Goal: Task Accomplishment & Management: Use online tool/utility

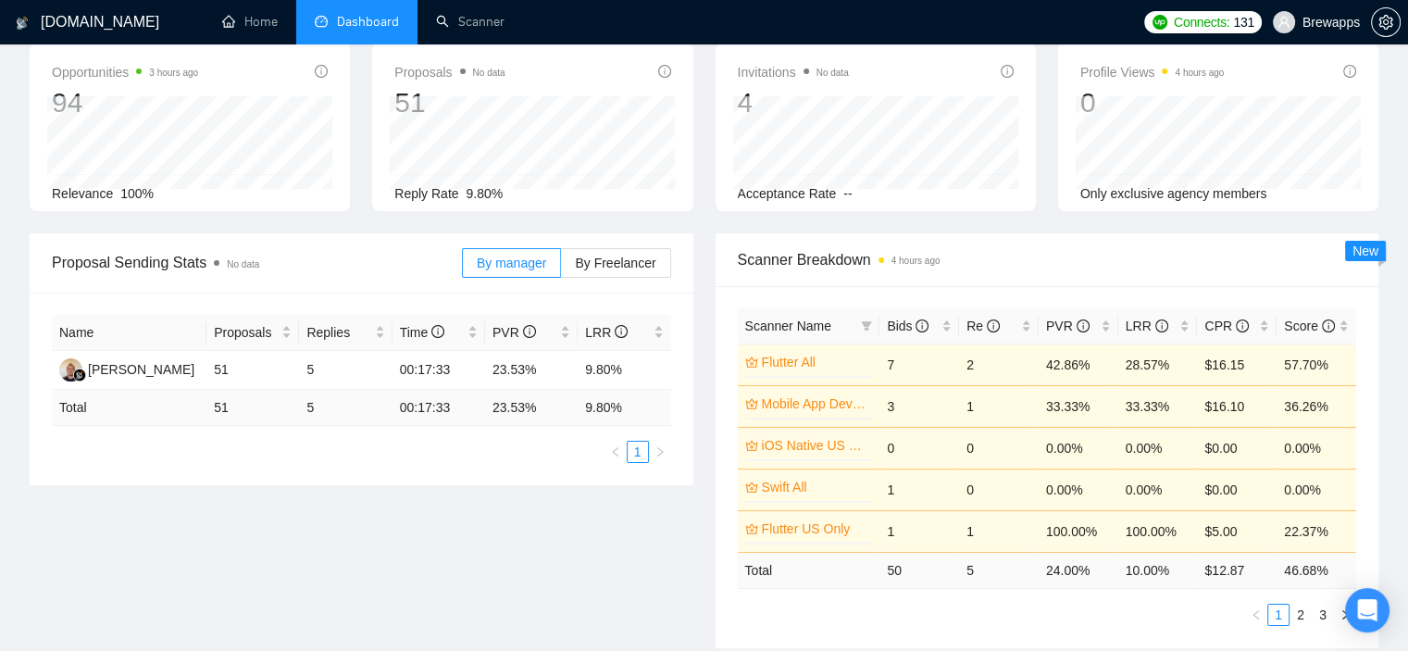
scroll to position [93, 0]
drag, startPoint x: 34, startPoint y: 581, endPoint x: 125, endPoint y: 476, distance: 138.5
click at [34, 581] on div "Proposal Sending Stats No data By manager By Freelancer Name Proposals Replies …" at bounding box center [704, 451] width 1371 height 437
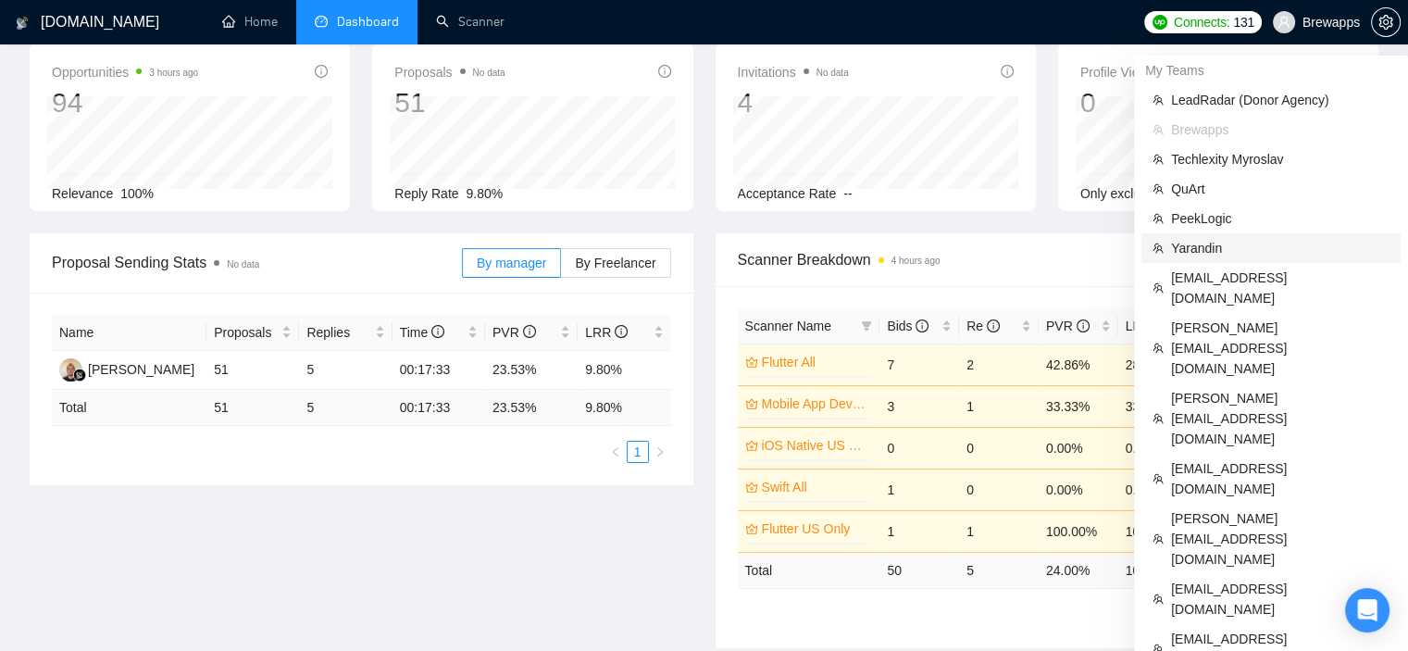
click at [1218, 249] on span "Yarandin" at bounding box center [1280, 248] width 219 height 20
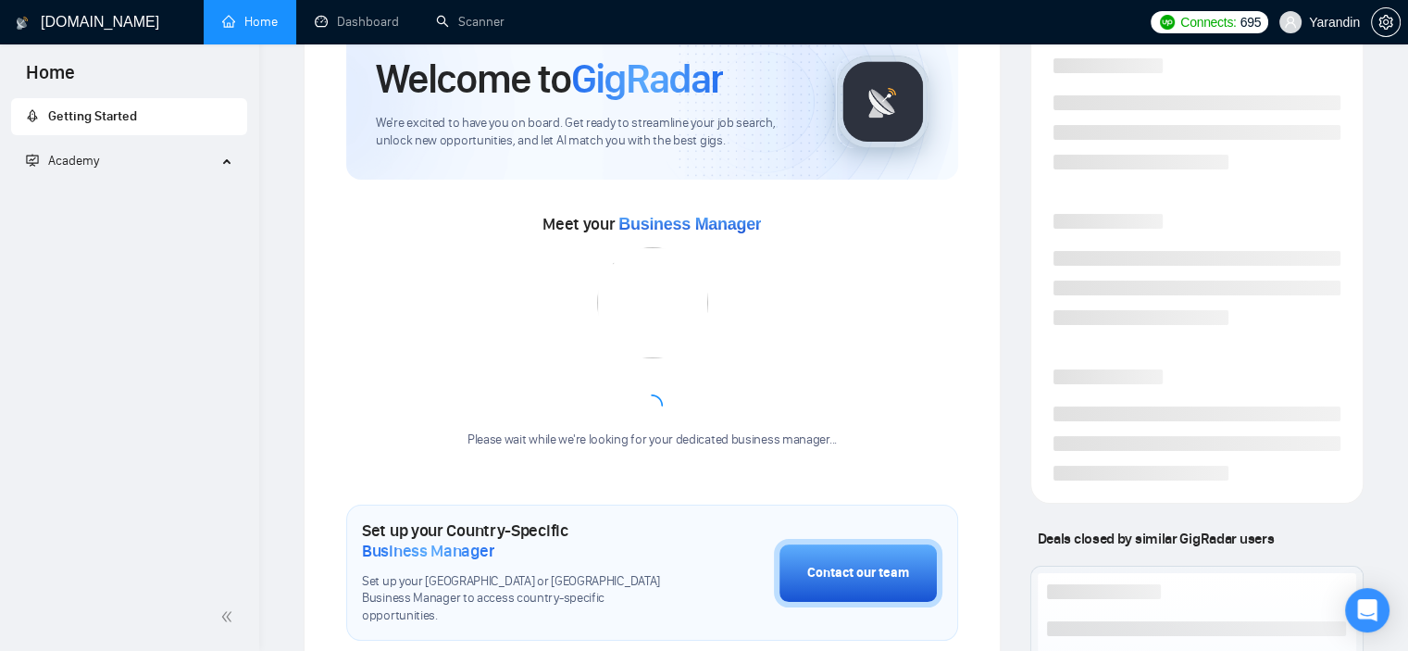
scroll to position [352, 0]
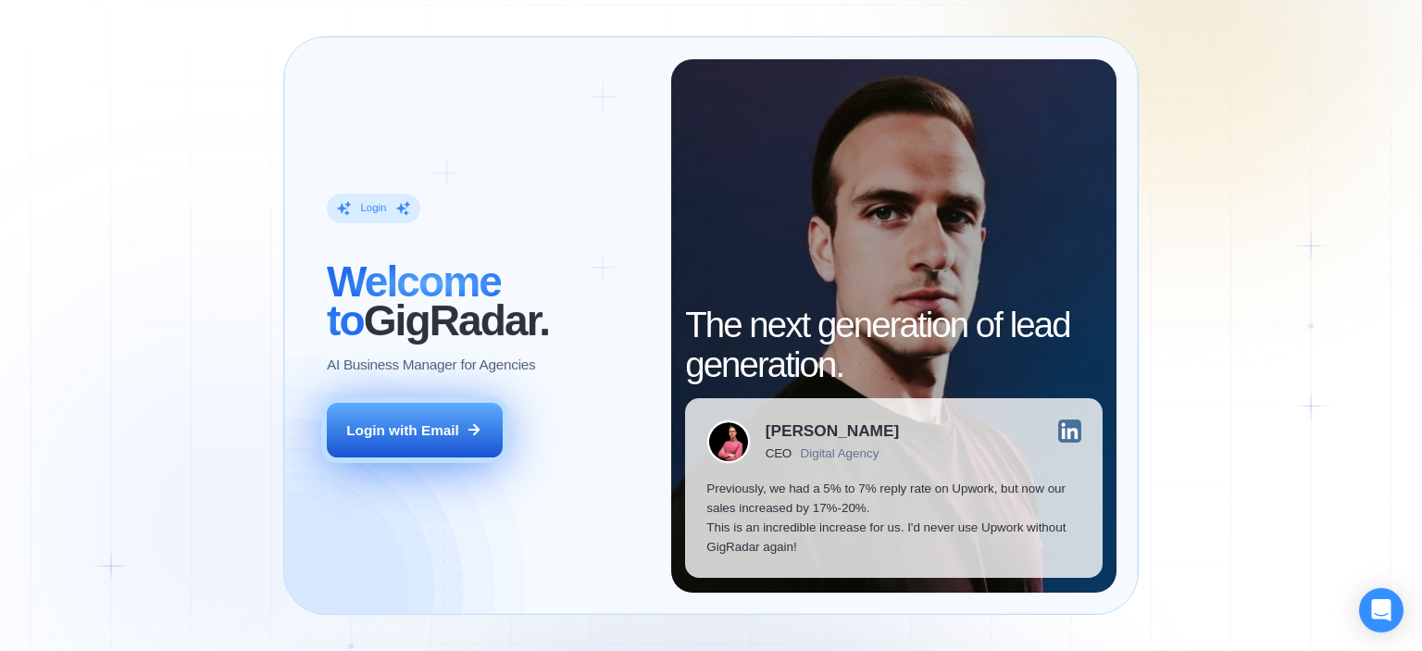
click at [368, 438] on div "Login with Email" at bounding box center [402, 429] width 113 height 19
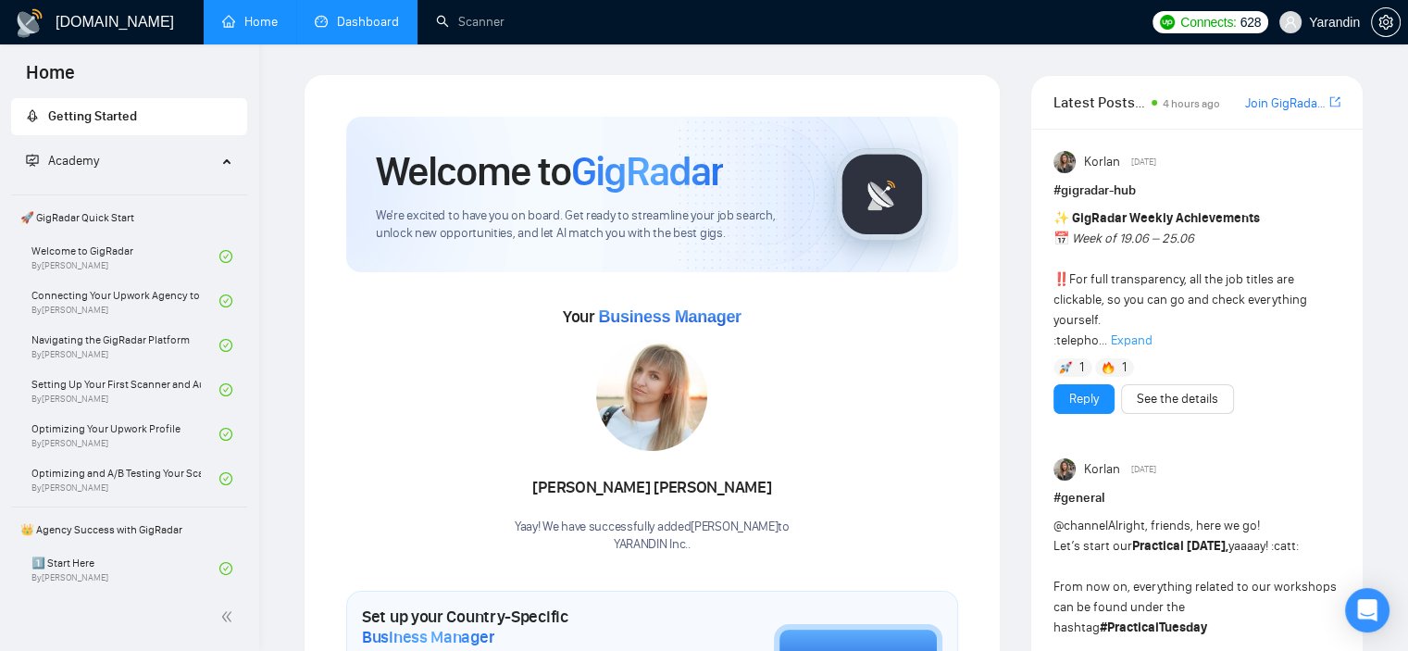
click at [360, 14] on link "Dashboard" at bounding box center [357, 22] width 84 height 16
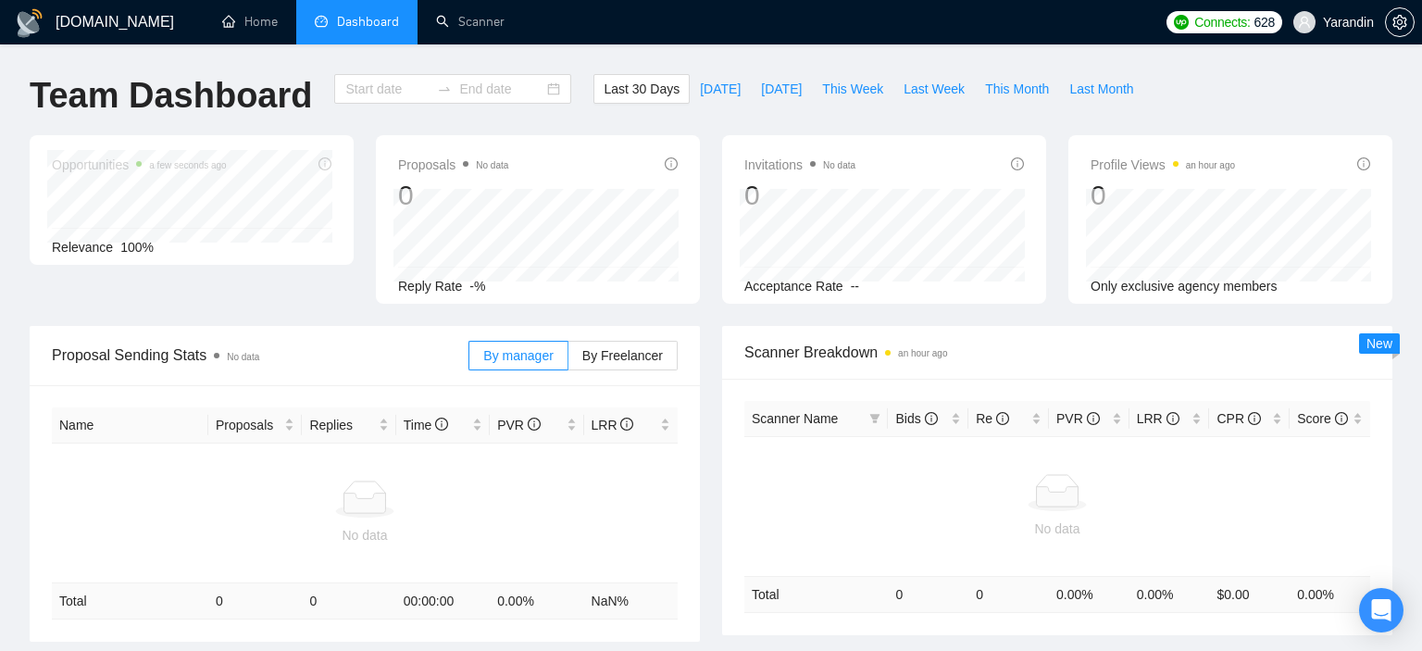
type input "[DATE]"
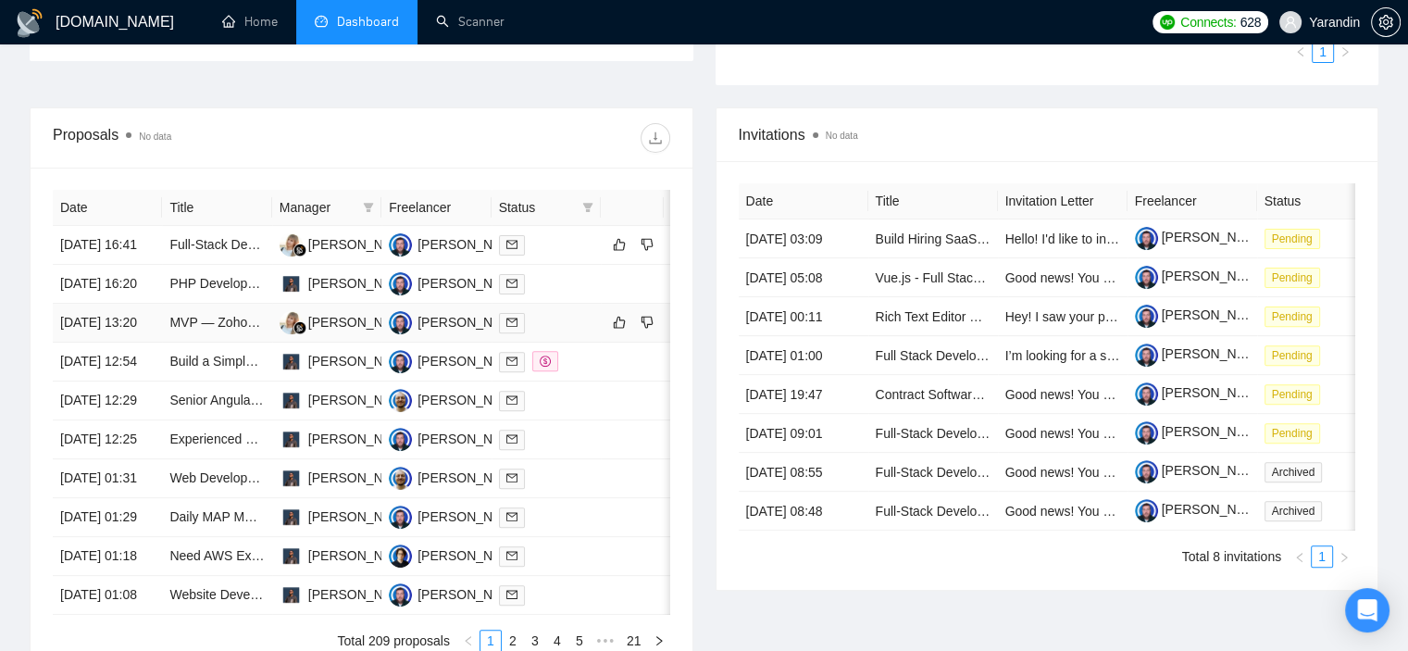
scroll to position [926, 0]
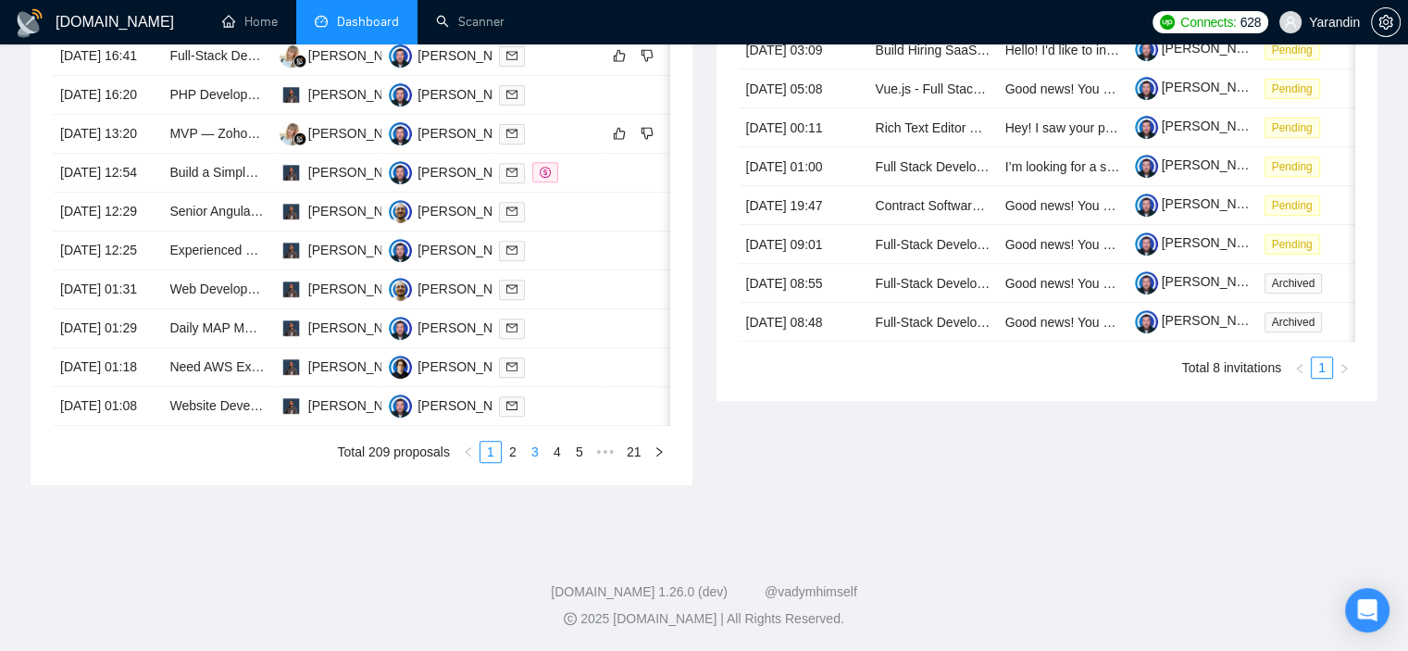
click at [532, 462] on link "3" at bounding box center [535, 452] width 20 height 20
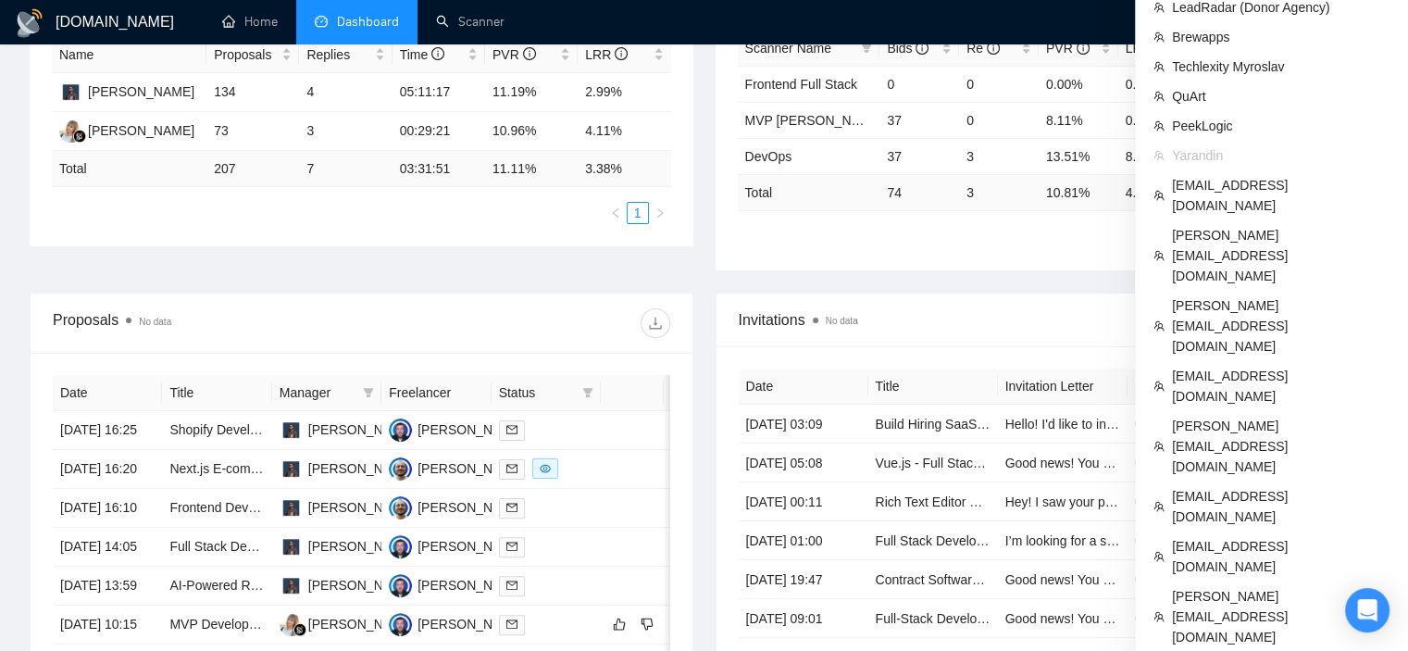
scroll to position [278, 0]
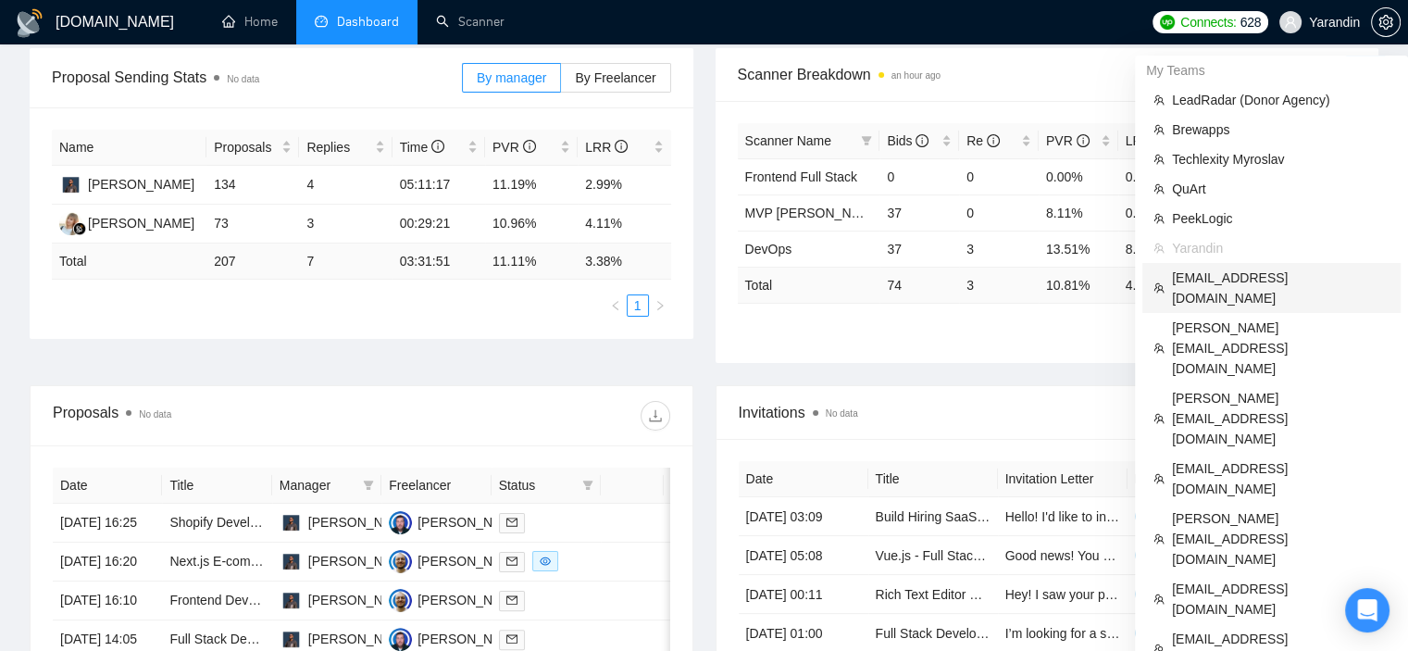
click at [1226, 282] on span "kimmerritt@theurldr.com" at bounding box center [1281, 288] width 218 height 41
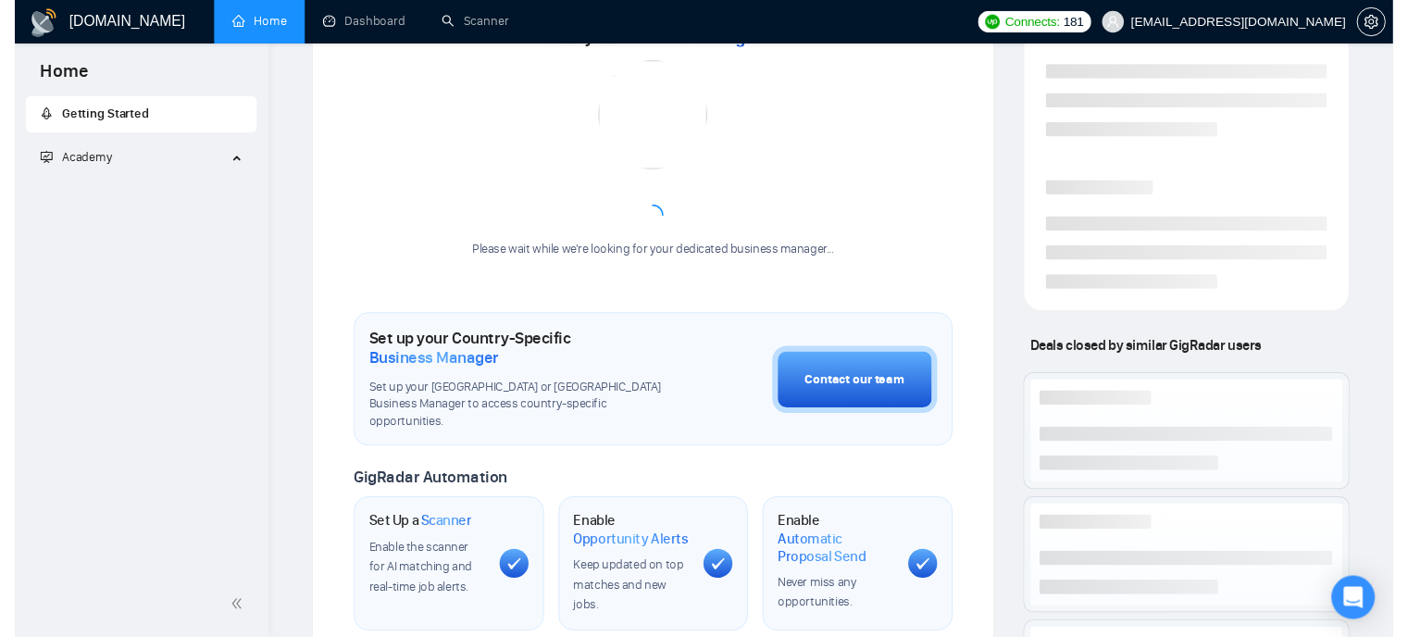
scroll to position [537, 0]
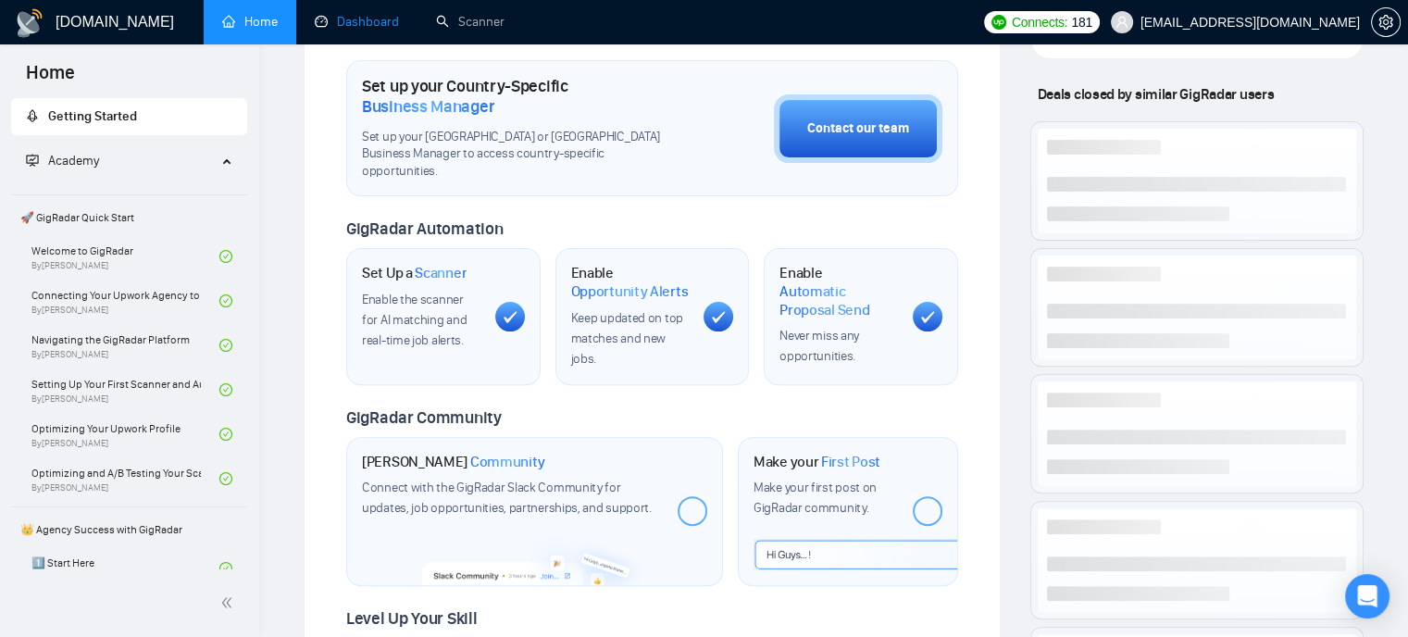
click at [375, 22] on link "Dashboard" at bounding box center [357, 22] width 84 height 16
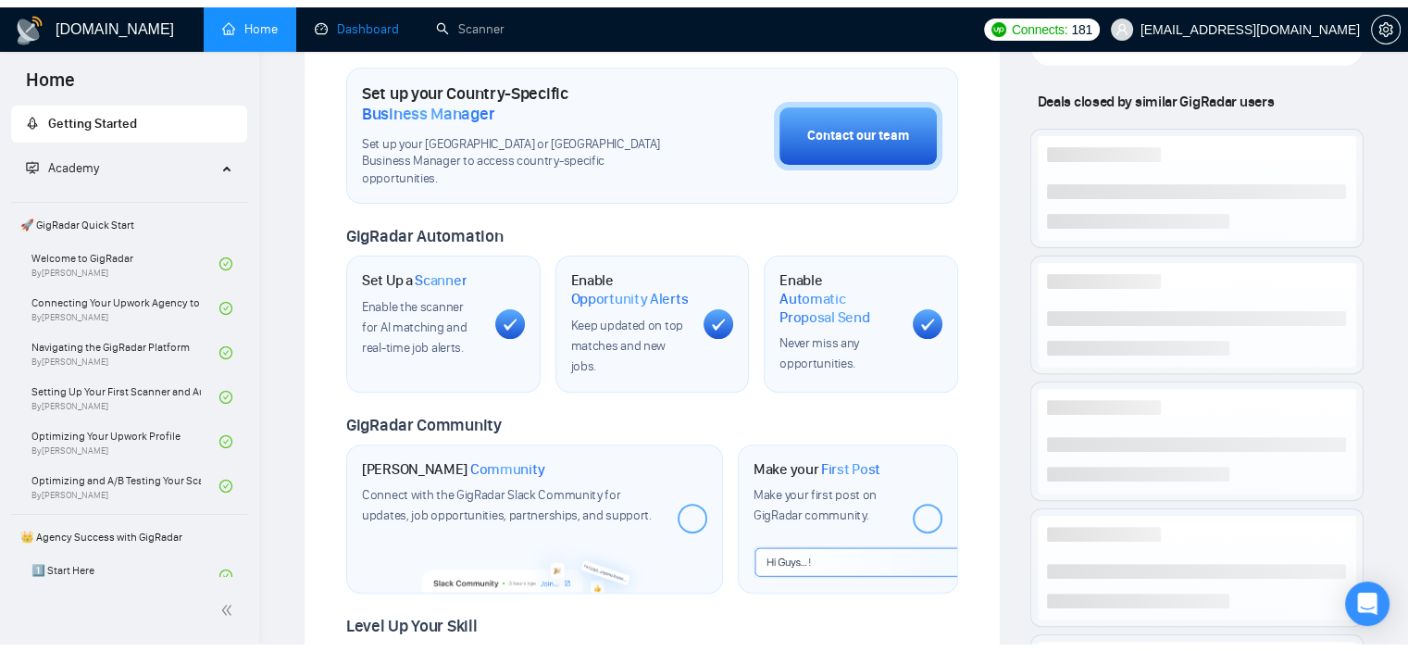
scroll to position [259, 0]
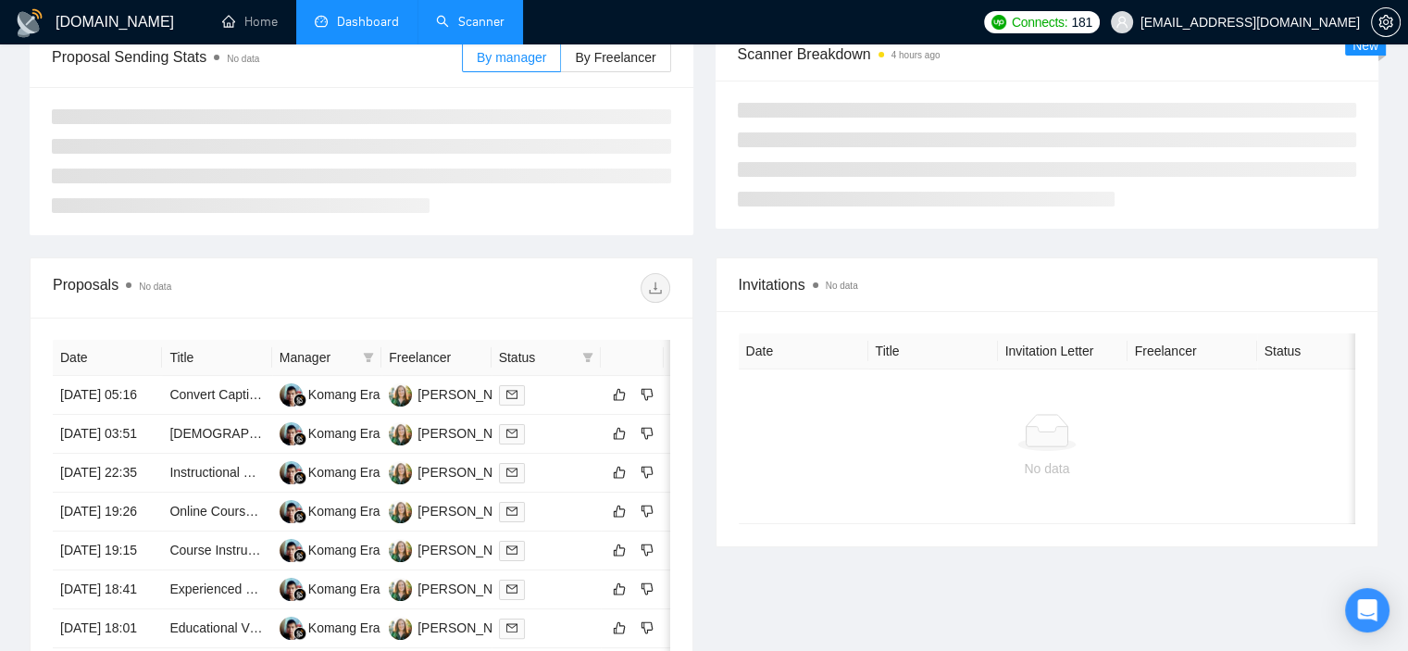
type input "2025-07-14"
type input "2025-08-13"
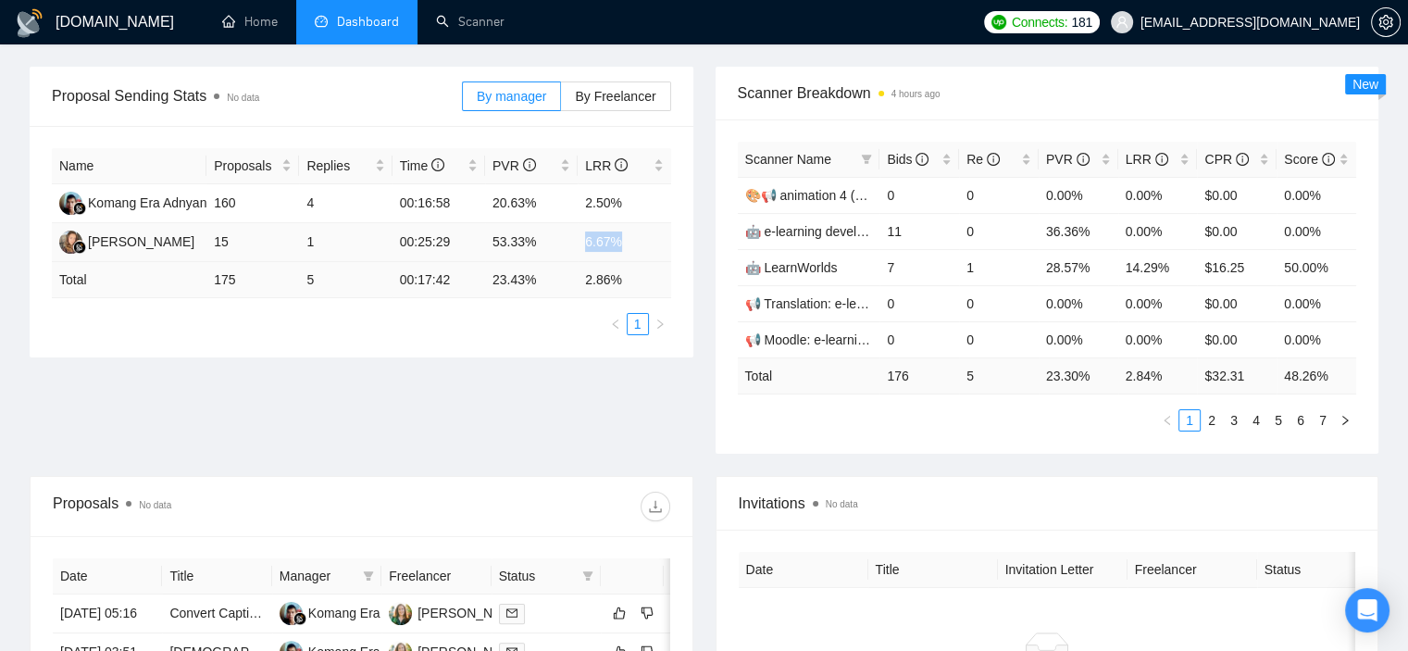
drag, startPoint x: 628, startPoint y: 244, endPoint x: 570, endPoint y: 242, distance: 57.5
click at [570, 242] on tr "Natali Konstatinova 15 1 00:25:29 53.33% 6.67%" at bounding box center [361, 242] width 619 height 39
copy tr "6.67%"
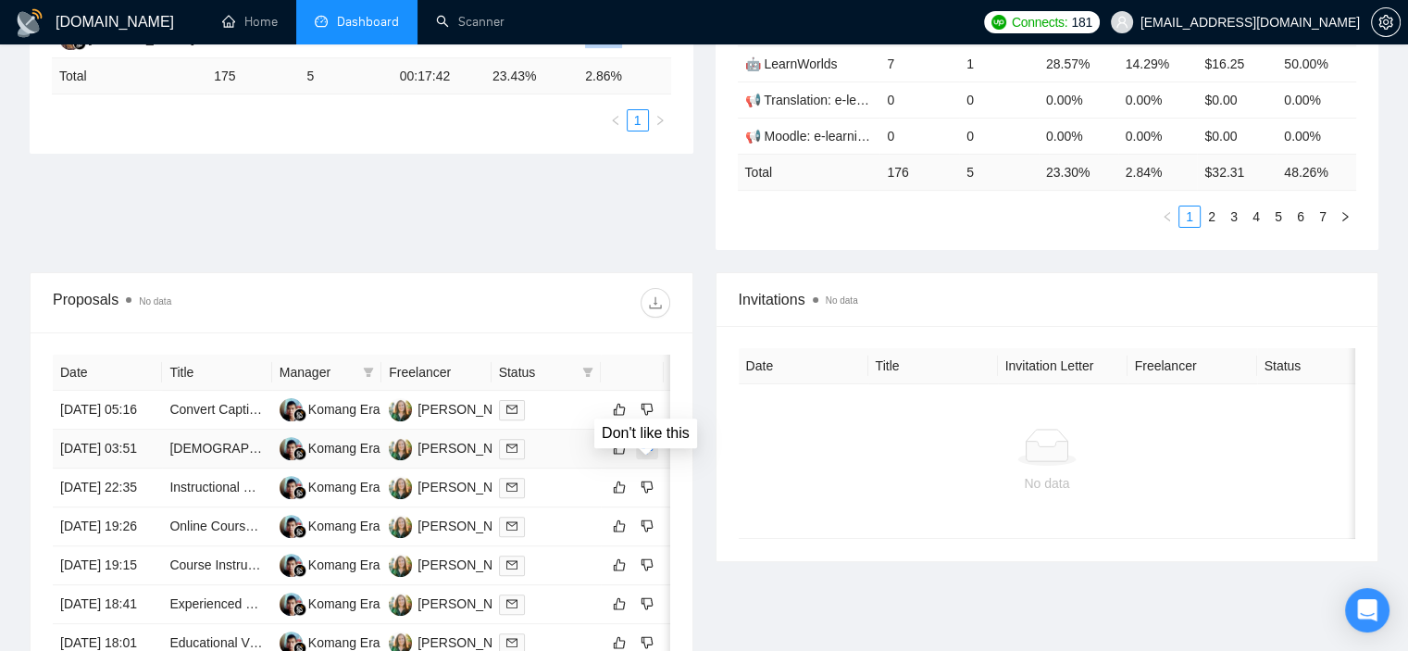
scroll to position [833, 0]
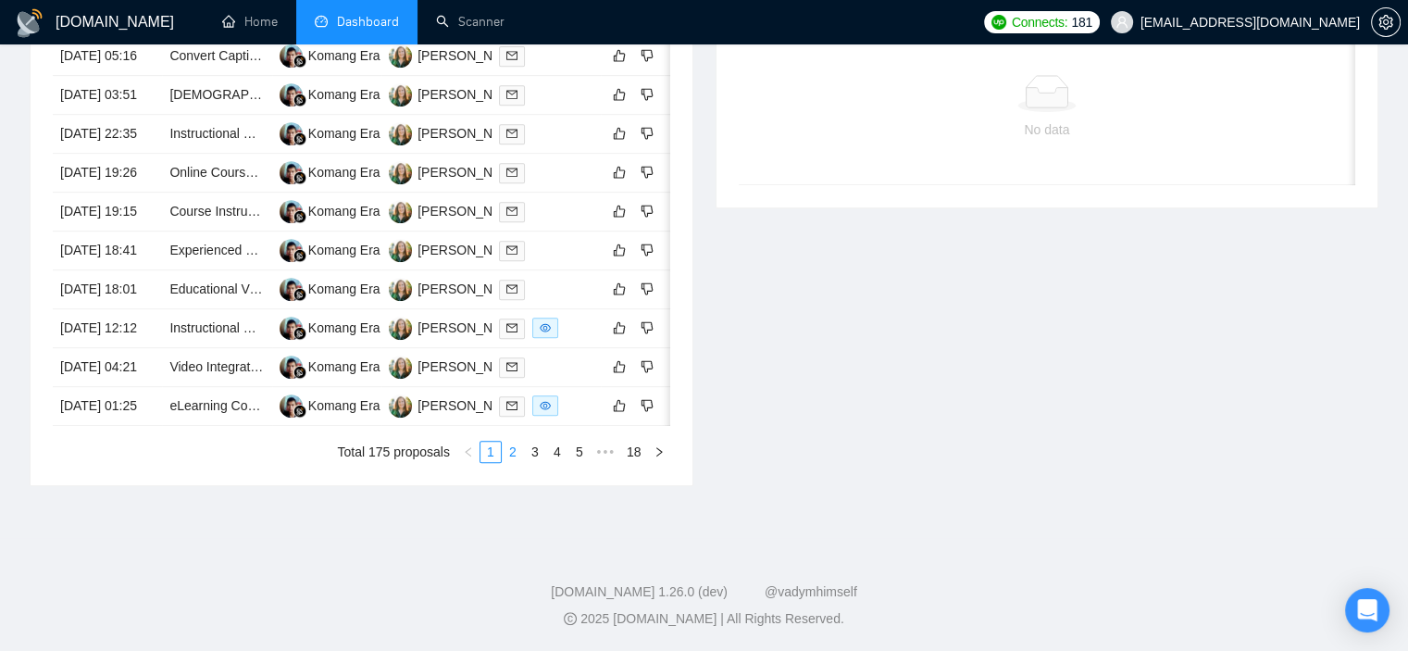
click at [516, 462] on link "2" at bounding box center [513, 452] width 20 height 20
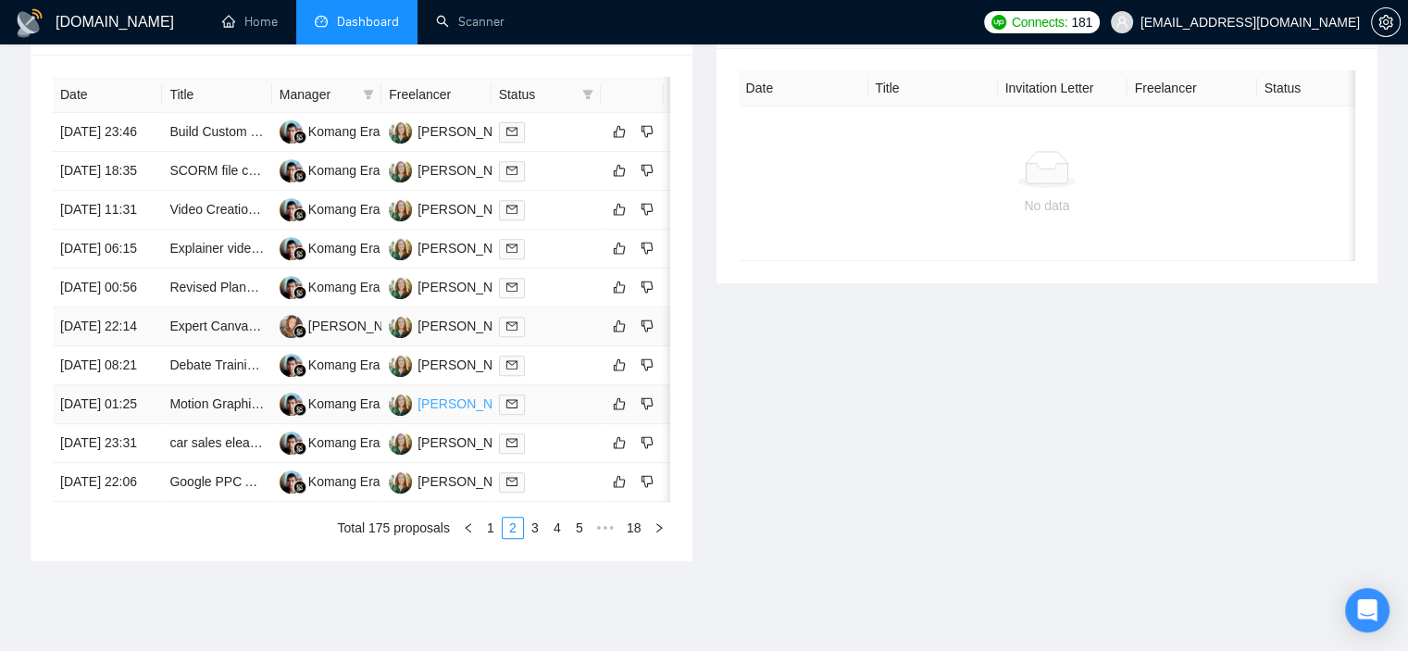
scroll to position [926, 0]
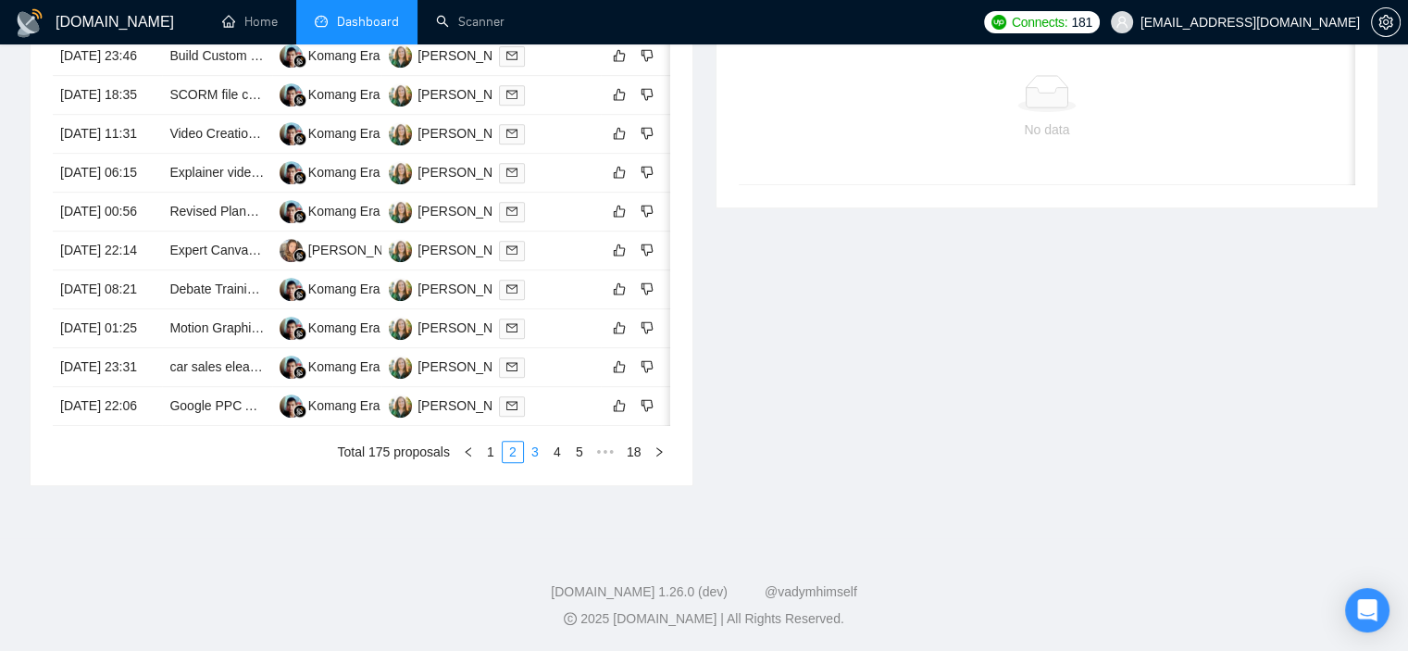
click at [542, 462] on link "3" at bounding box center [535, 452] width 20 height 20
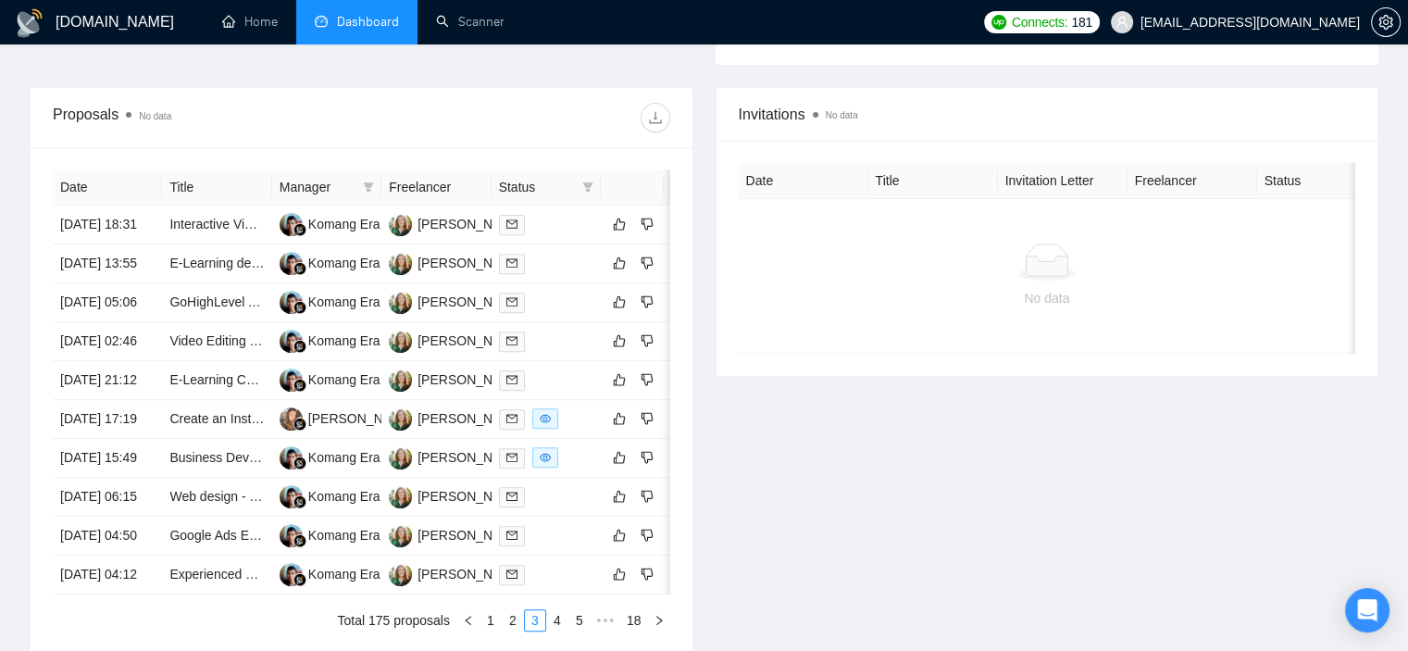
scroll to position [1002, 0]
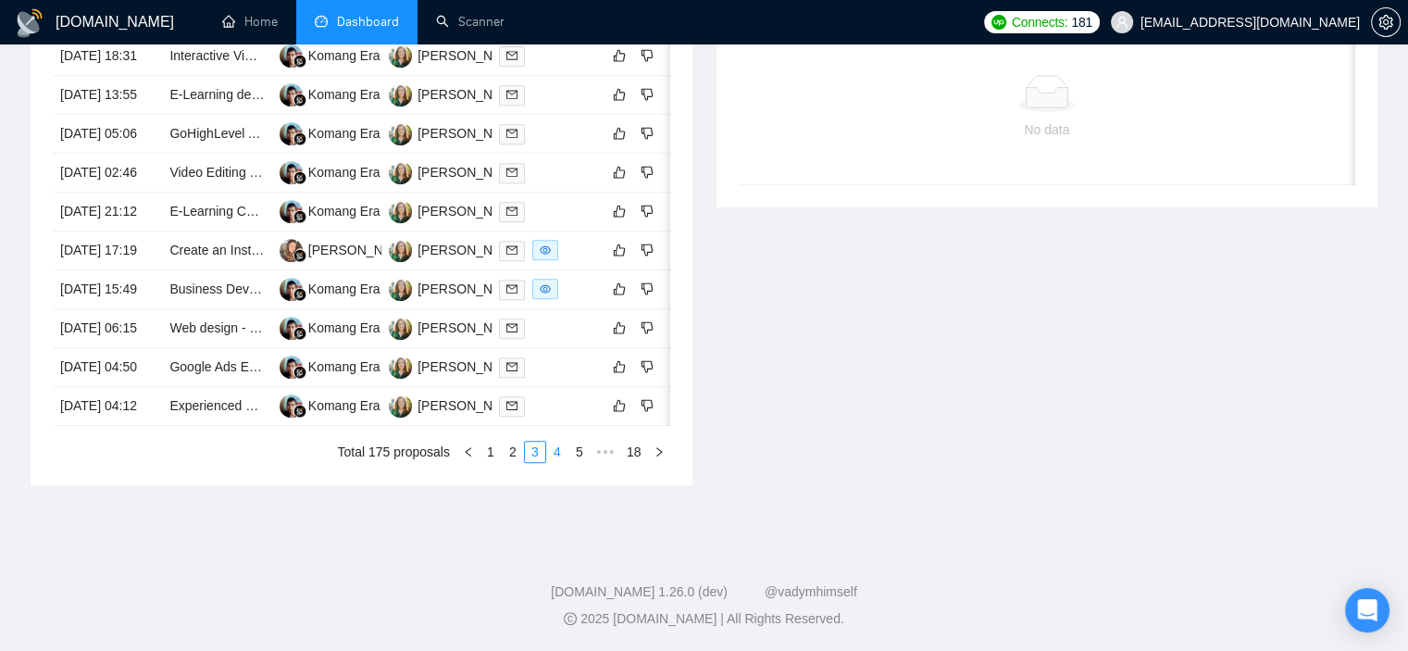
click at [556, 447] on link "4" at bounding box center [557, 452] width 20 height 20
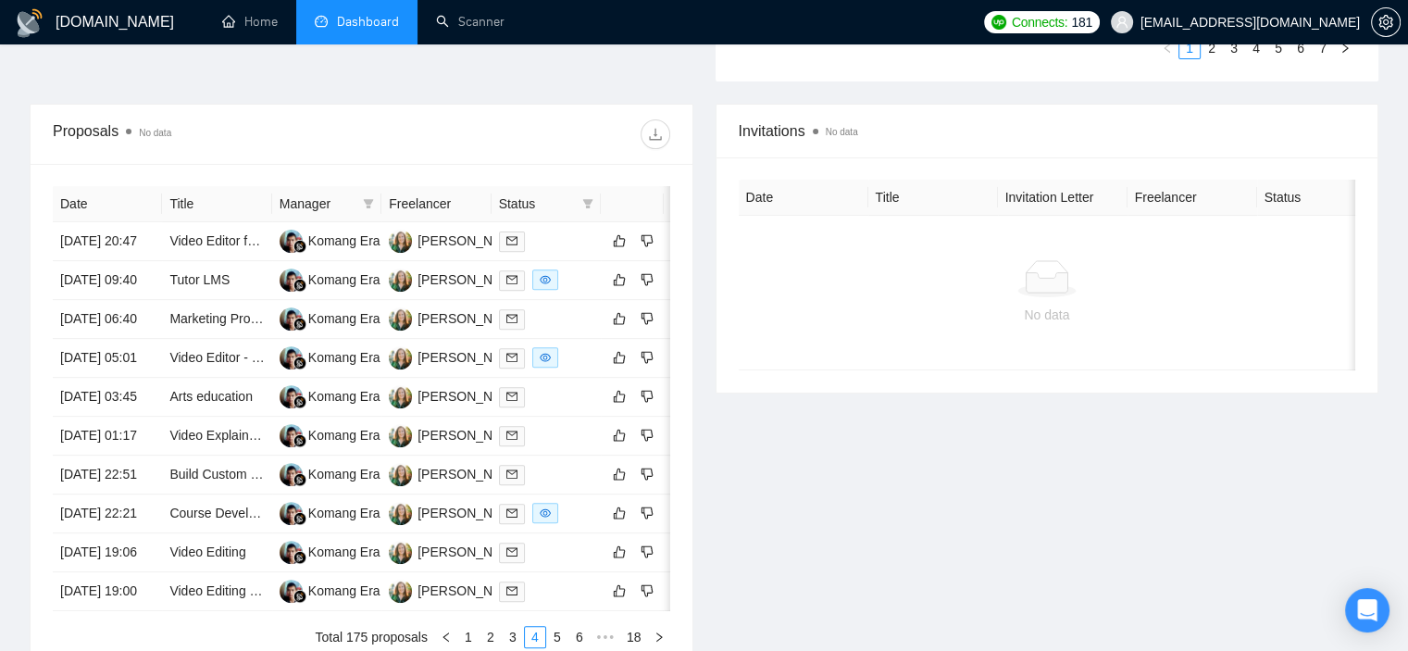
scroll to position [909, 0]
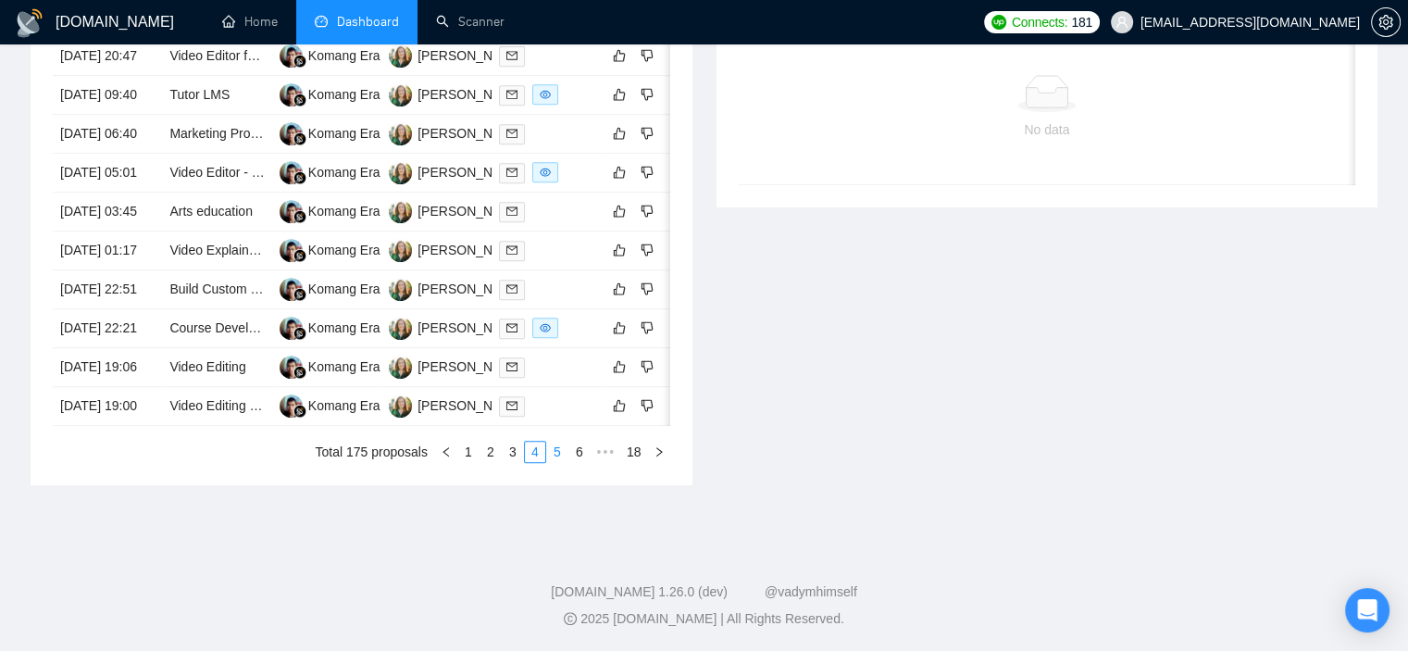
click at [564, 462] on link "5" at bounding box center [557, 452] width 20 height 20
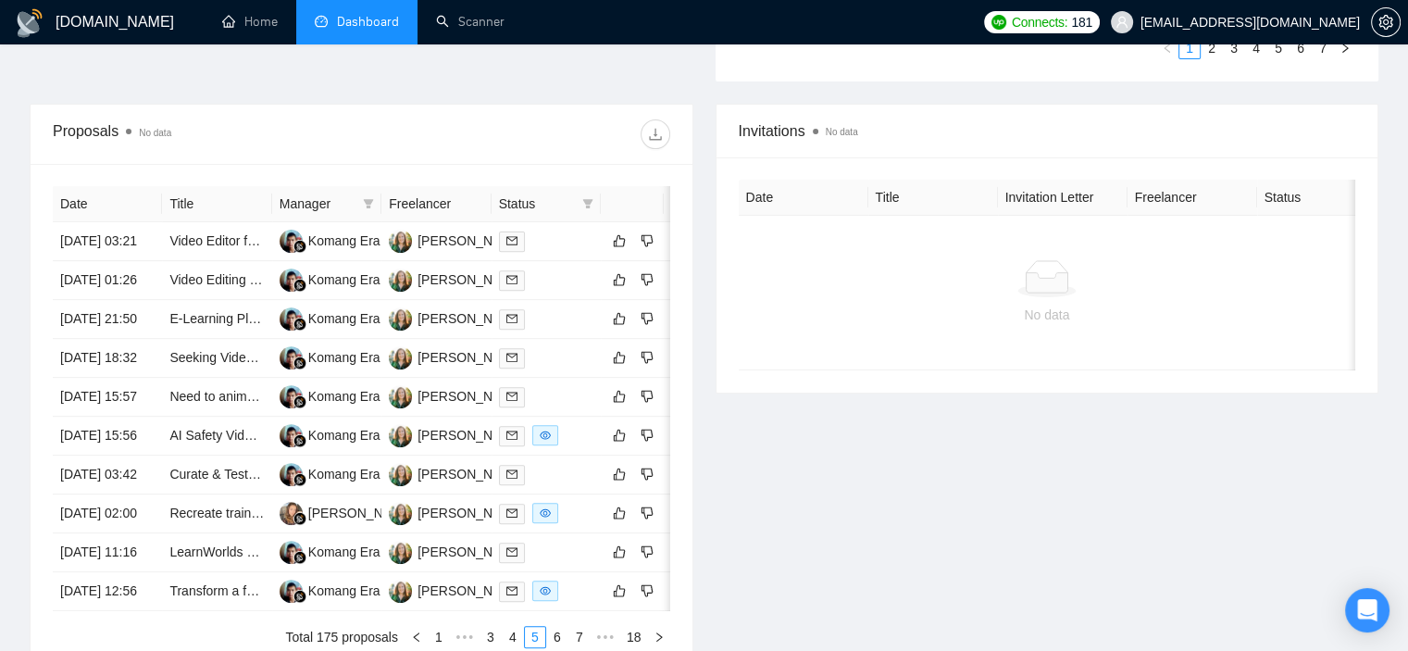
scroll to position [1002, 0]
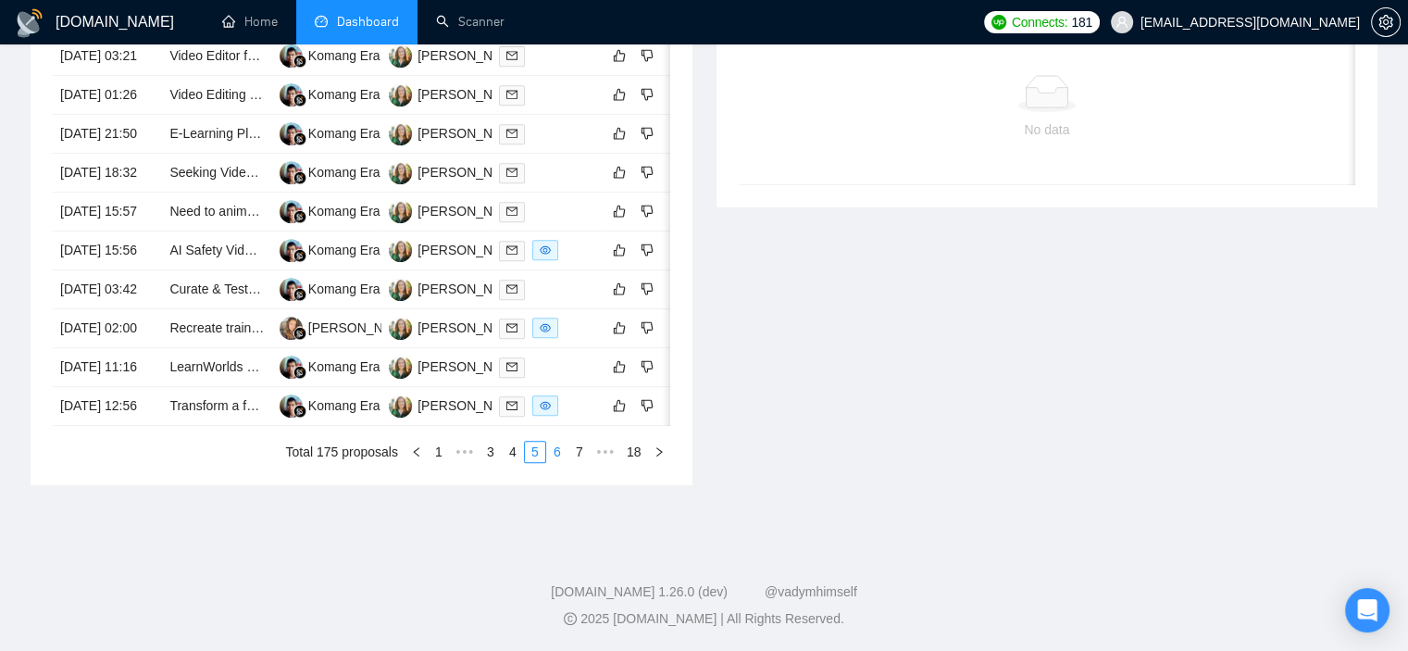
click at [552, 456] on link "6" at bounding box center [557, 452] width 20 height 20
click at [555, 450] on link "7" at bounding box center [557, 452] width 20 height 20
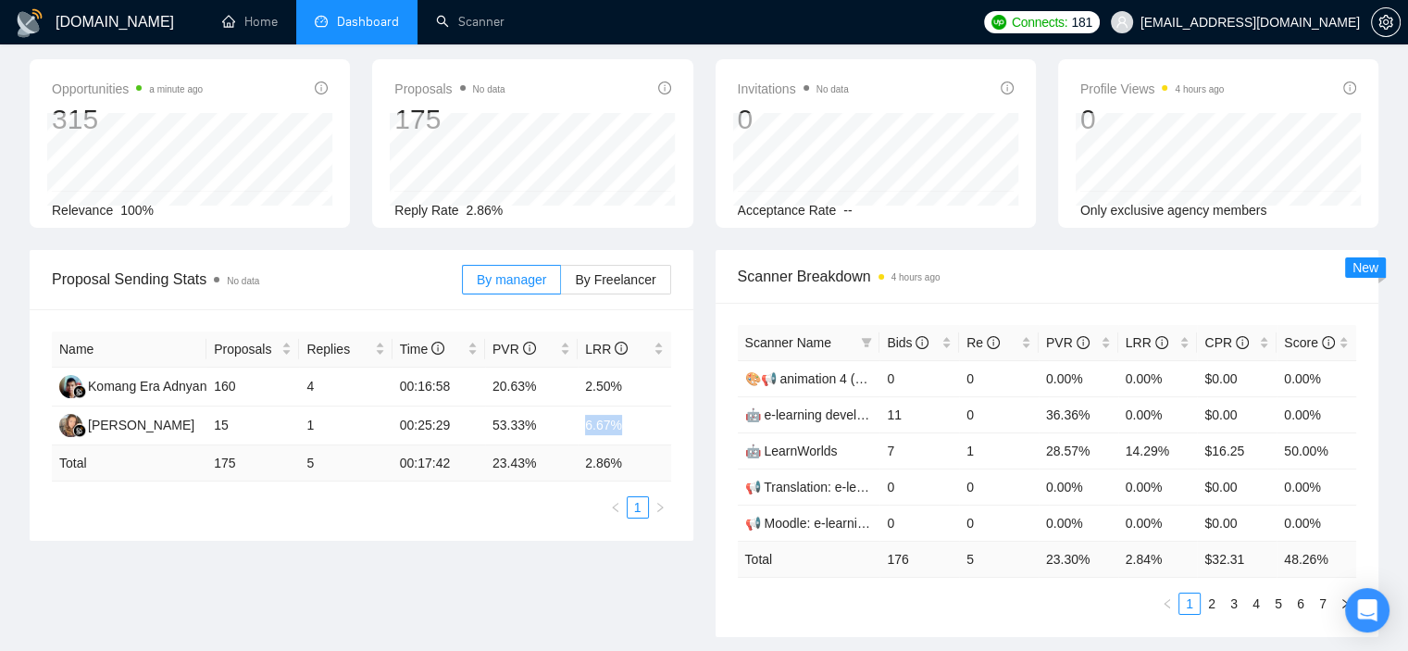
scroll to position [0, 0]
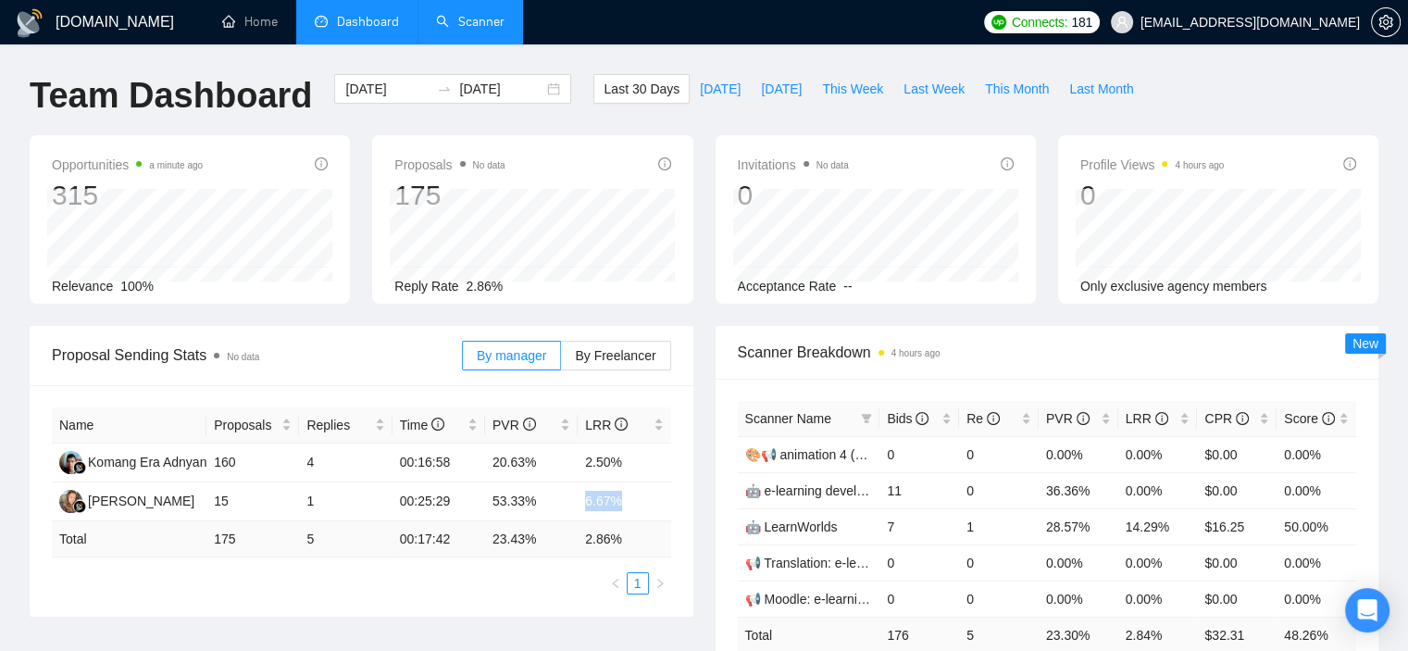
click at [463, 14] on link "Scanner" at bounding box center [470, 22] width 69 height 16
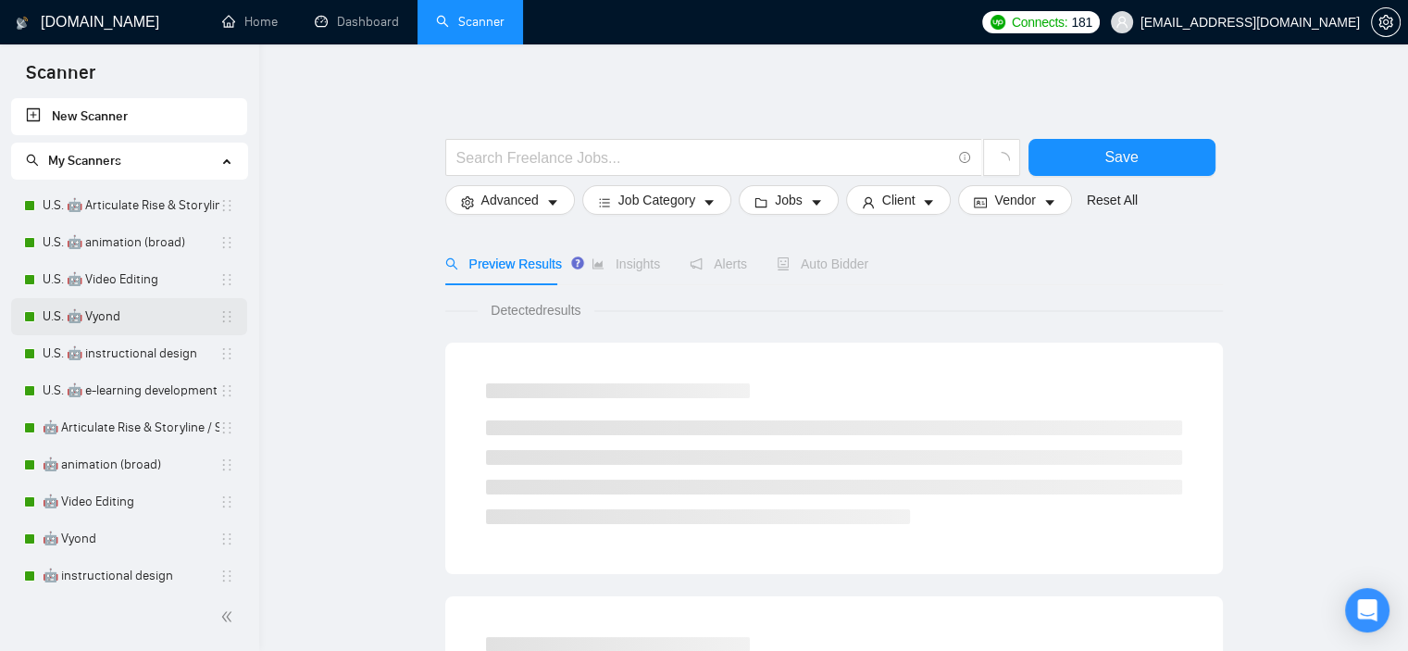
click at [133, 327] on link "U.S. 🤖 Vyond" at bounding box center [131, 316] width 177 height 37
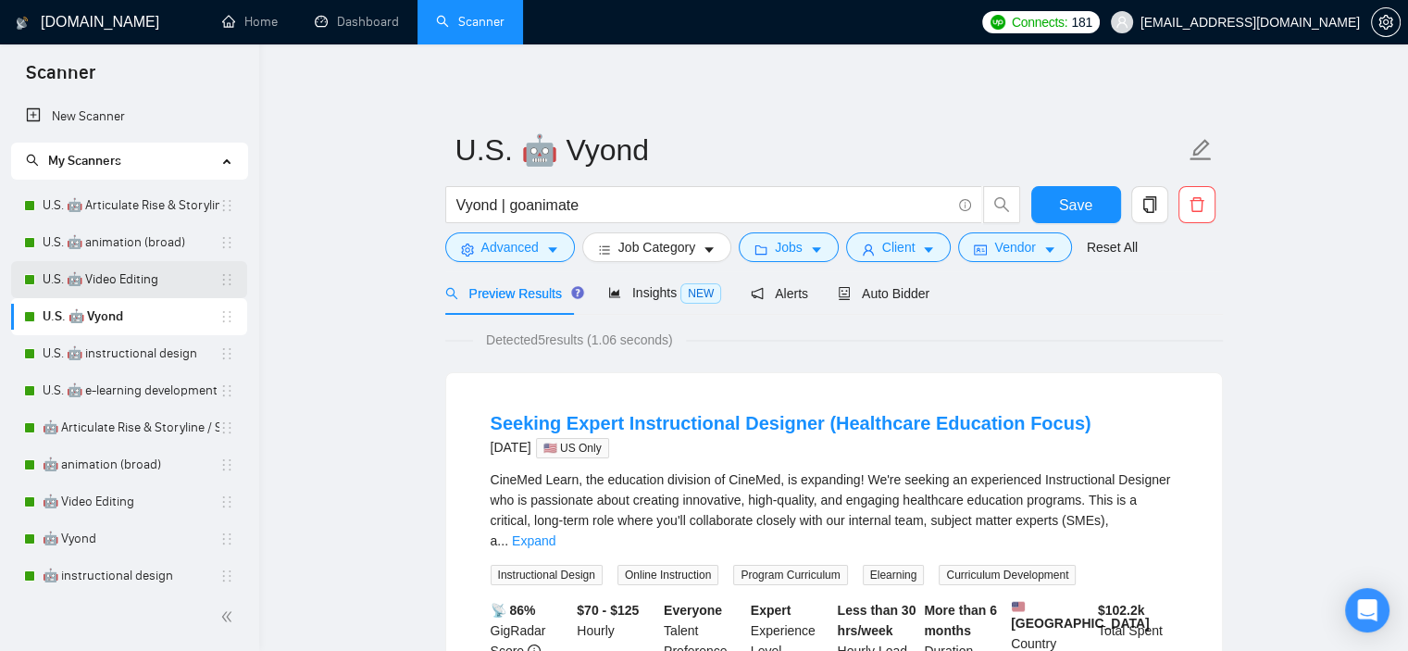
click at [133, 276] on link "U.S. 🤖 Video Editing" at bounding box center [131, 279] width 177 height 37
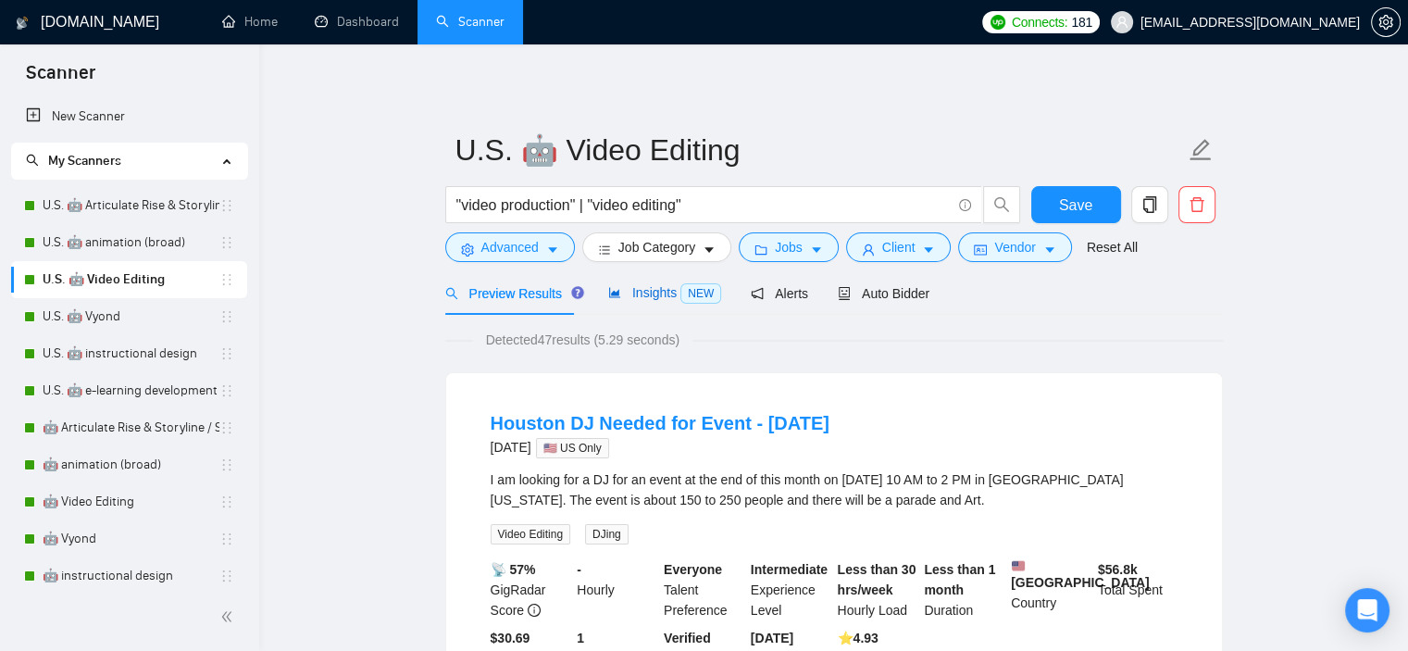
click at [631, 295] on span "Insights NEW" at bounding box center [664, 292] width 113 height 15
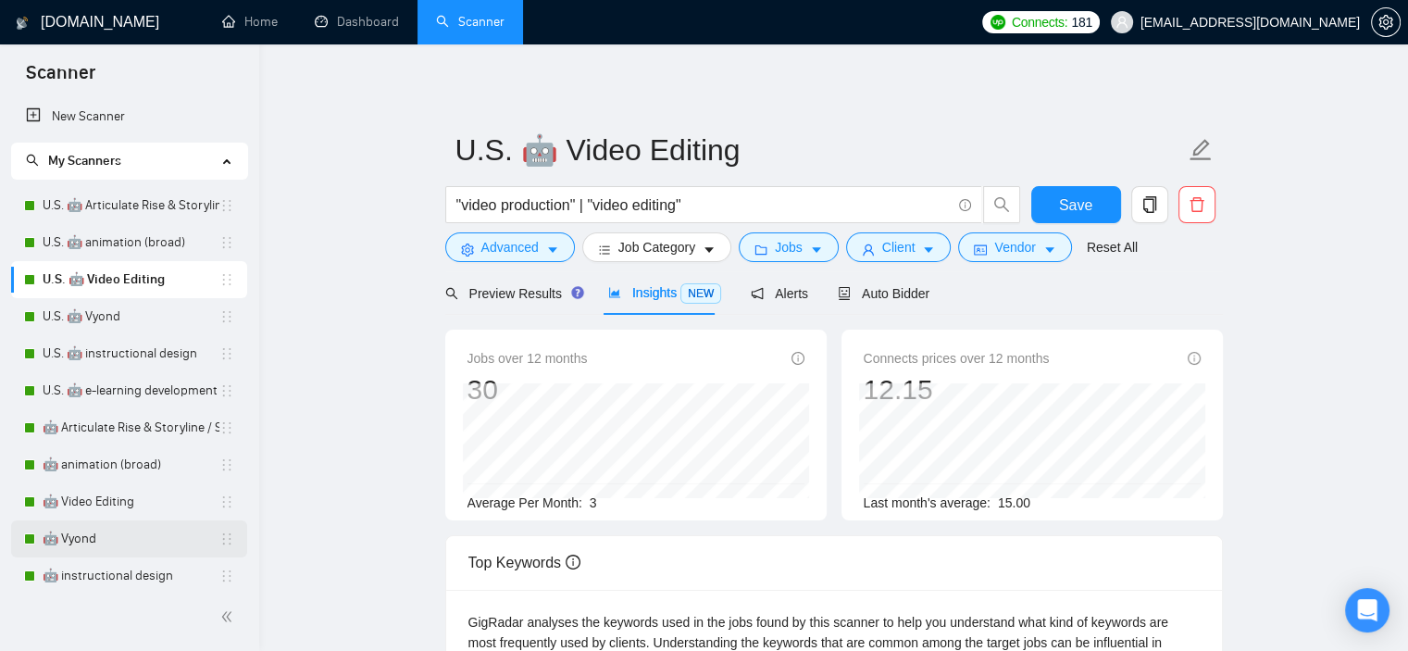
click at [145, 554] on link "🤖 Vyond" at bounding box center [131, 538] width 177 height 37
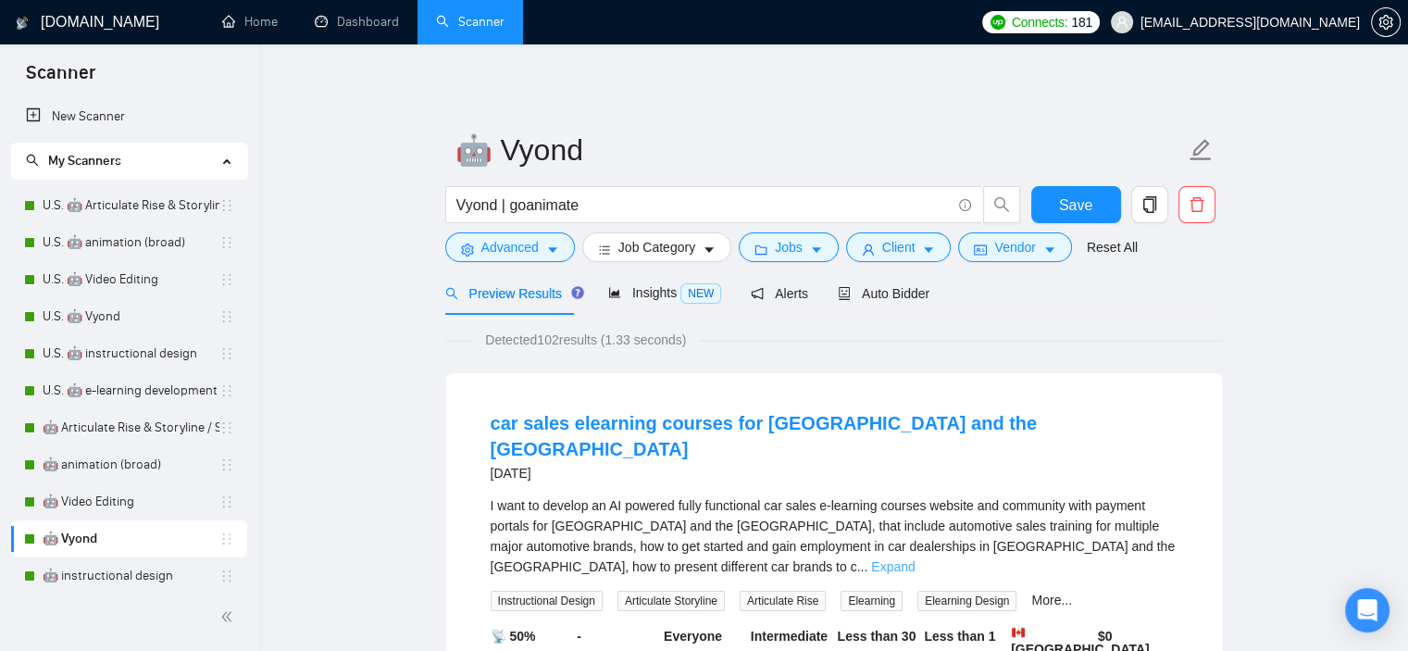
click at [915, 559] on link "Expand" at bounding box center [893, 566] width 44 height 15
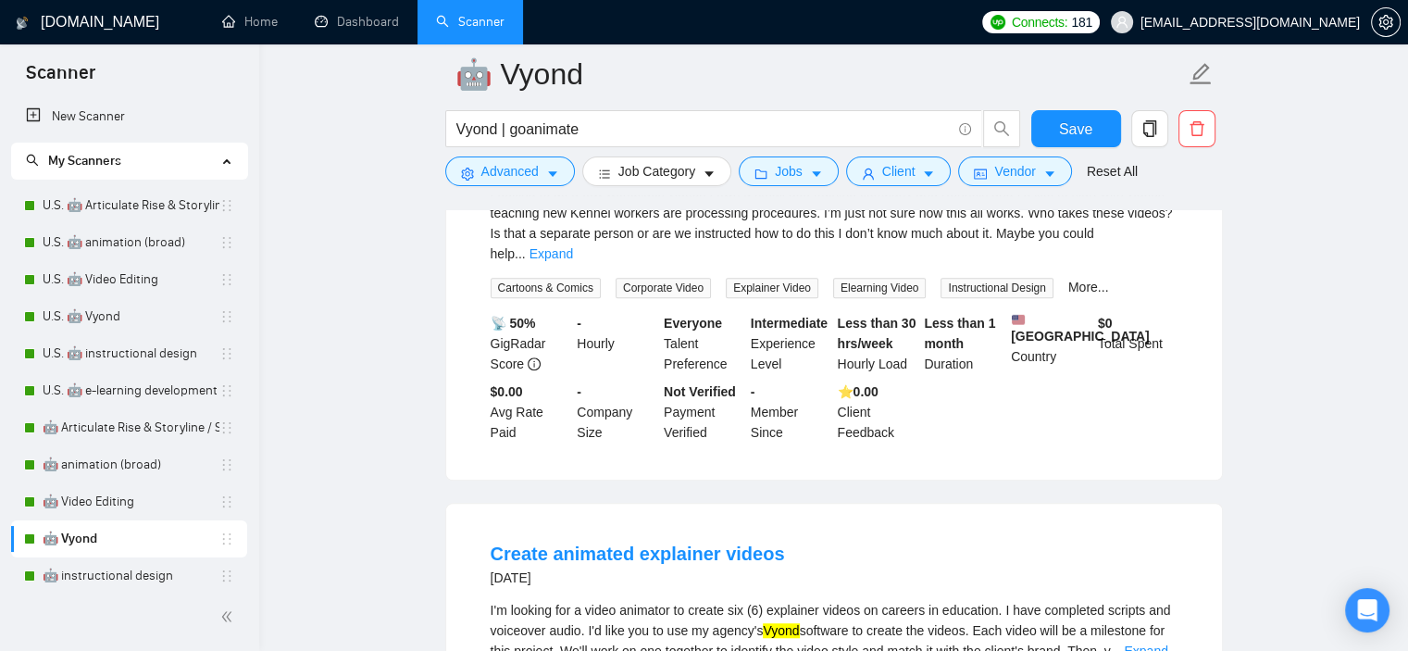
scroll to position [1019, 0]
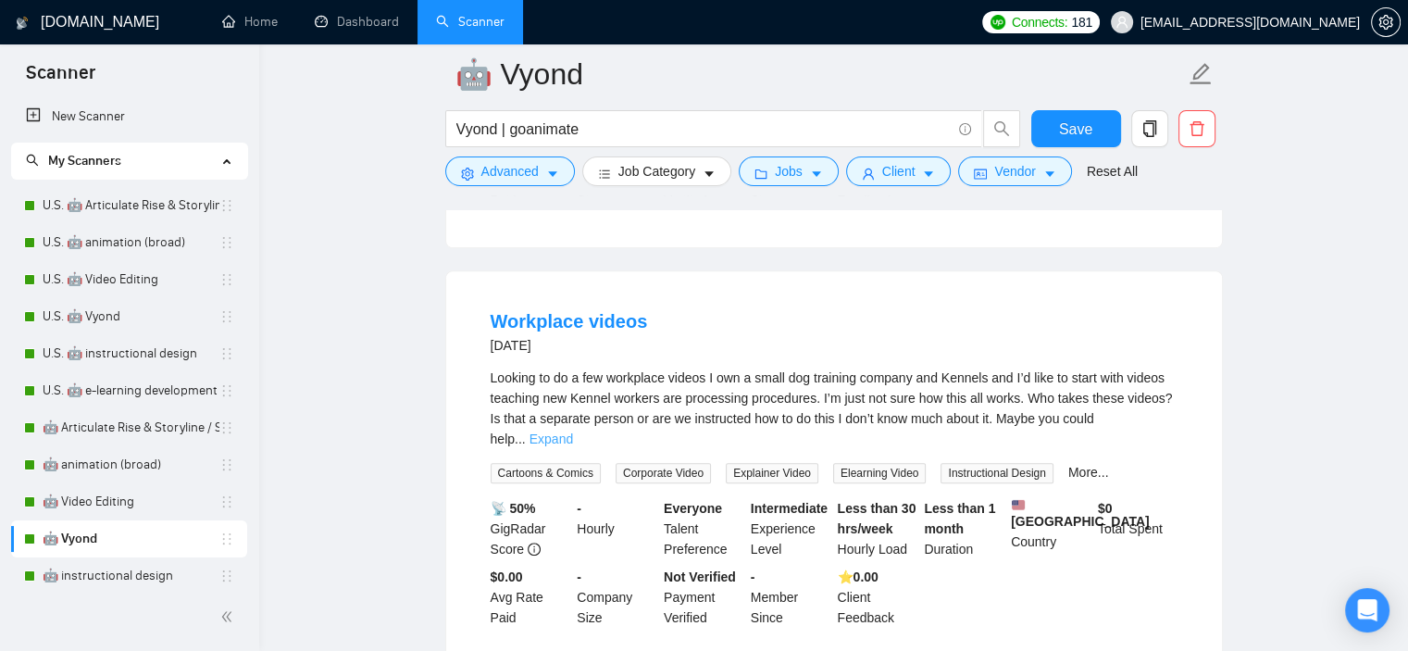
click at [573, 432] on link "Expand" at bounding box center [552, 439] width 44 height 15
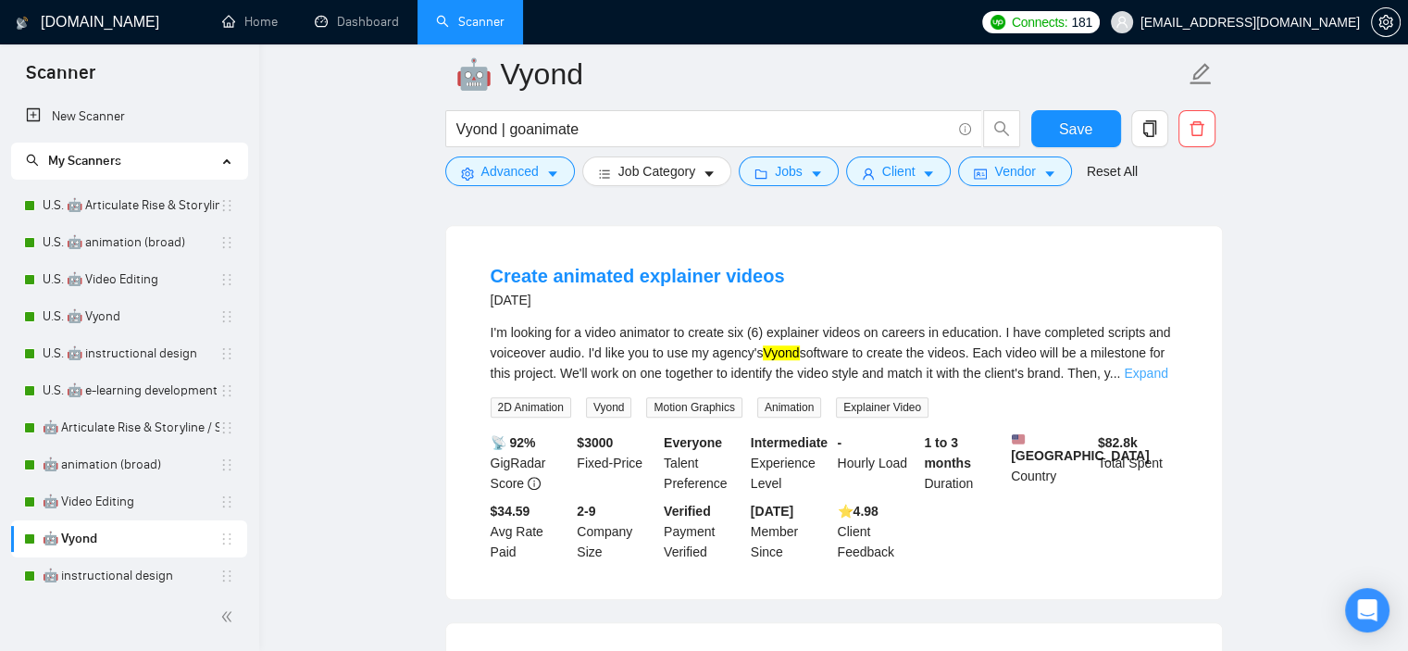
click at [1138, 366] on link "Expand" at bounding box center [1146, 373] width 44 height 15
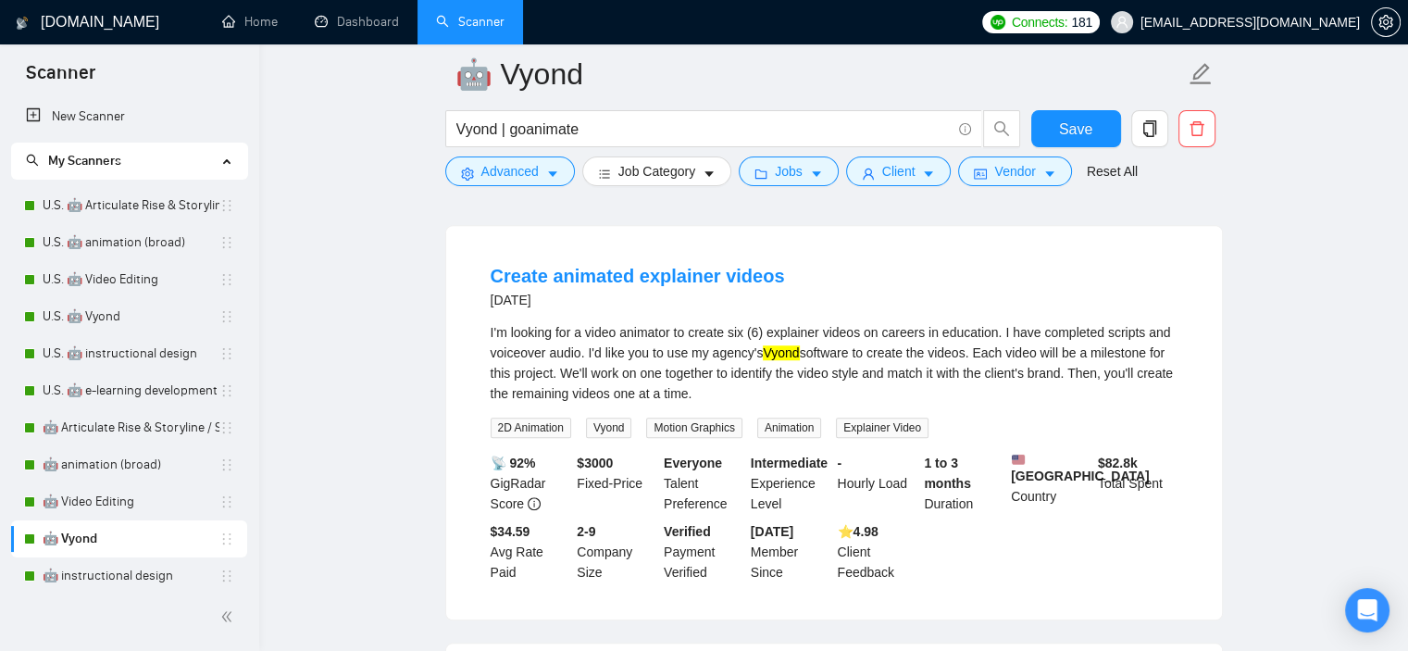
scroll to position [1945, 0]
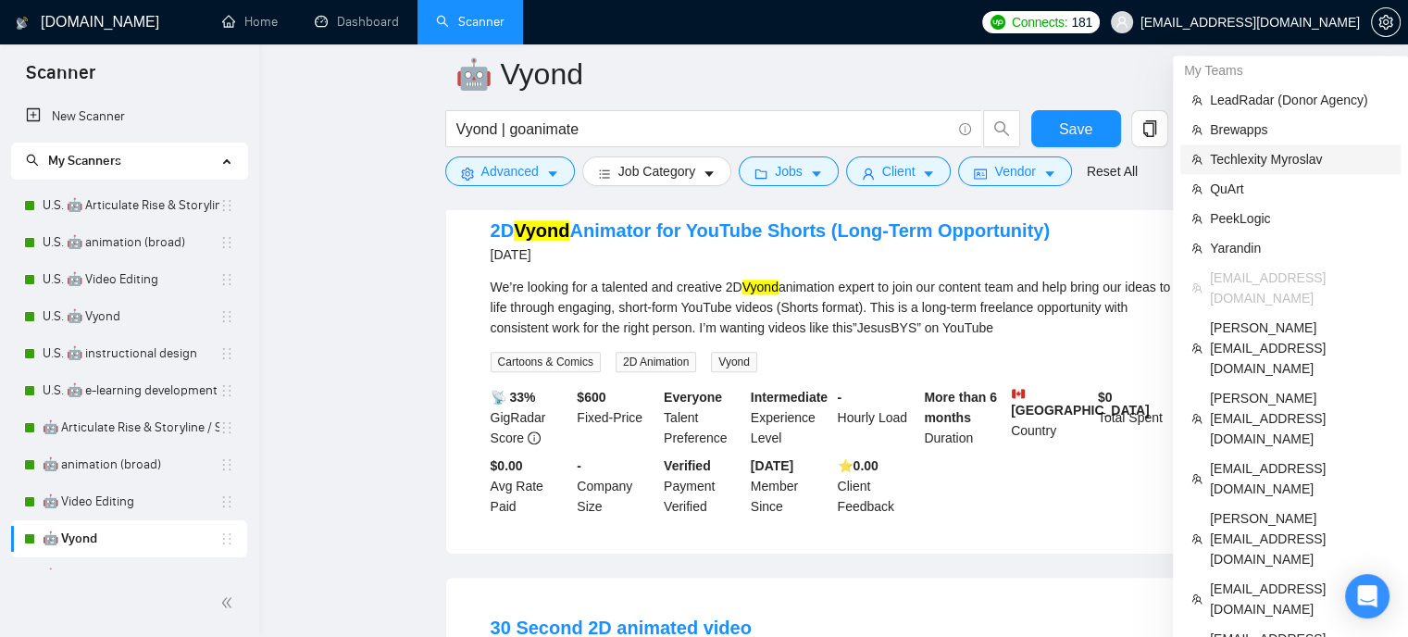
click at [1283, 158] on span "Techlexity Myroslav" at bounding box center [1300, 159] width 180 height 20
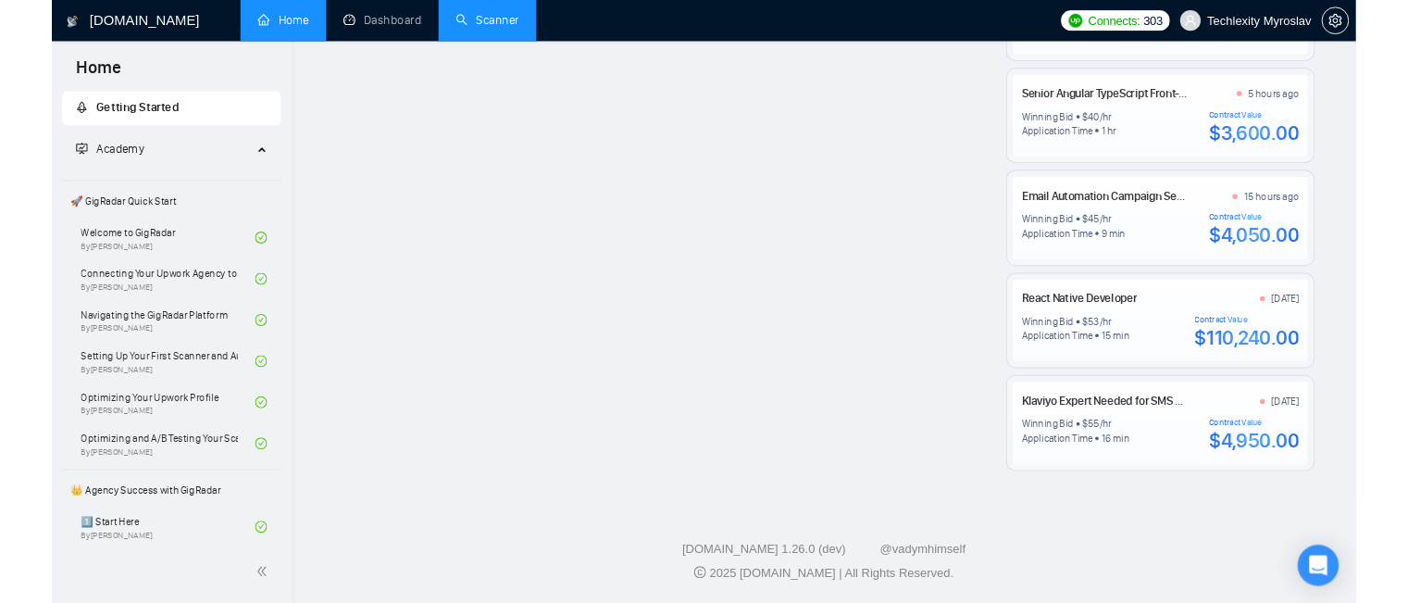
scroll to position [845, 0]
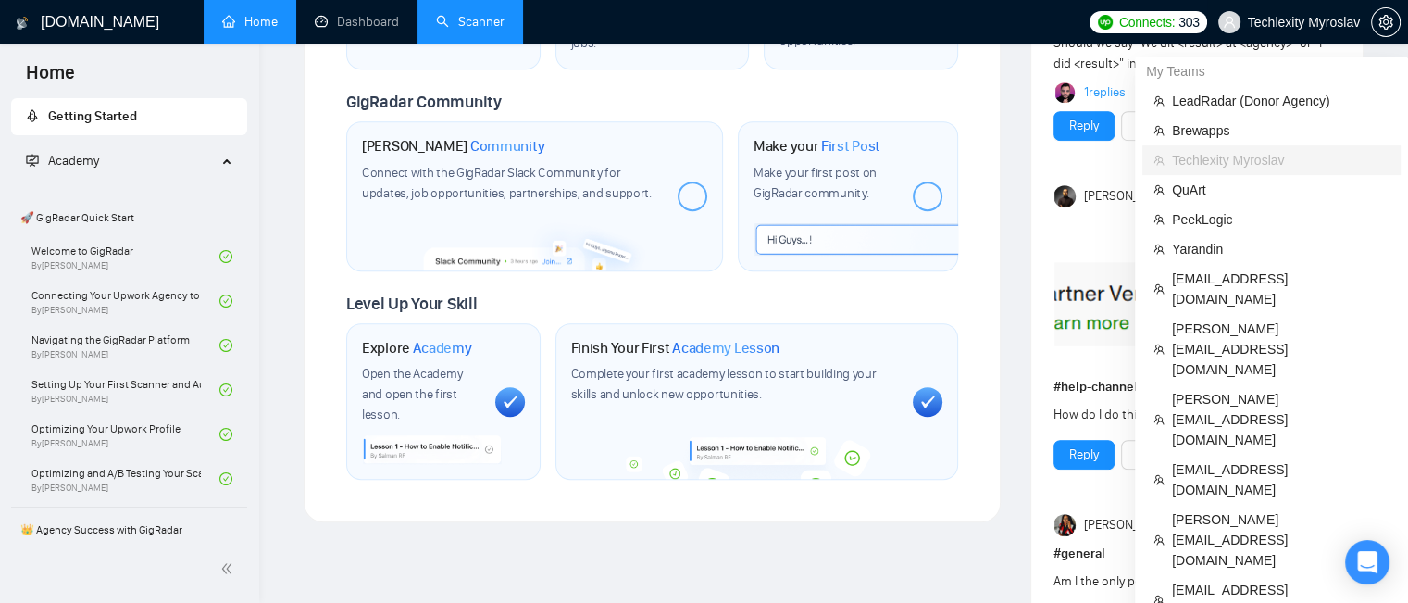
click at [1334, 31] on span "Techlexity Myroslav" at bounding box center [1290, 22] width 164 height 59
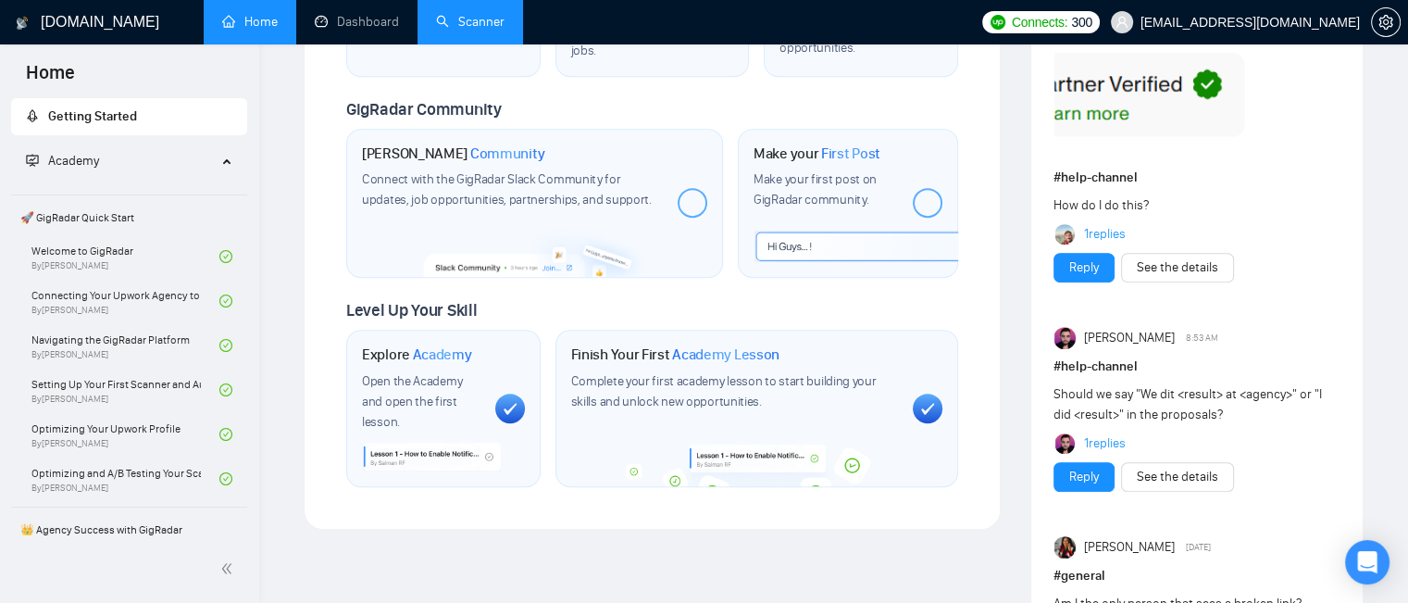
click at [493, 19] on link "Scanner" at bounding box center [470, 22] width 69 height 16
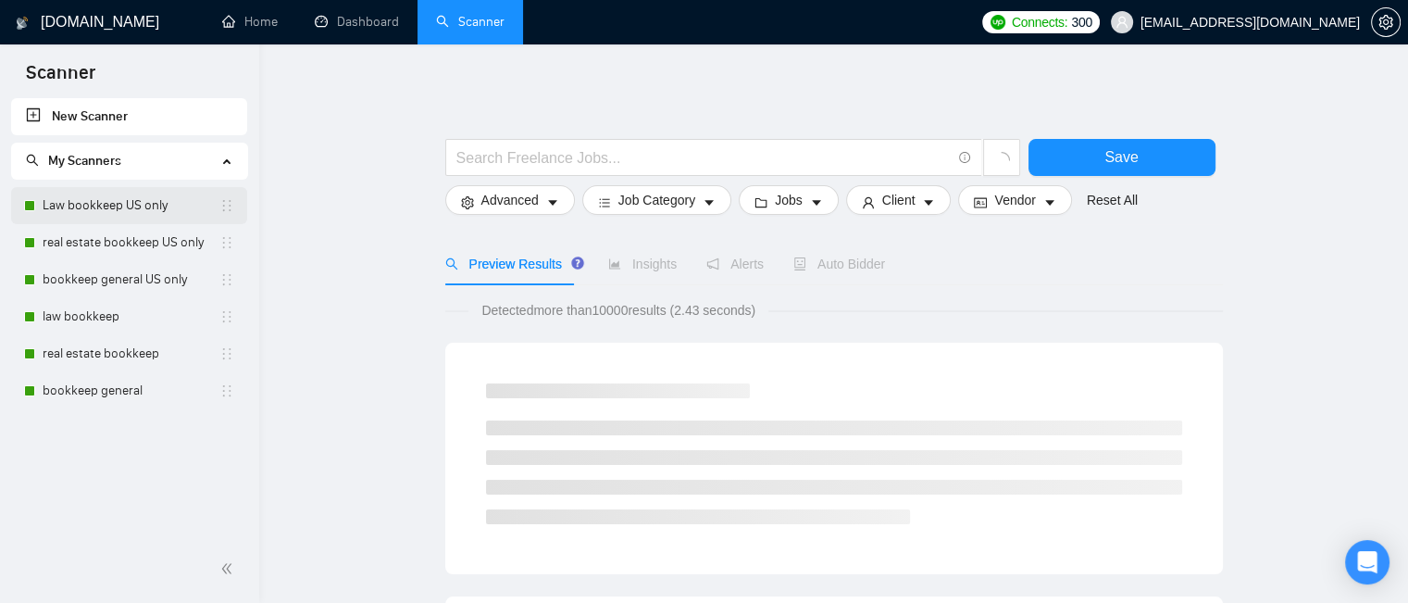
click at [138, 214] on link "Law bookkeep US only" at bounding box center [131, 205] width 177 height 37
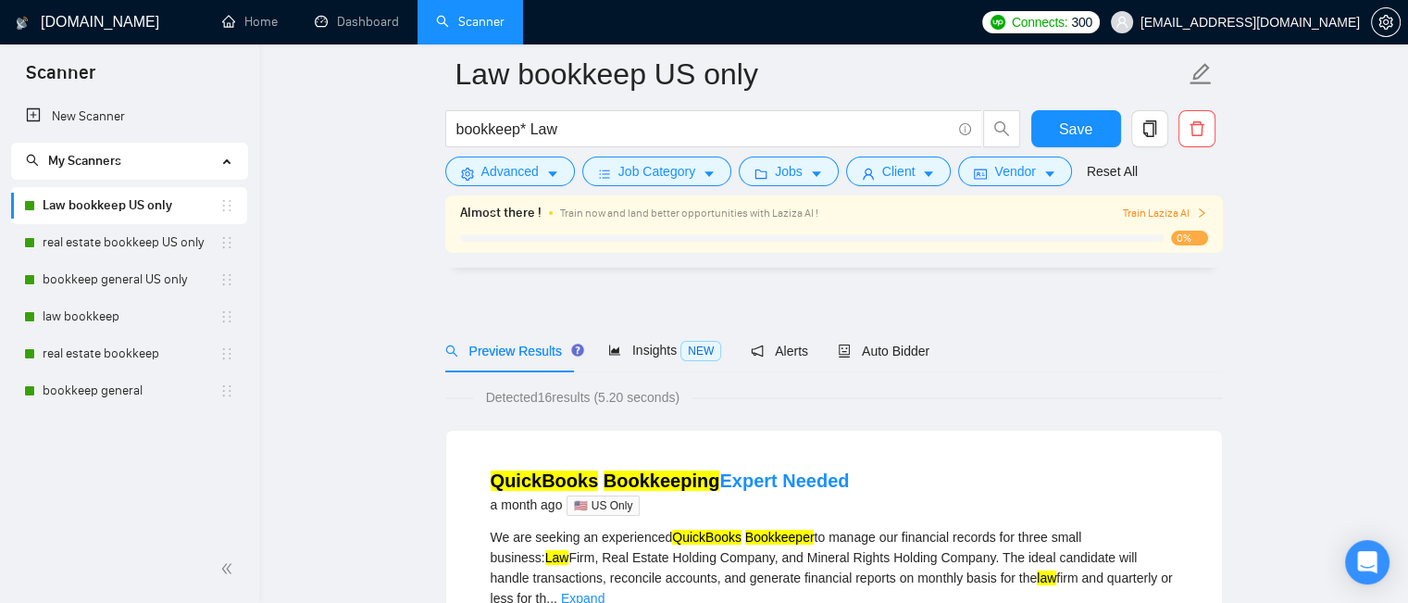
click at [648, 257] on div "Almost there ! Train now and land better opportunities with Laziza AI ! Train L…" at bounding box center [834, 231] width 778 height 72
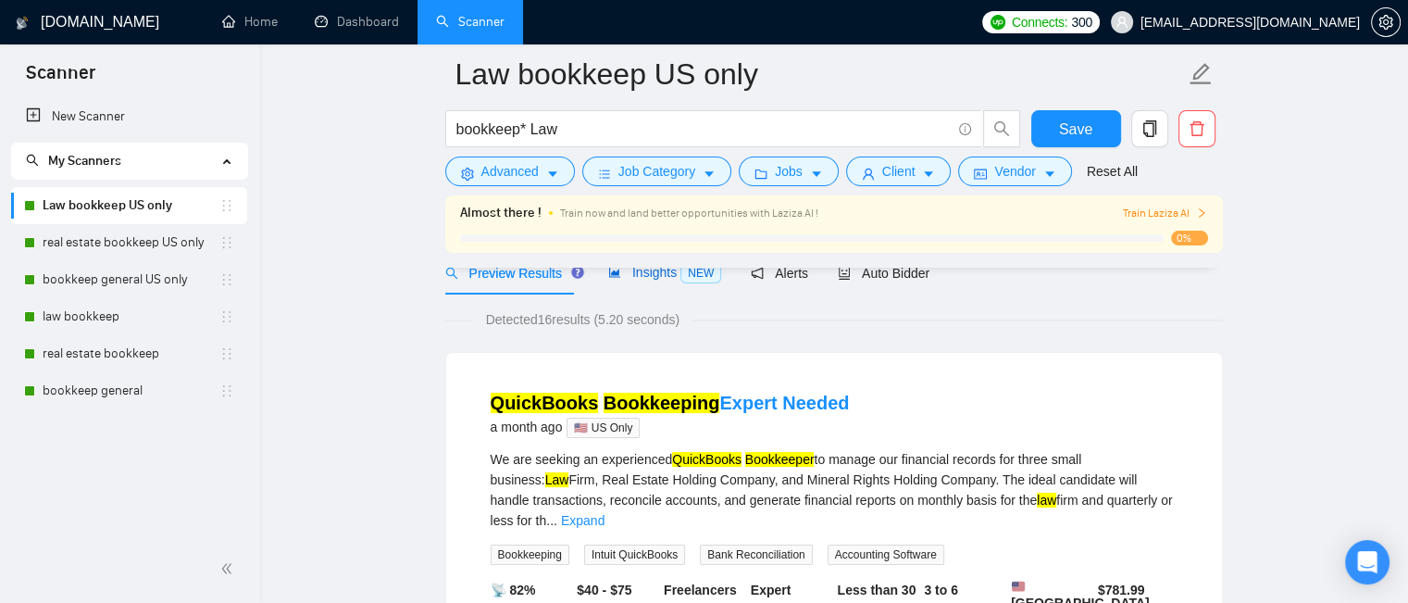
click at [649, 278] on span "Insights NEW" at bounding box center [664, 272] width 113 height 15
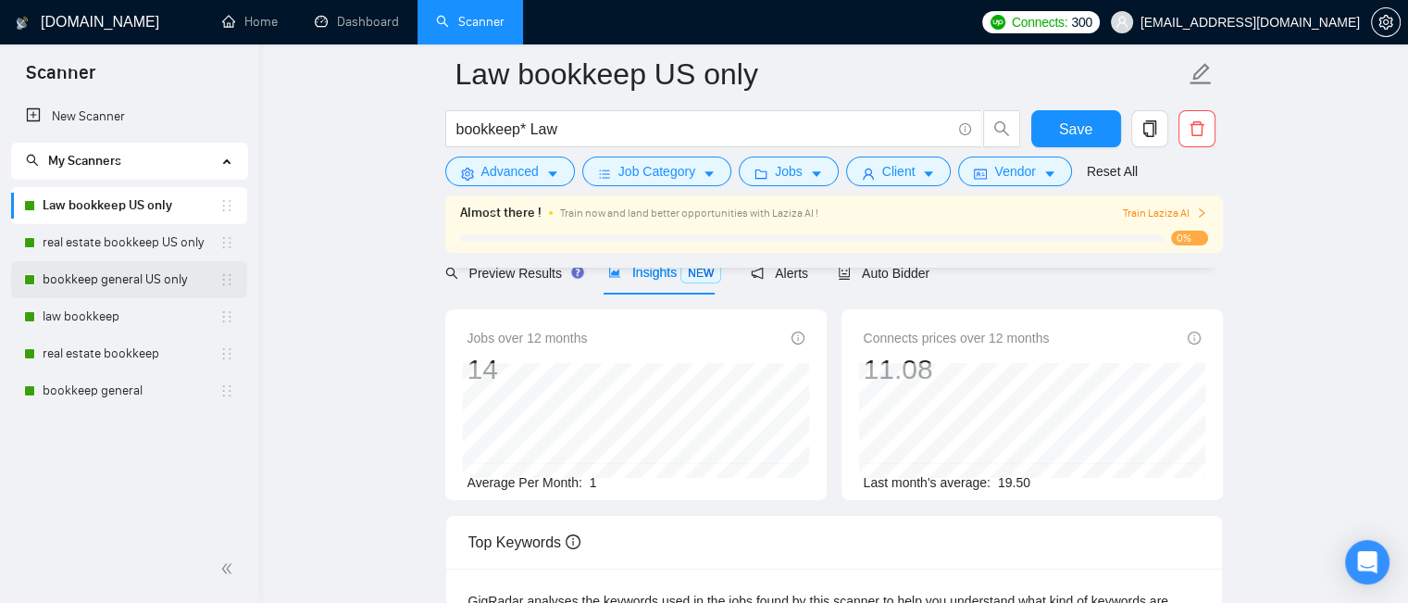
click at [139, 282] on link "bookkeep general US only" at bounding box center [131, 279] width 177 height 37
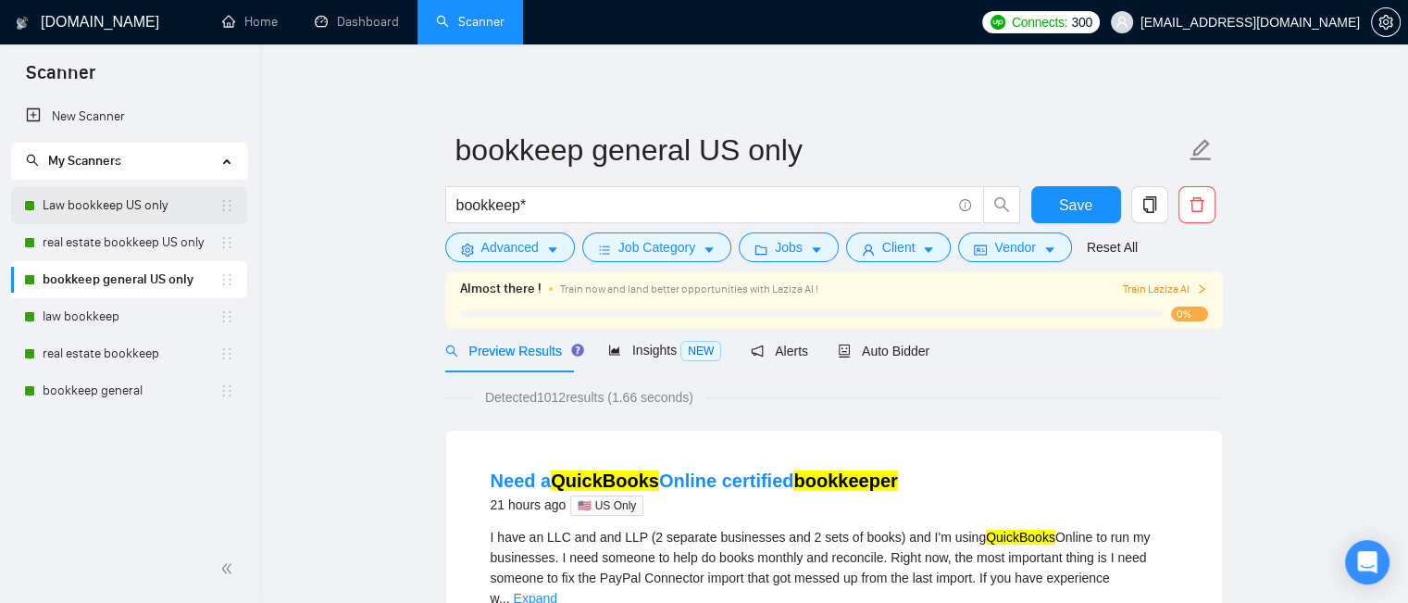
click at [133, 198] on link "Law bookkeep US only" at bounding box center [131, 205] width 177 height 37
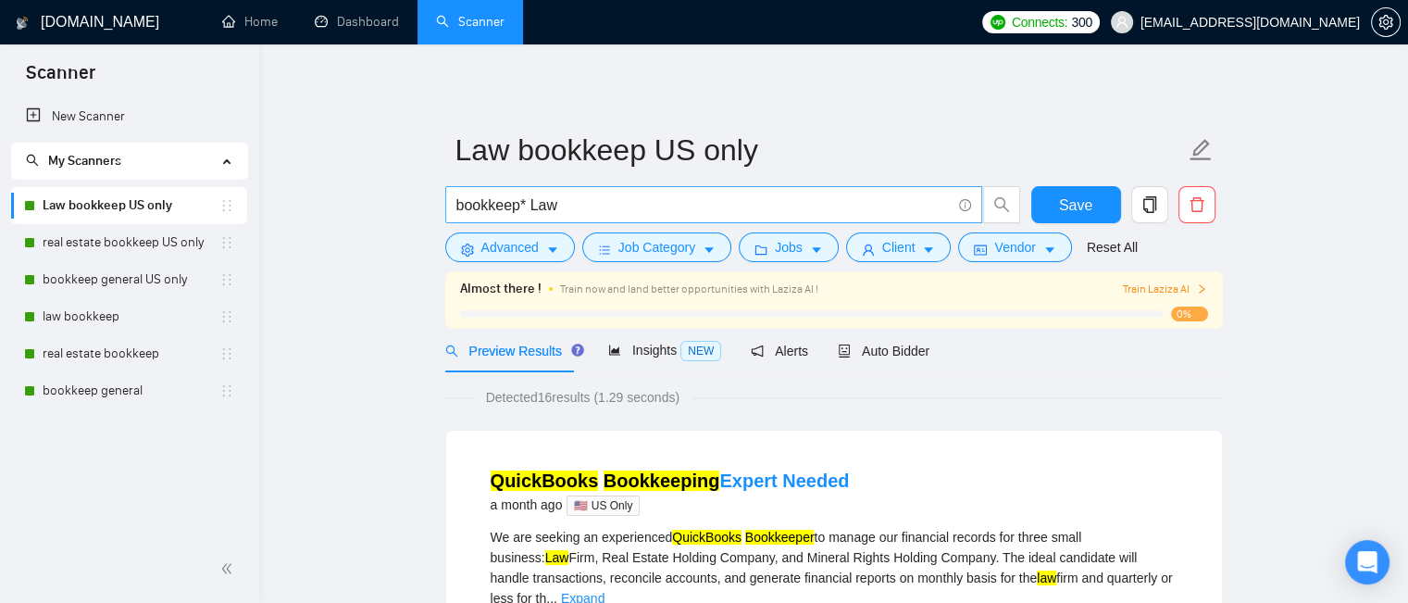
click at [528, 208] on input "bookkeep* Law" at bounding box center [704, 205] width 494 height 23
click at [110, 241] on link "real estate bookkeep US only" at bounding box center [131, 242] width 177 height 37
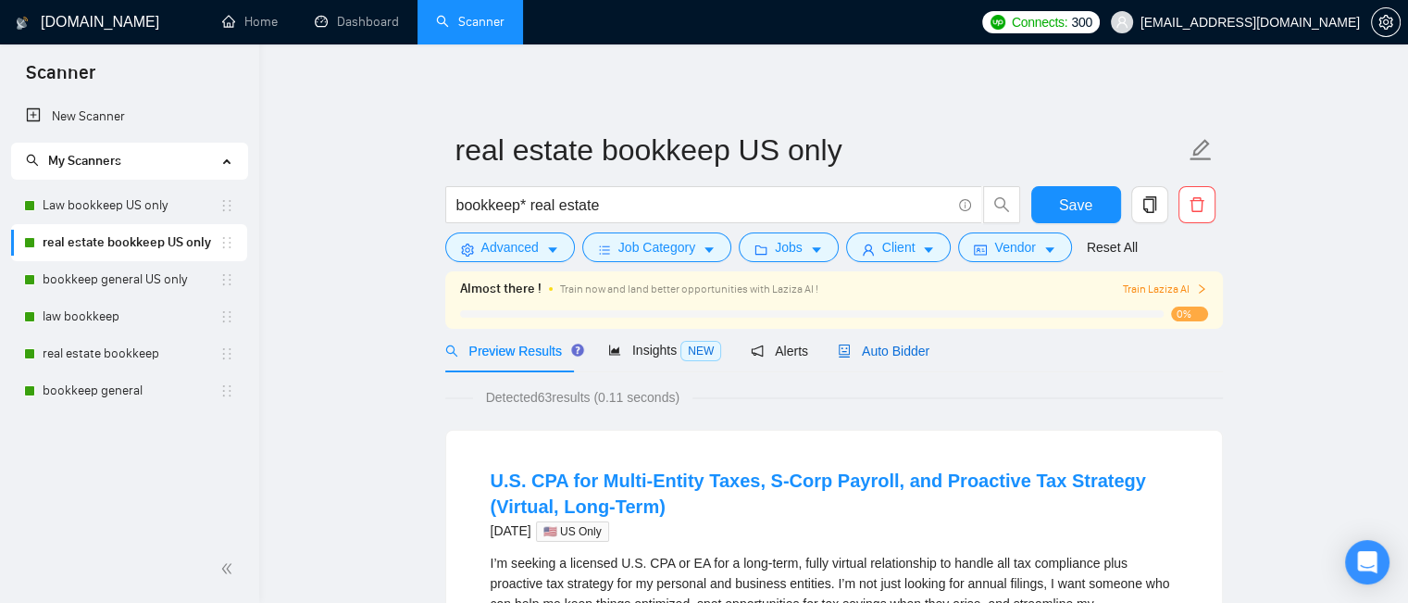
click at [907, 356] on span "Auto Bidder" at bounding box center [884, 351] width 92 height 15
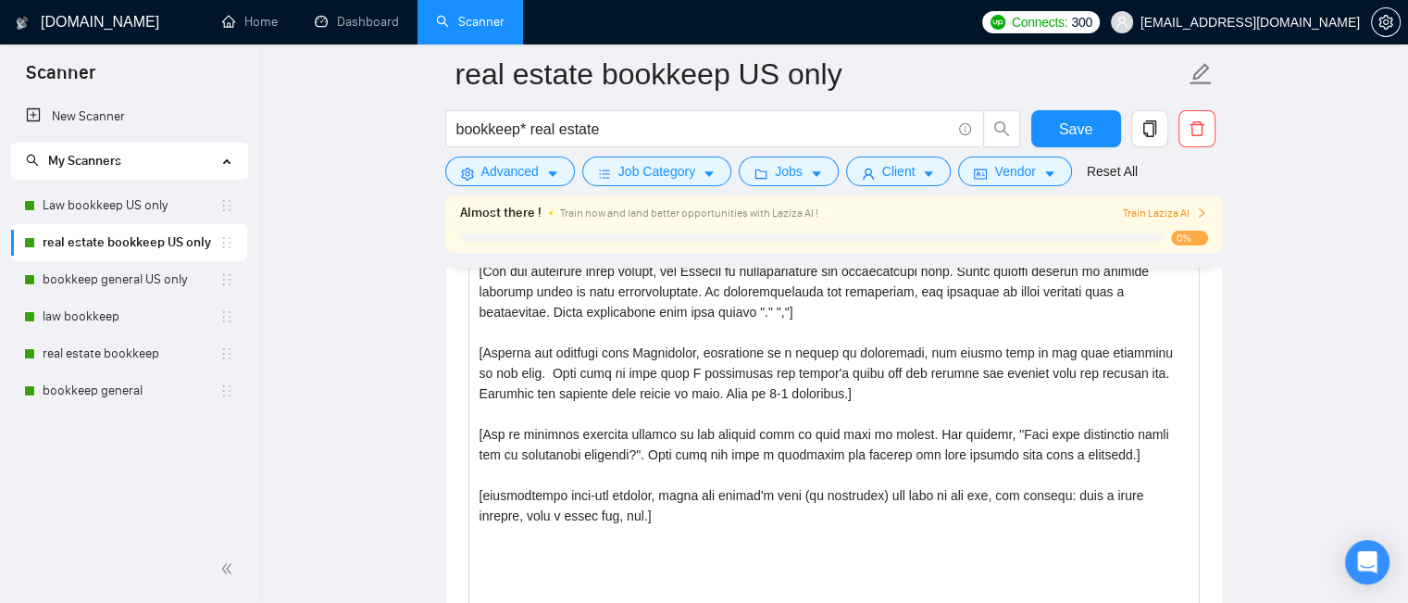
scroll to position [2593, 0]
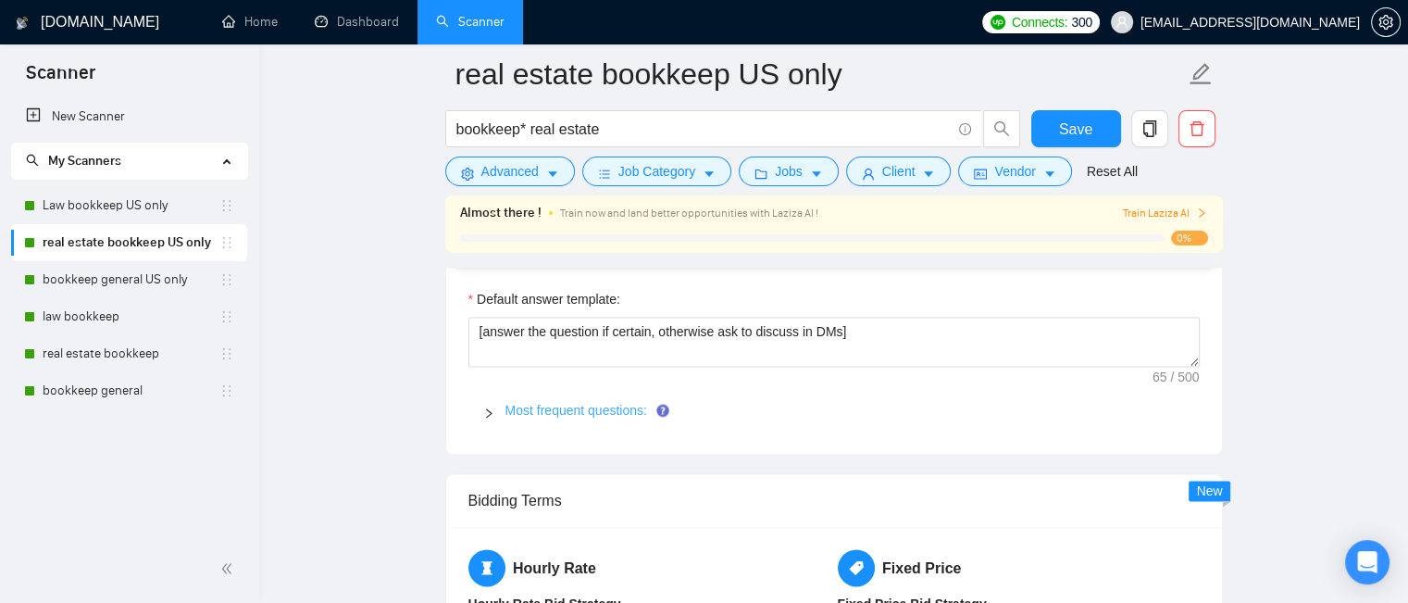
click at [642, 410] on link "Most frequent questions:" at bounding box center [577, 410] width 142 height 15
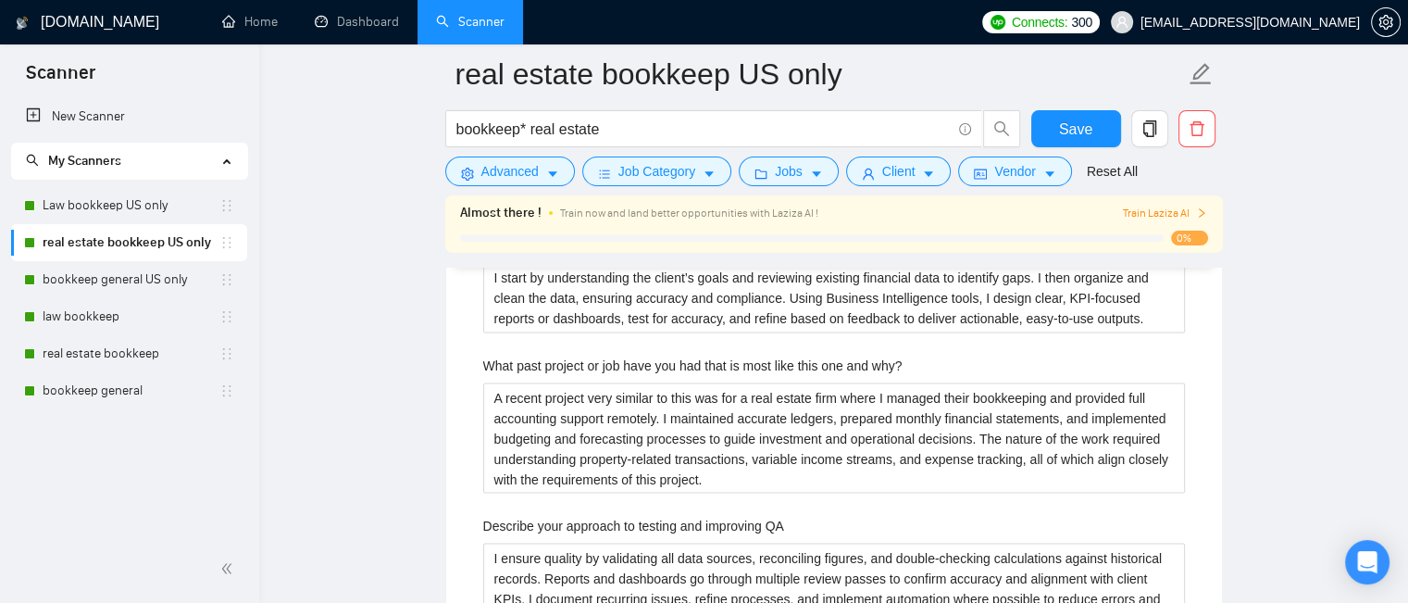
scroll to position [3519, 0]
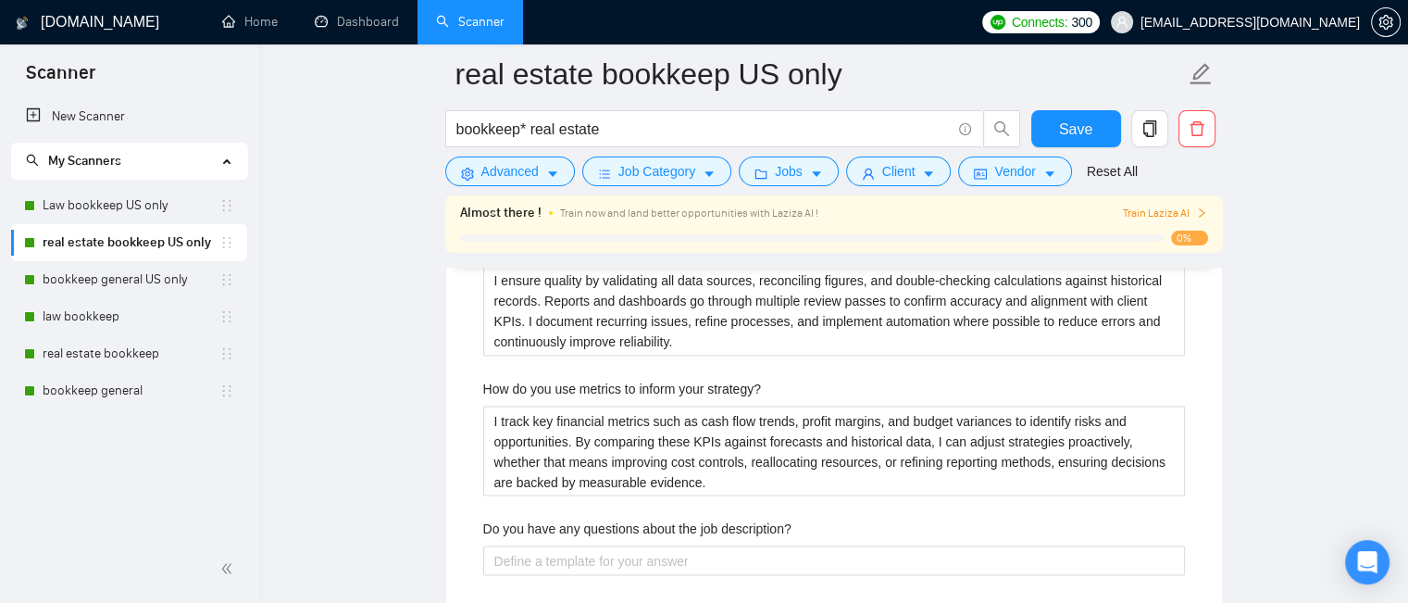
click at [158, 213] on link "Law bookkeep US only" at bounding box center [131, 205] width 177 height 37
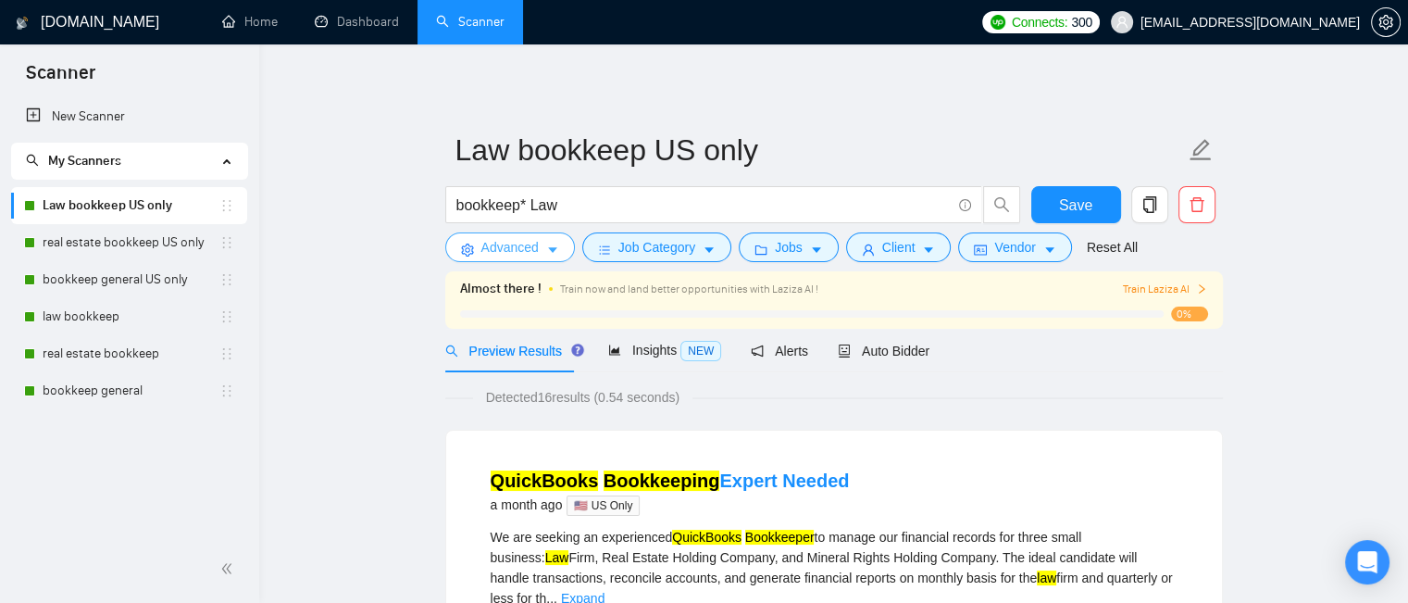
click at [510, 252] on span "Advanced" at bounding box center [510, 247] width 57 height 20
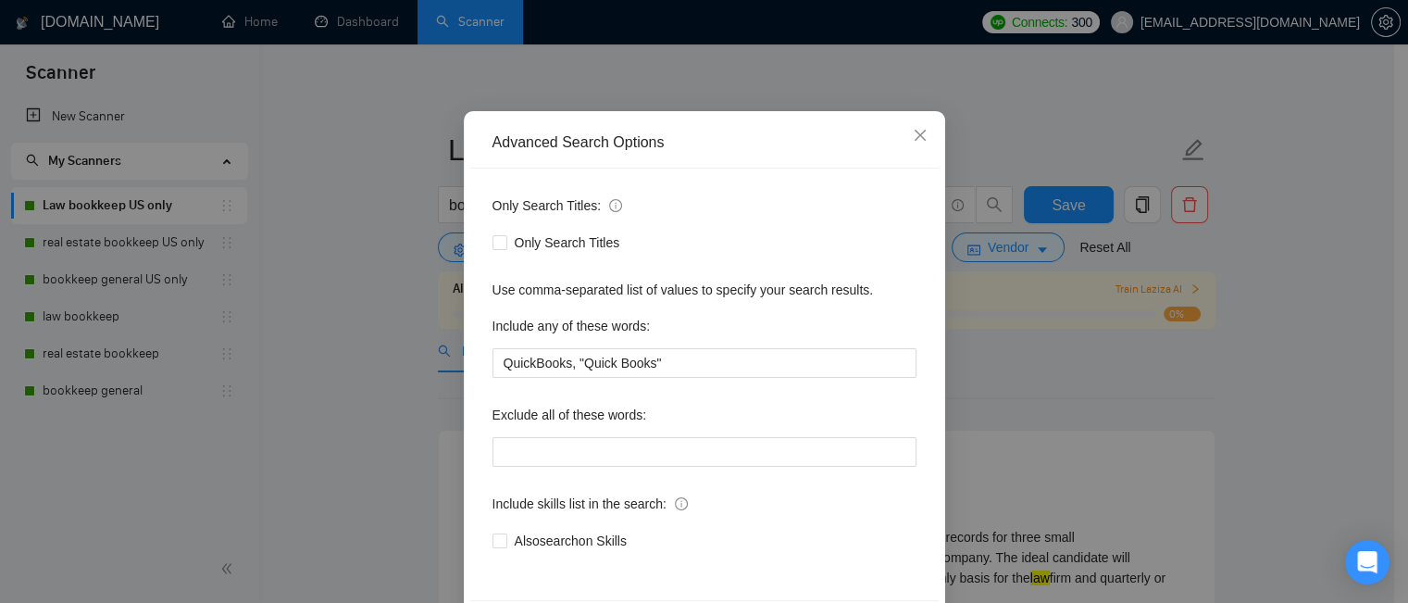
scroll to position [167, 0]
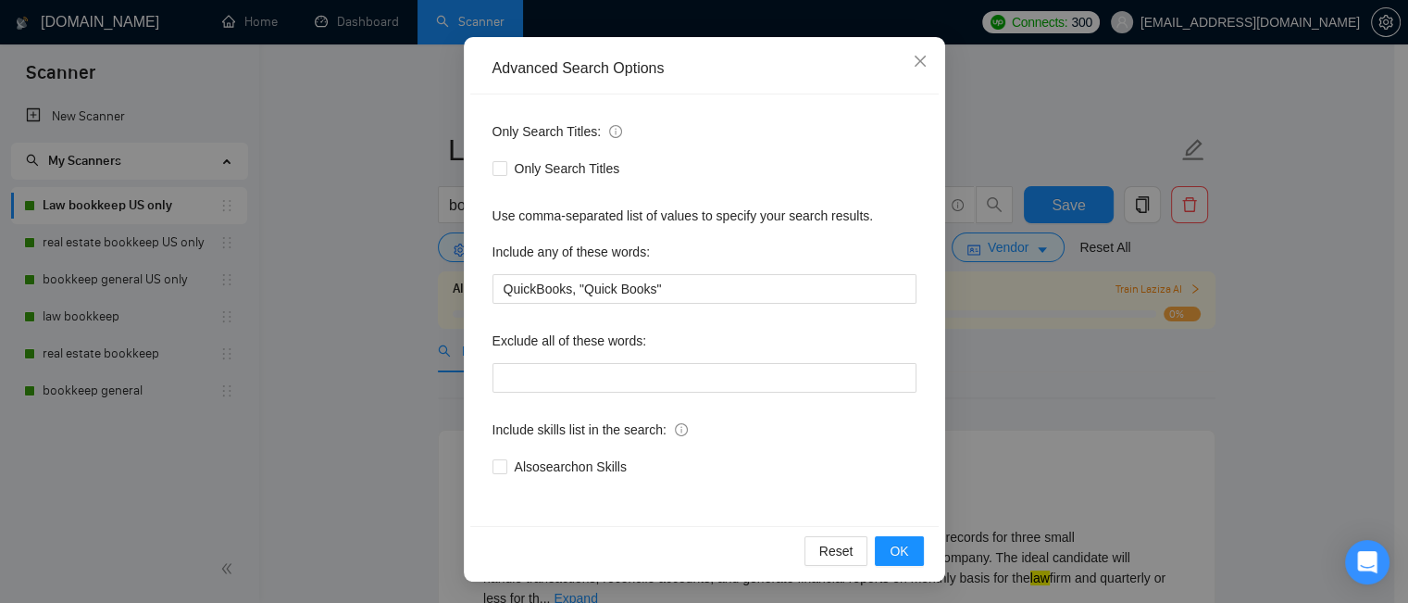
click at [1023, 365] on div "Advanced Search Options Only Search Titles: Only Search Titles Use comma-separa…" at bounding box center [704, 301] width 1408 height 603
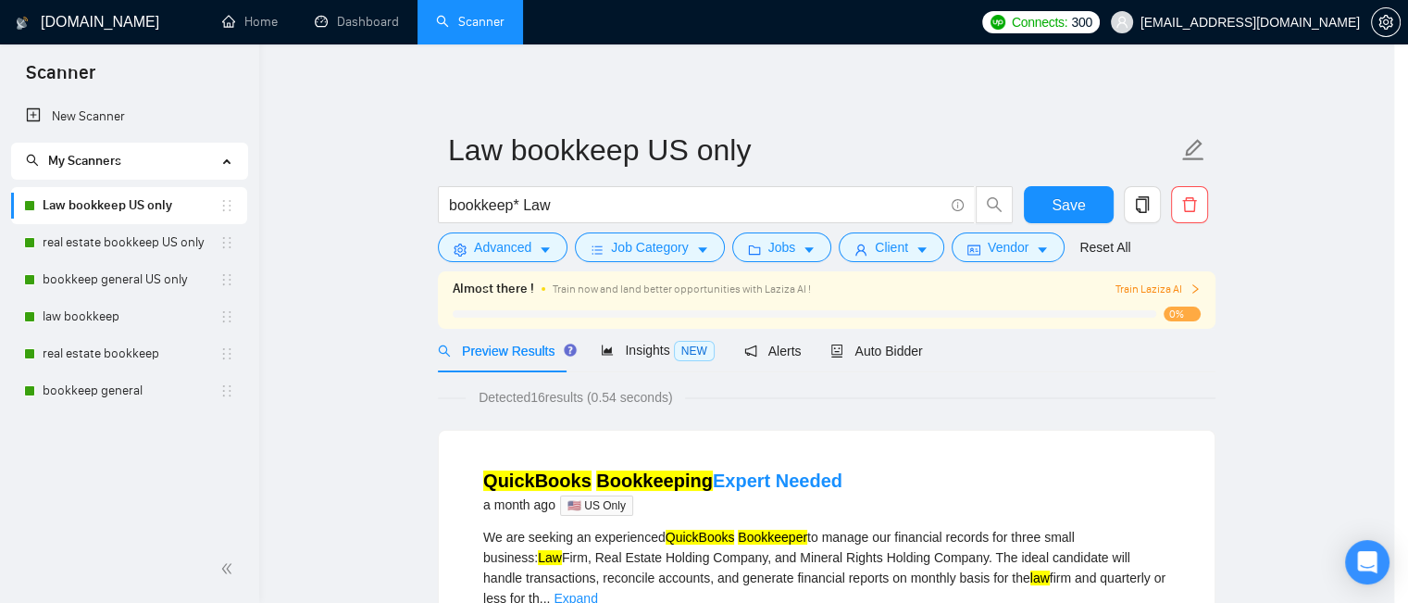
scroll to position [74, 0]
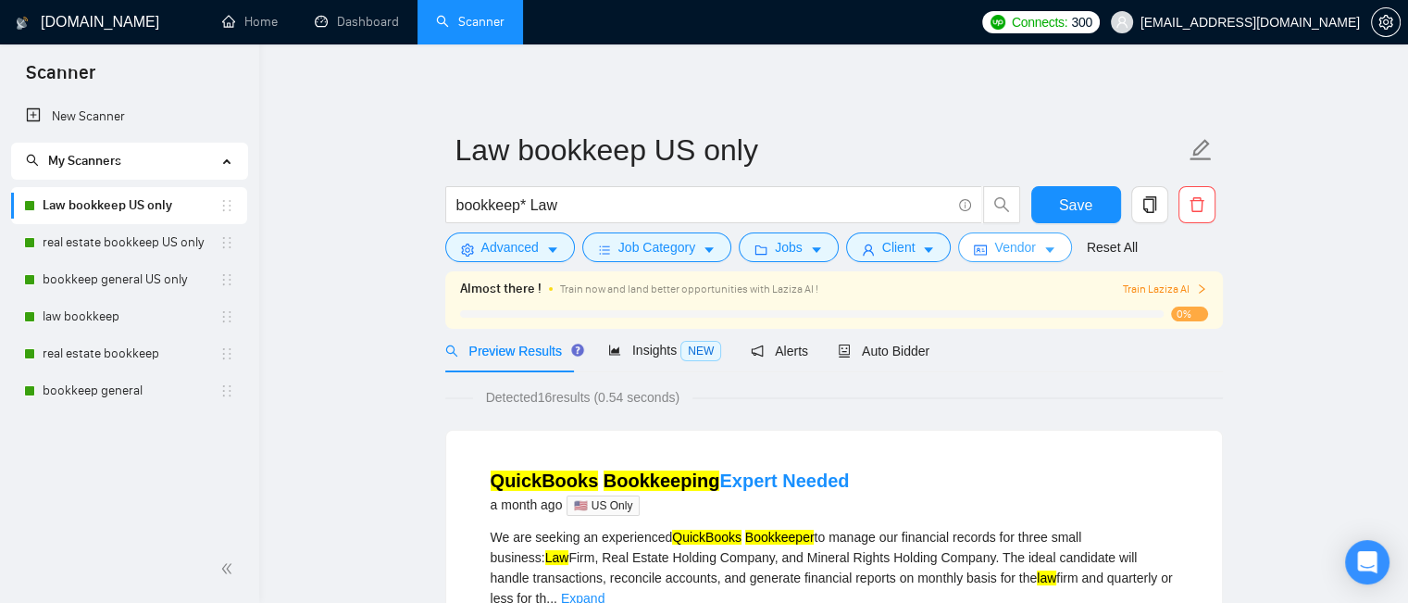
click at [1014, 244] on span "Vendor" at bounding box center [1015, 247] width 41 height 20
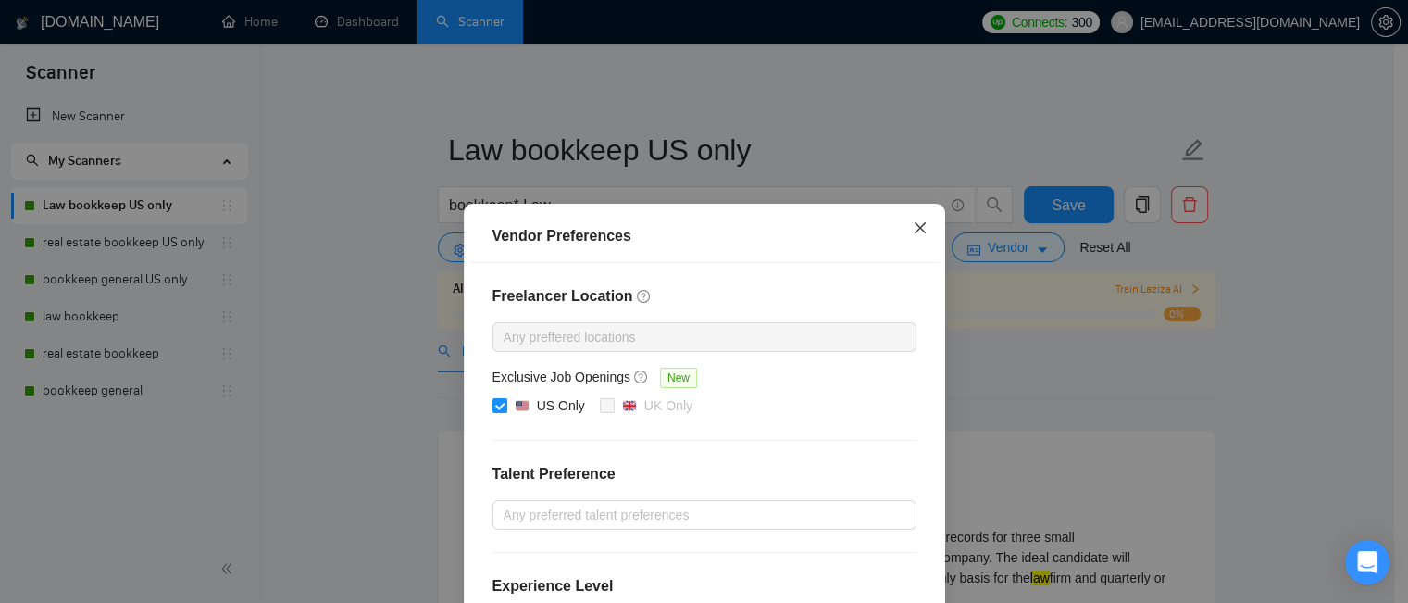
click at [917, 223] on icon "close" at bounding box center [920, 227] width 15 height 15
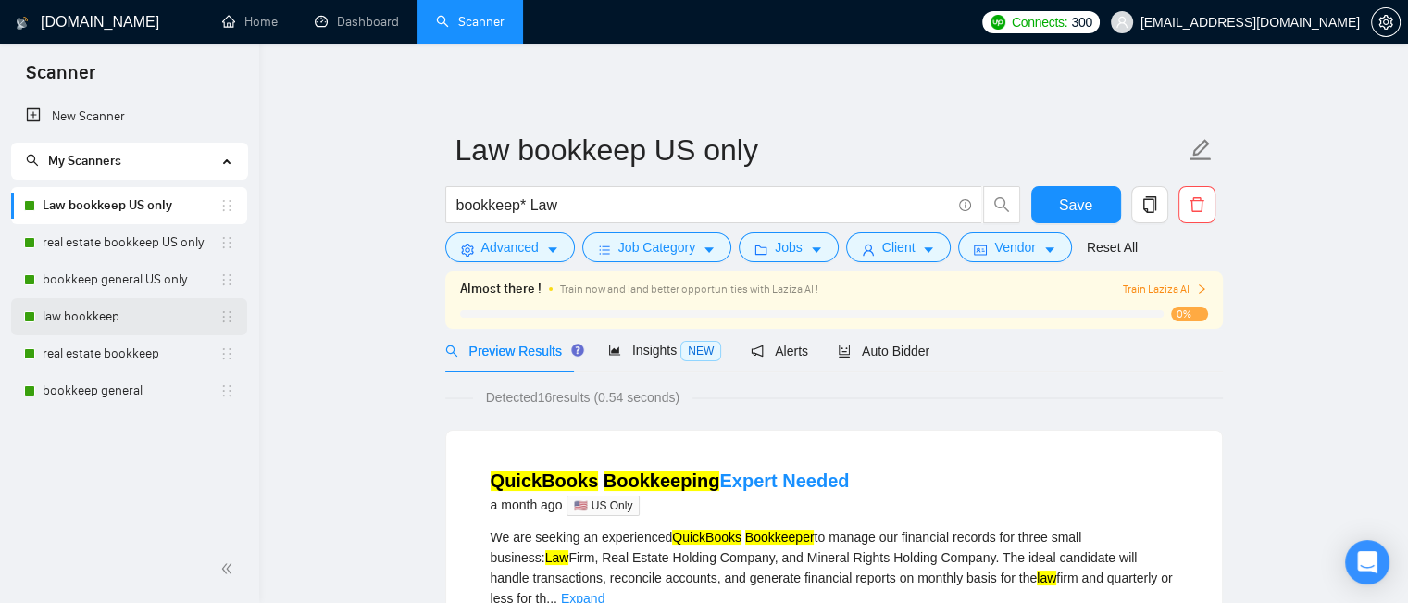
click at [98, 317] on link "law bookkeep" at bounding box center [131, 316] width 177 height 37
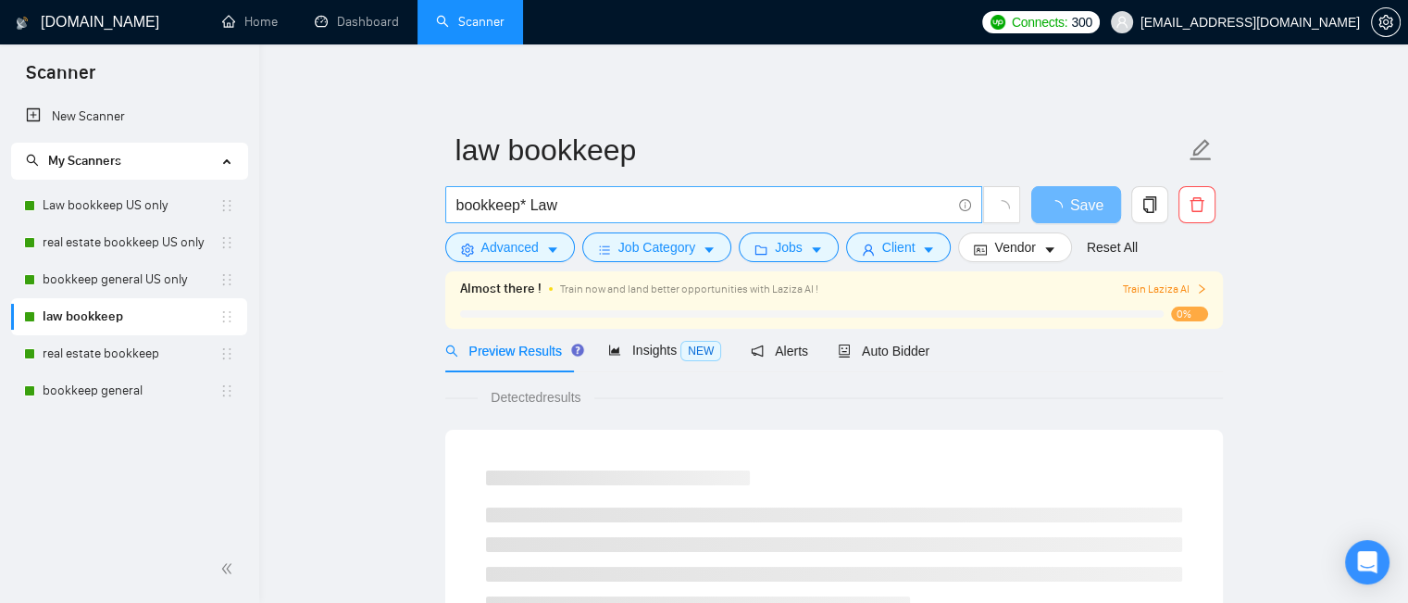
click at [525, 201] on input "bookkeep* Law" at bounding box center [704, 205] width 494 height 23
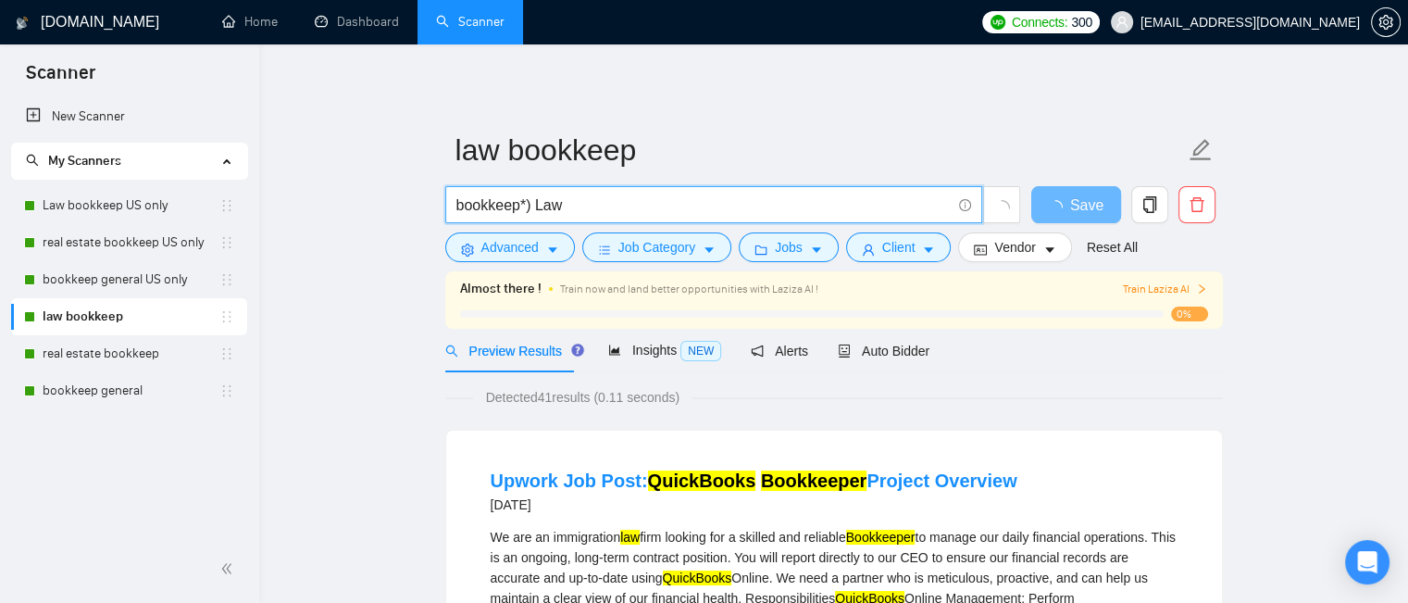
click at [457, 206] on input "bookkeep*) Law" at bounding box center [704, 205] width 494 height 23
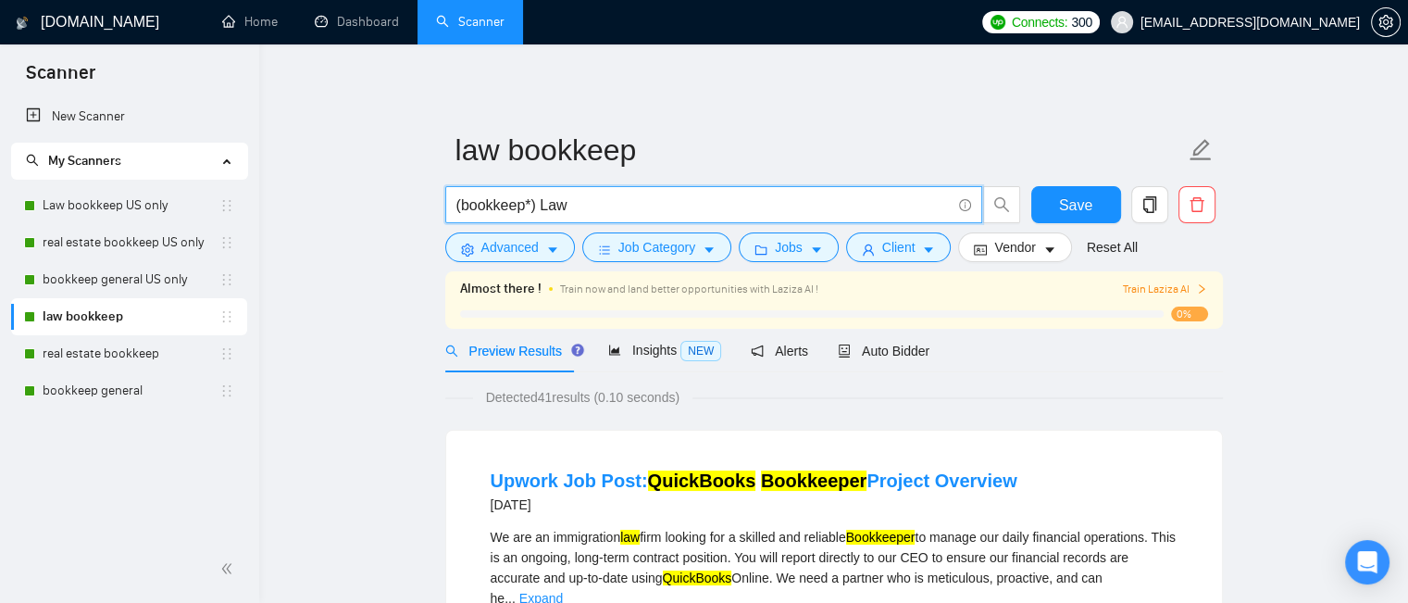
click at [539, 202] on input "(bookkeep*) Law" at bounding box center [704, 205] width 494 height 23
click at [458, 203] on input "(bookkeep* Law" at bounding box center [704, 205] width 494 height 23
click at [524, 199] on input "bookkeep* Law" at bounding box center [704, 205] width 494 height 23
click at [457, 203] on input "bookkeep*) Law" at bounding box center [704, 205] width 494 height 23
type input "(bookkeep*) Law"
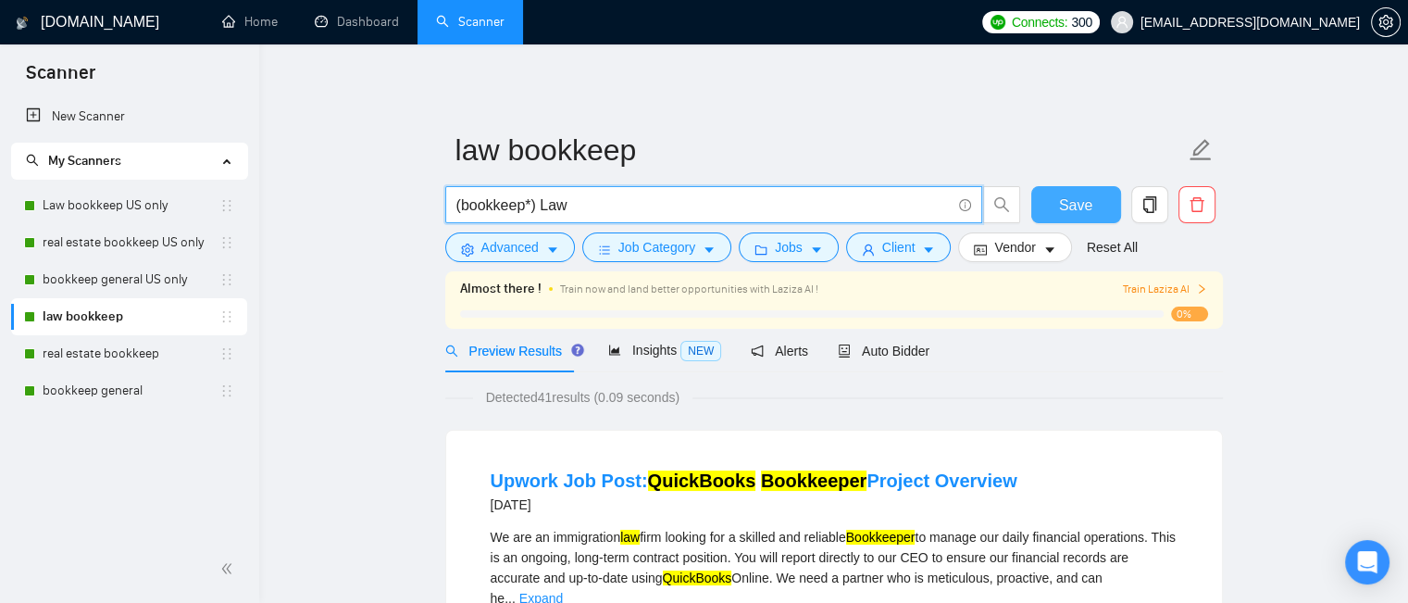
click at [1089, 199] on span "Save" at bounding box center [1075, 205] width 33 height 23
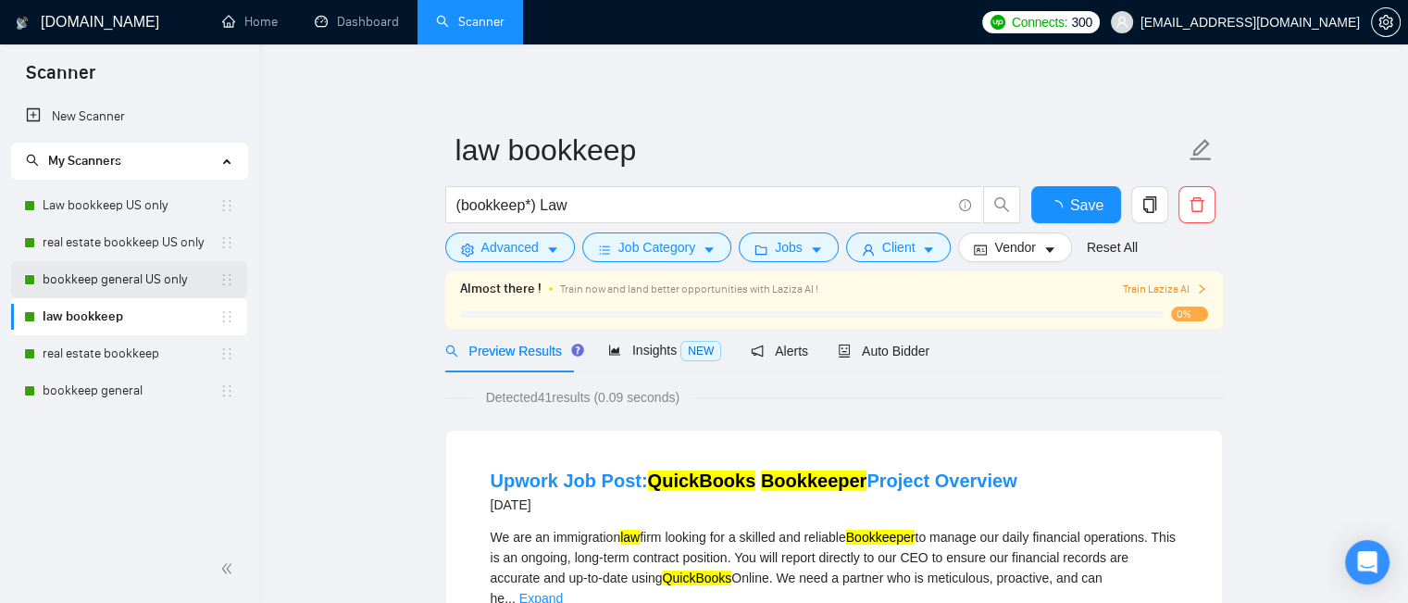
click at [142, 281] on link "bookkeep general US only" at bounding box center [131, 279] width 177 height 37
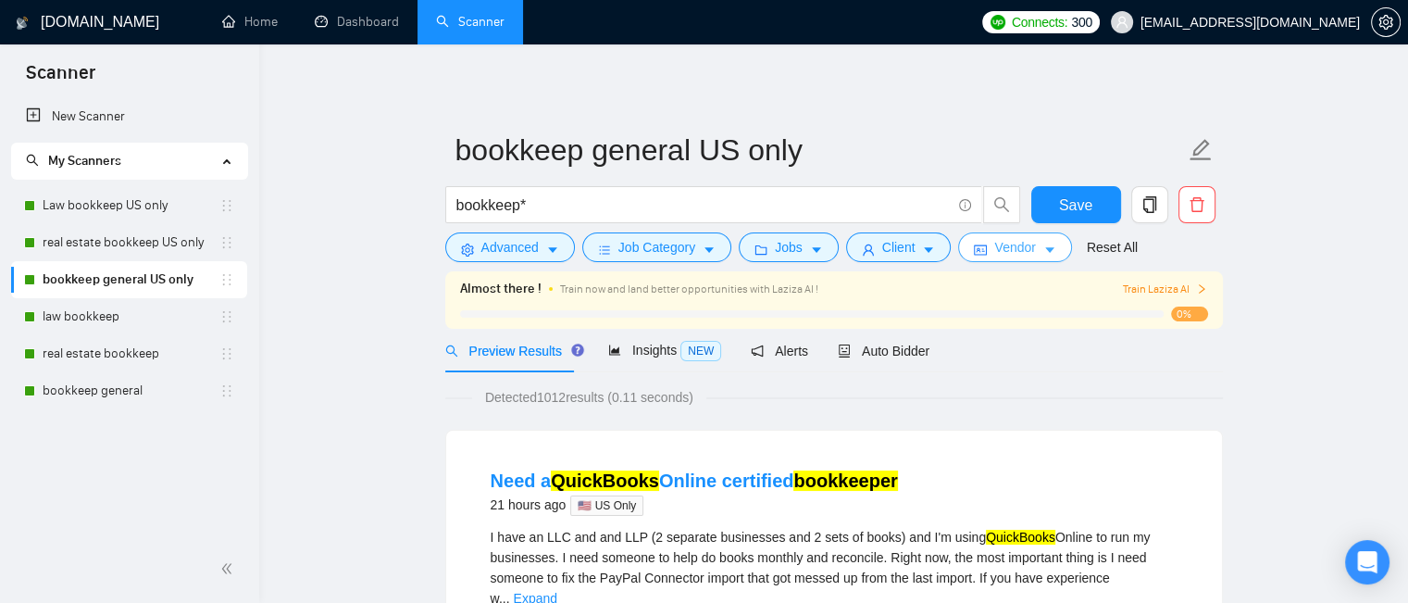
click at [1018, 247] on span "Vendor" at bounding box center [1015, 247] width 41 height 20
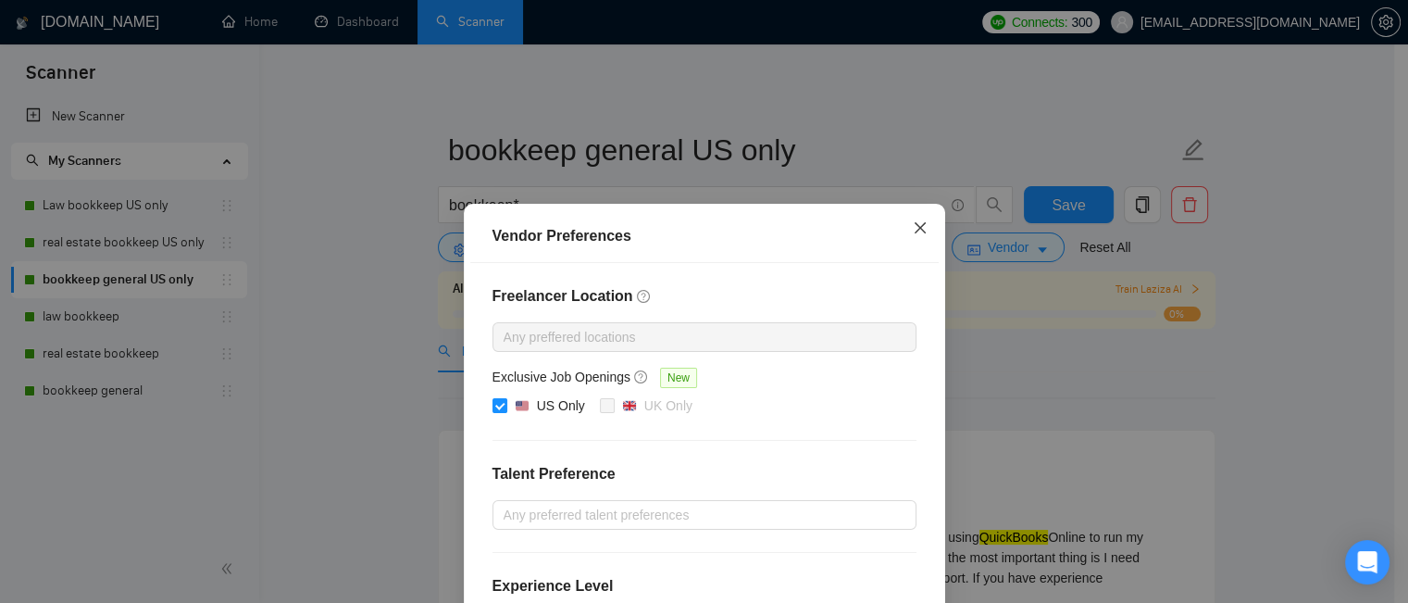
click at [919, 228] on icon "close" at bounding box center [920, 227] width 15 height 15
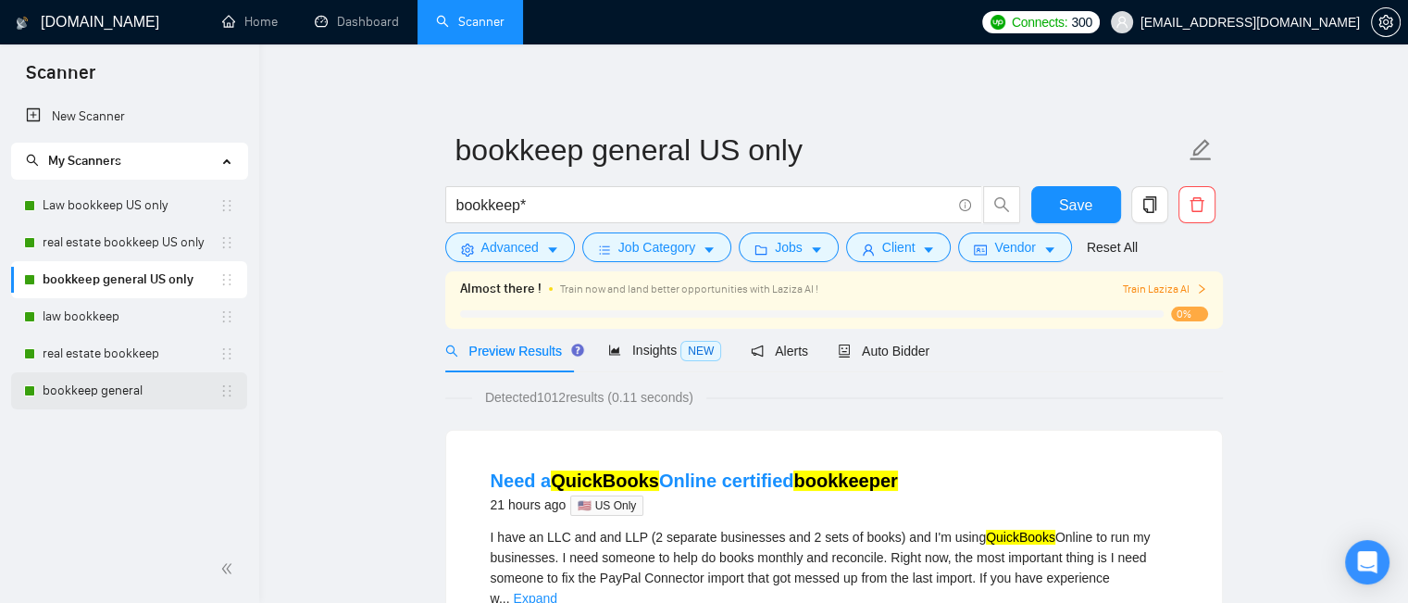
click at [126, 386] on link "bookkeep general" at bounding box center [131, 390] width 177 height 37
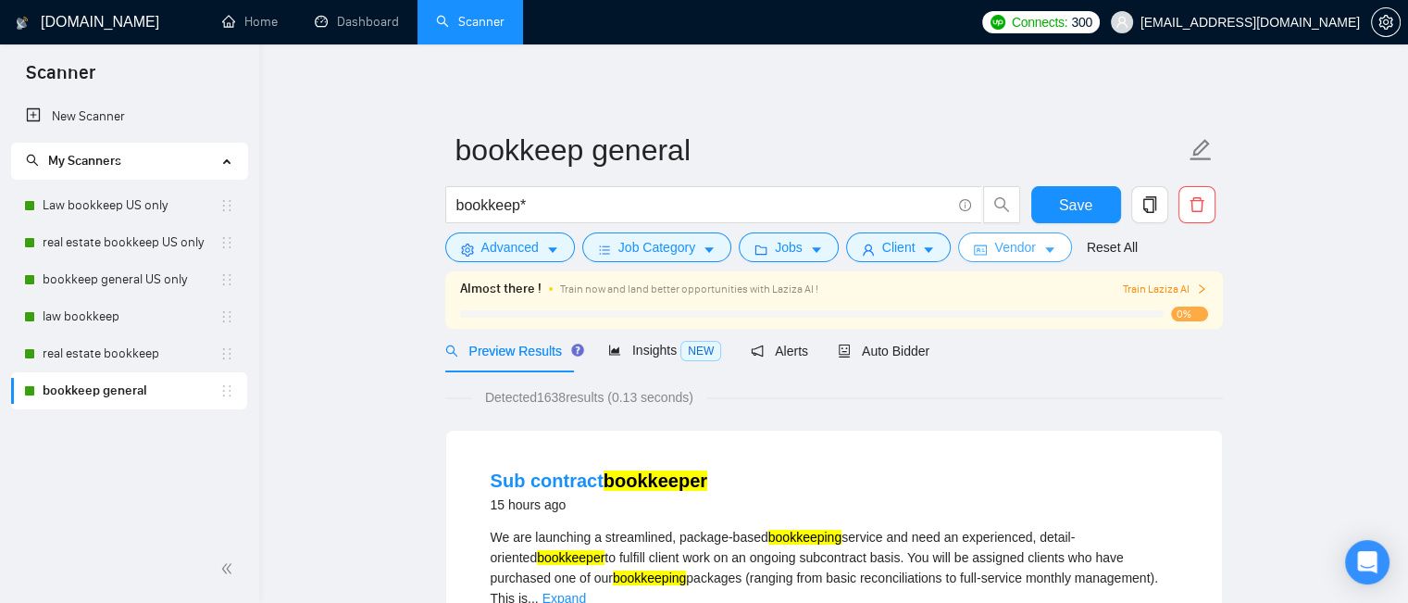
click at [1045, 251] on icon "caret-down" at bounding box center [1049, 251] width 9 height 6
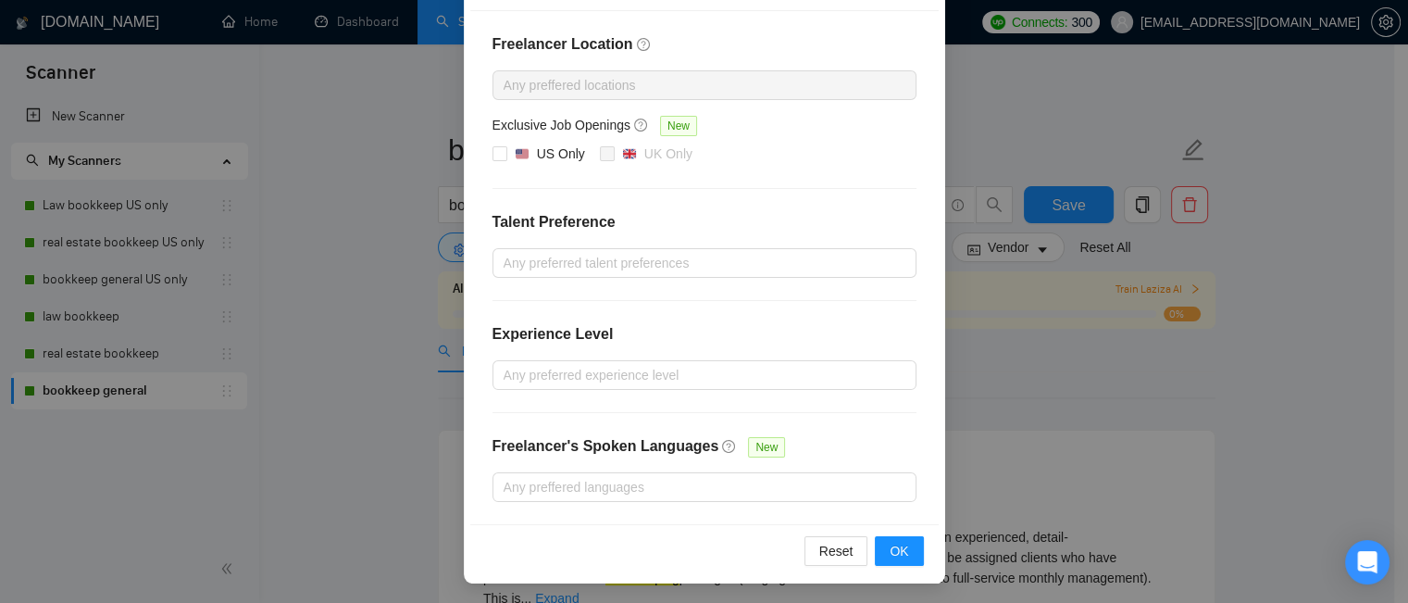
scroll to position [67, 0]
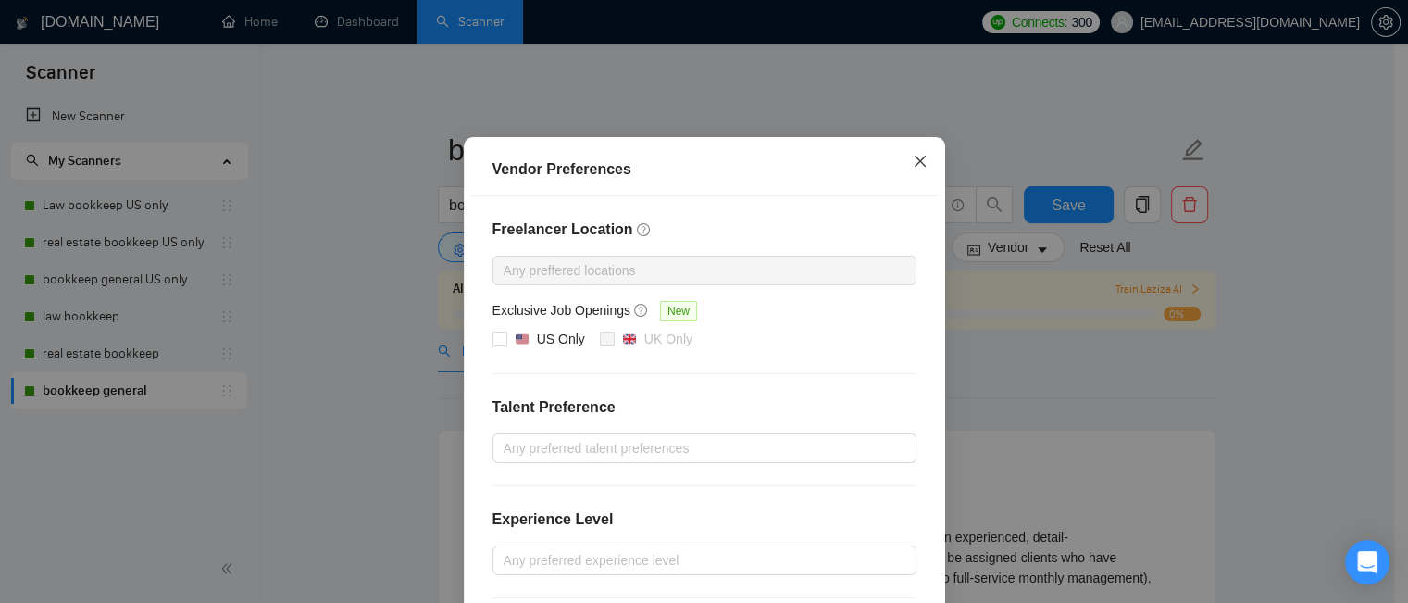
click at [915, 161] on icon "close" at bounding box center [920, 161] width 15 height 15
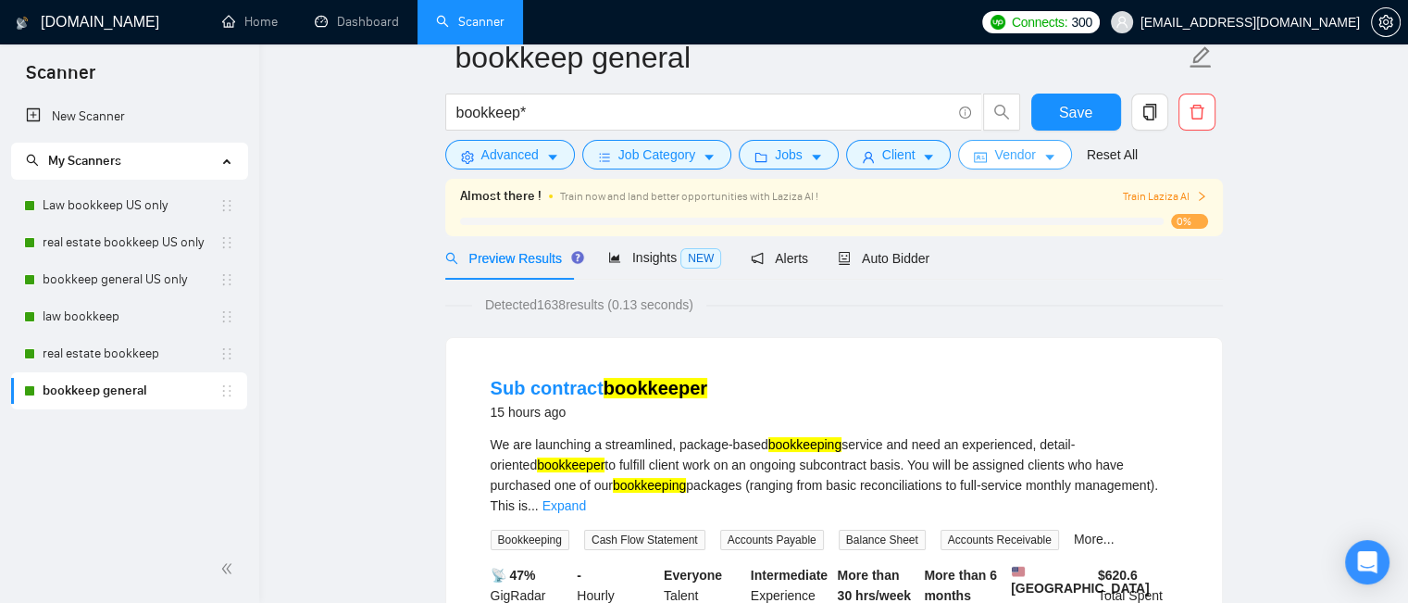
scroll to position [0, 0]
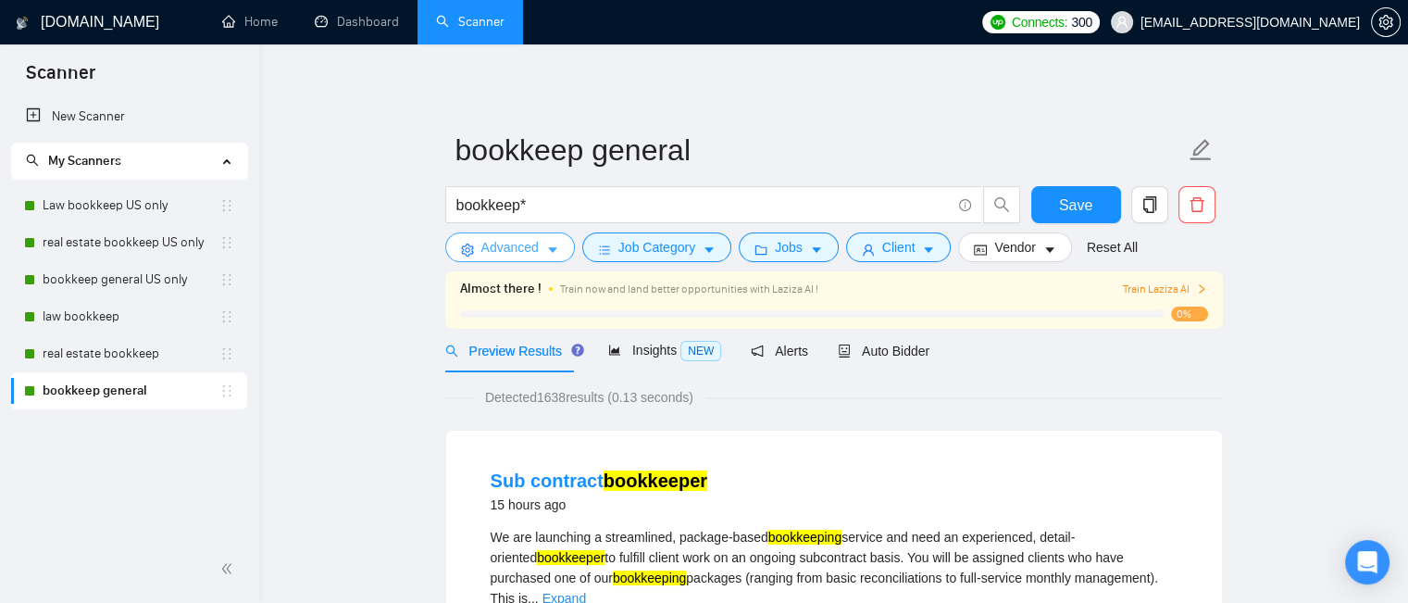
click at [515, 246] on span "Advanced" at bounding box center [510, 247] width 57 height 20
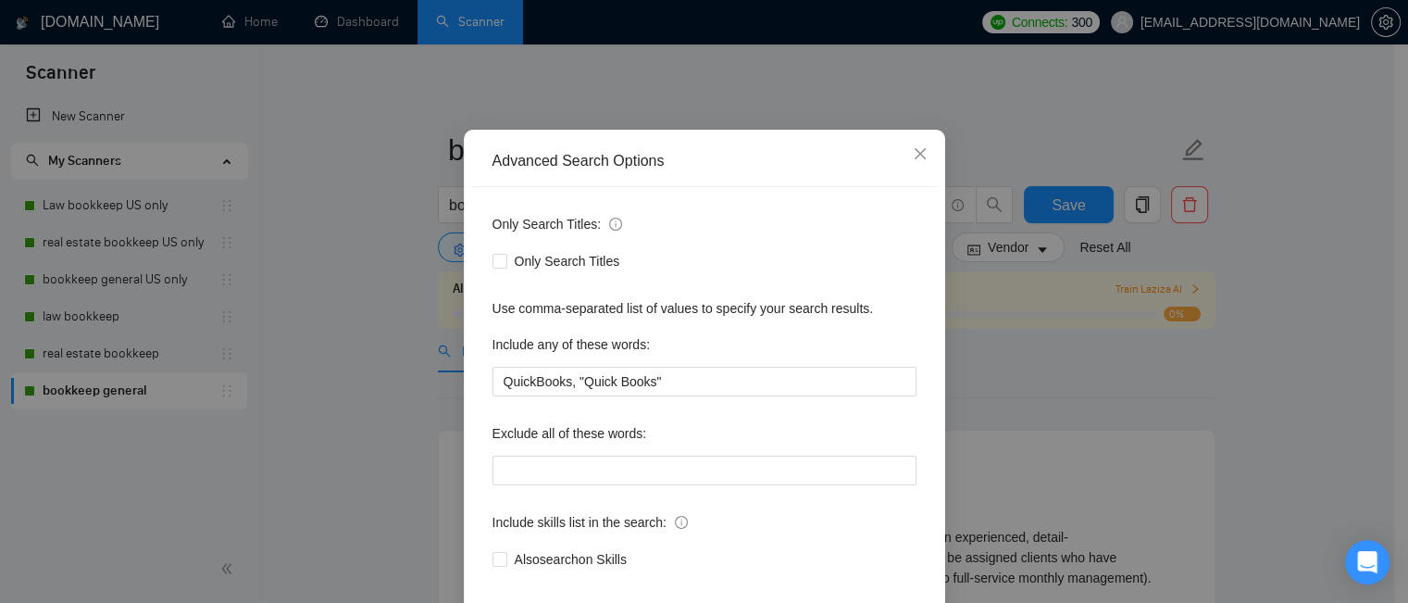
click at [758, 140] on div "Advanced Search Options Only Search Titles: Only Search Titles Use comma-separa…" at bounding box center [704, 301] width 1408 height 603
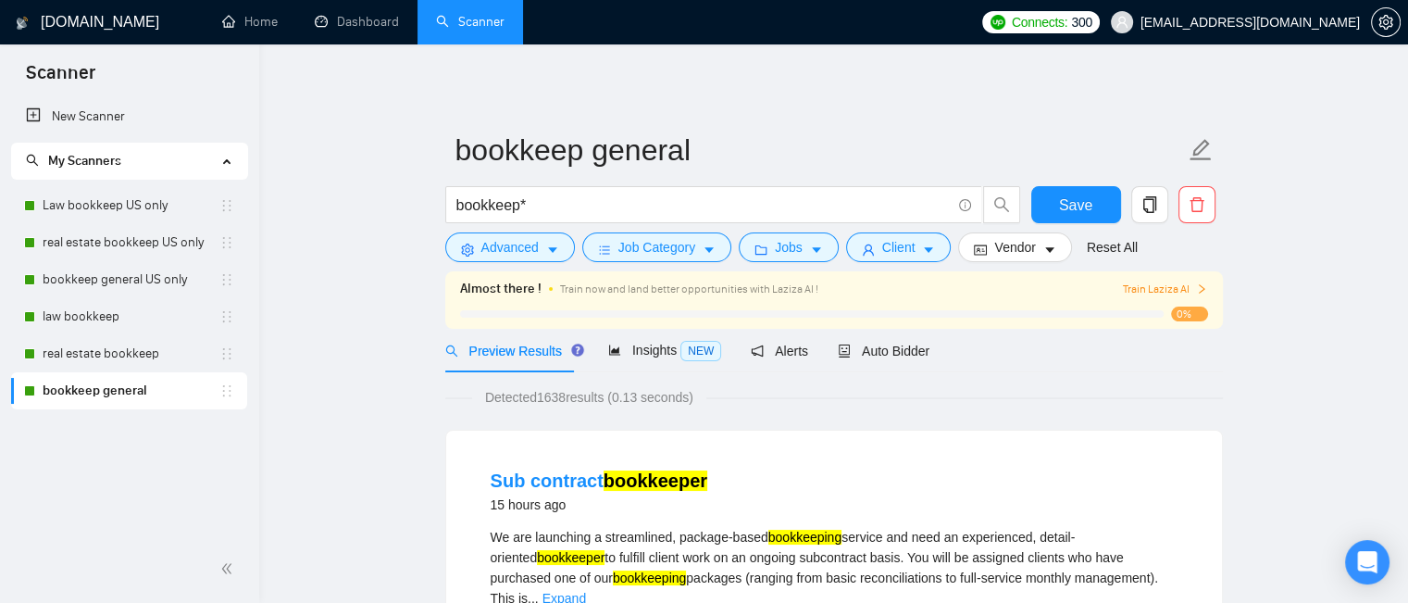
click at [107, 362] on link "real estate bookkeep" at bounding box center [131, 353] width 177 height 37
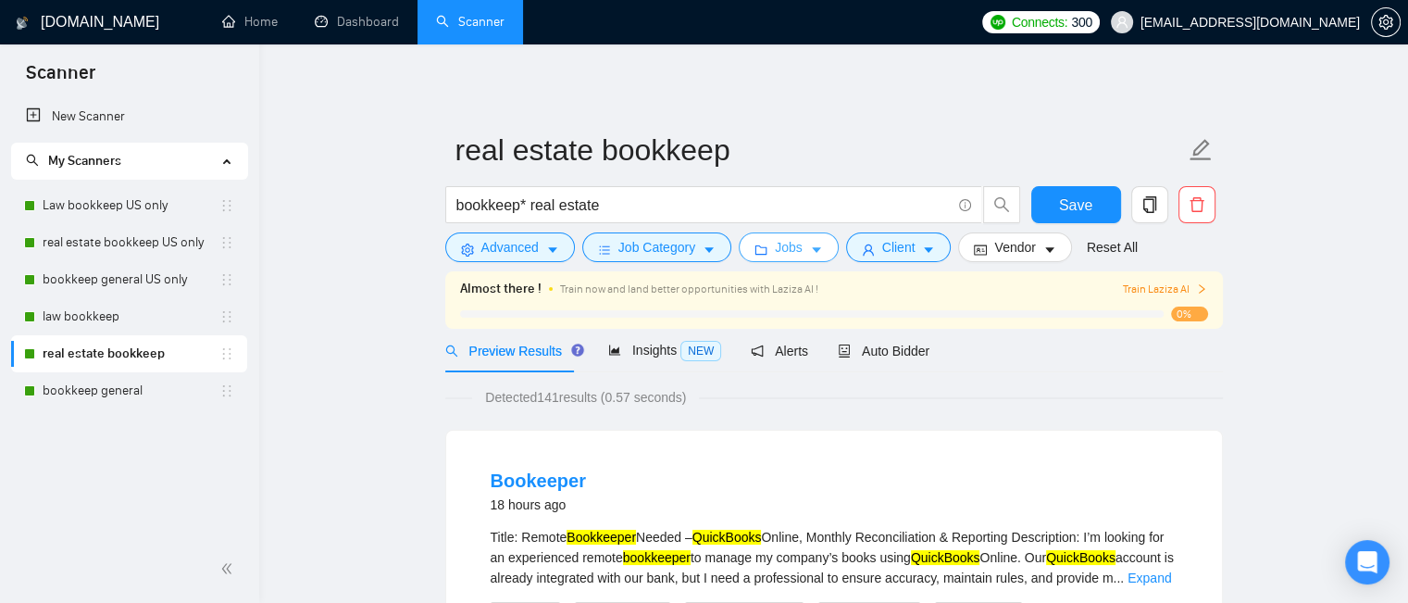
click at [812, 243] on span "caret-down" at bounding box center [816, 250] width 13 height 14
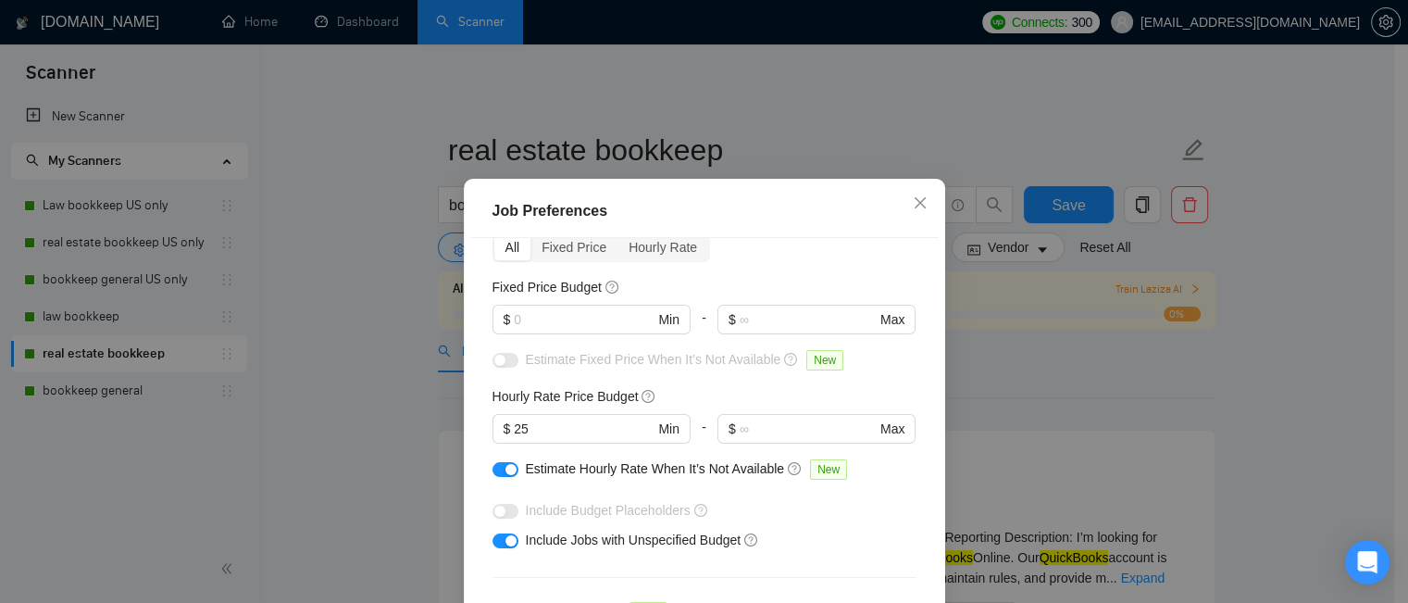
scroll to position [93, 0]
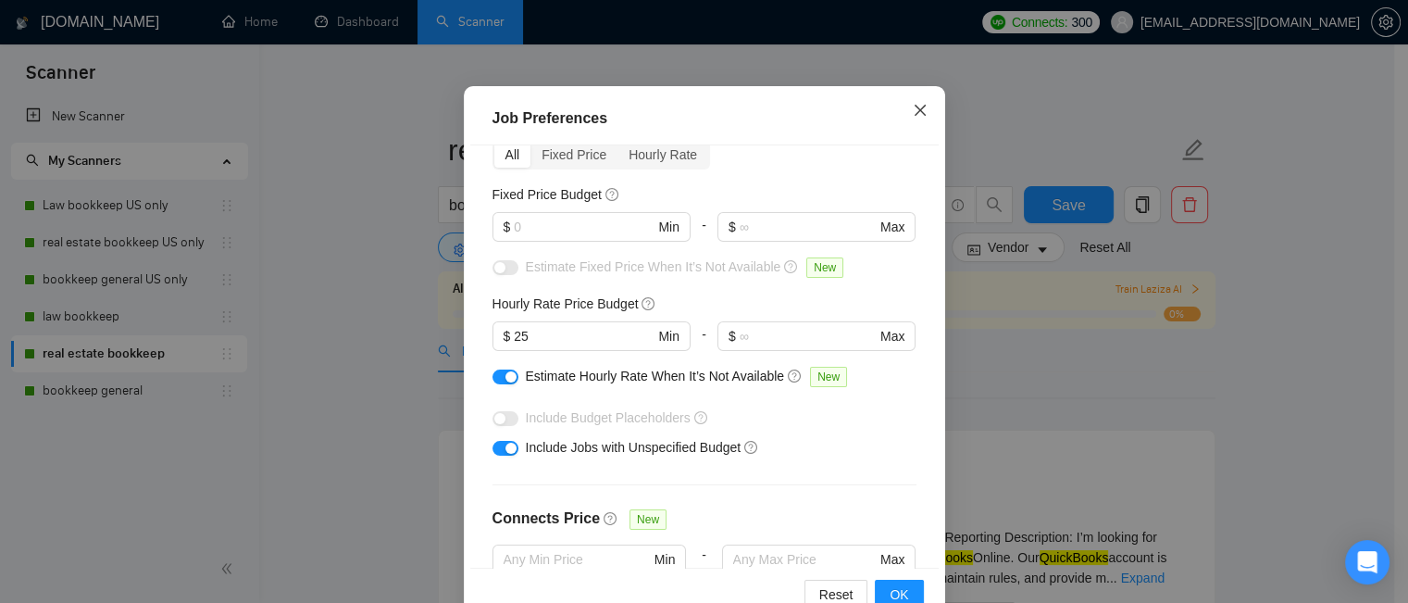
click at [914, 113] on icon "close" at bounding box center [919, 110] width 11 height 11
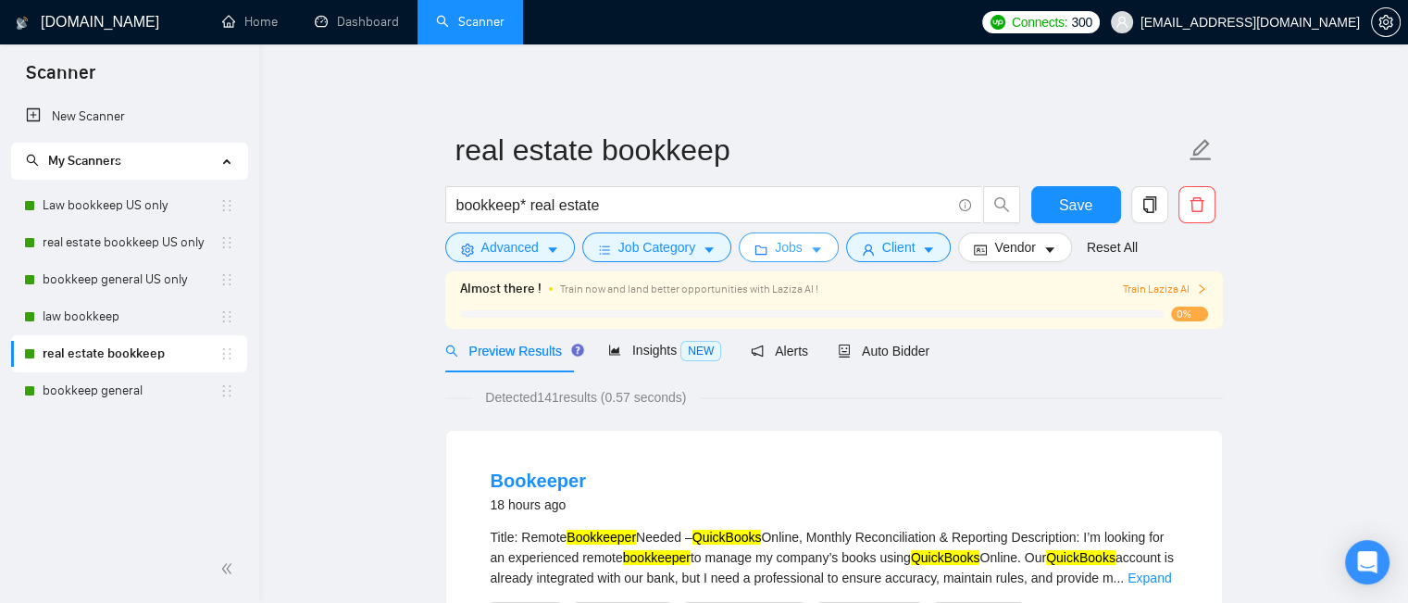
scroll to position [0, 0]
click at [894, 357] on span "Auto Bidder" at bounding box center [884, 351] width 92 height 15
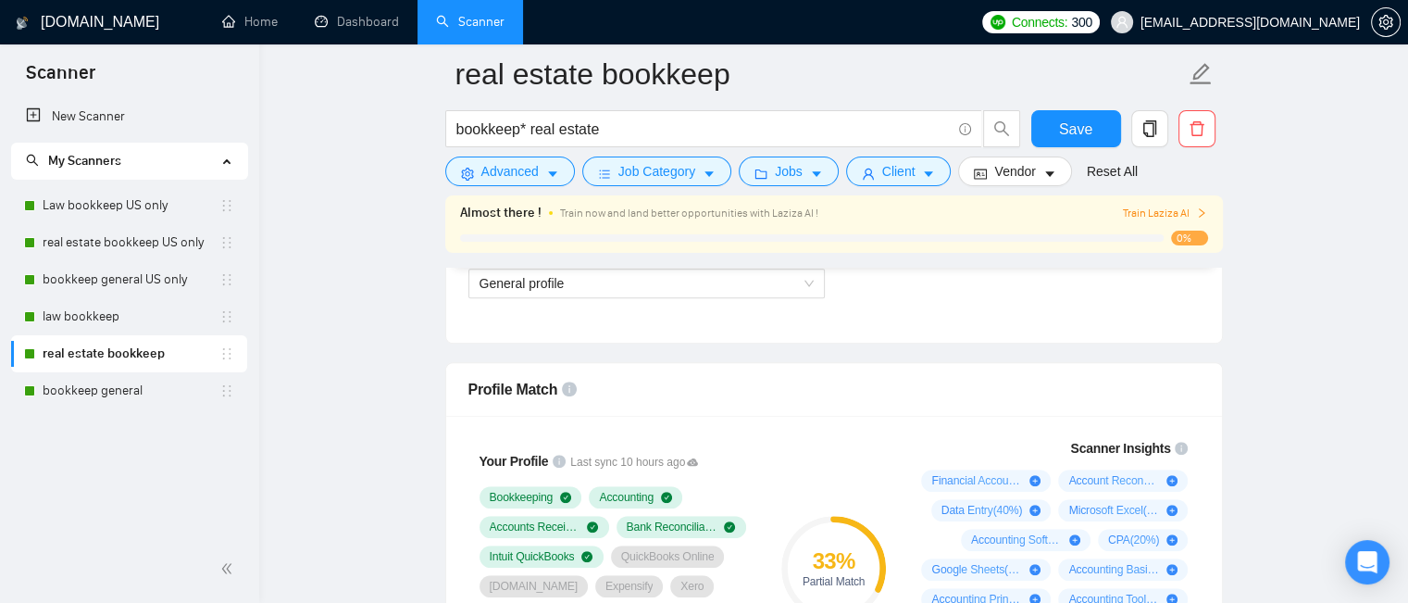
scroll to position [1019, 0]
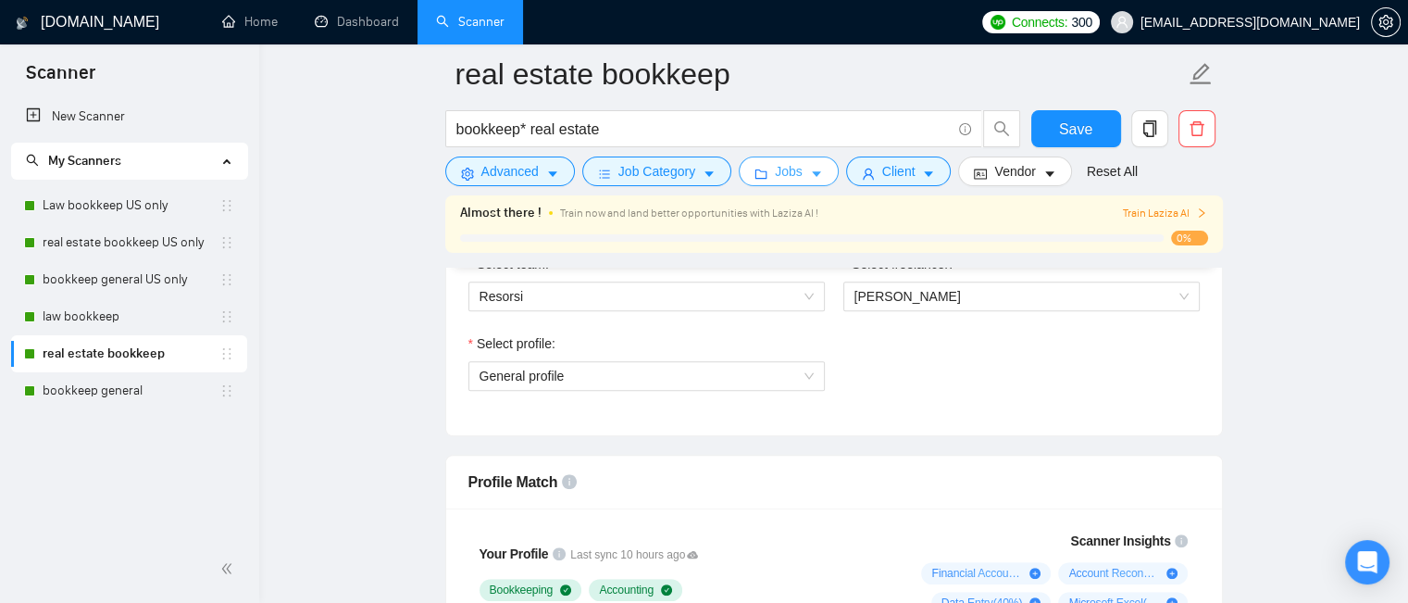
click at [810, 171] on icon "caret-down" at bounding box center [816, 174] width 13 height 13
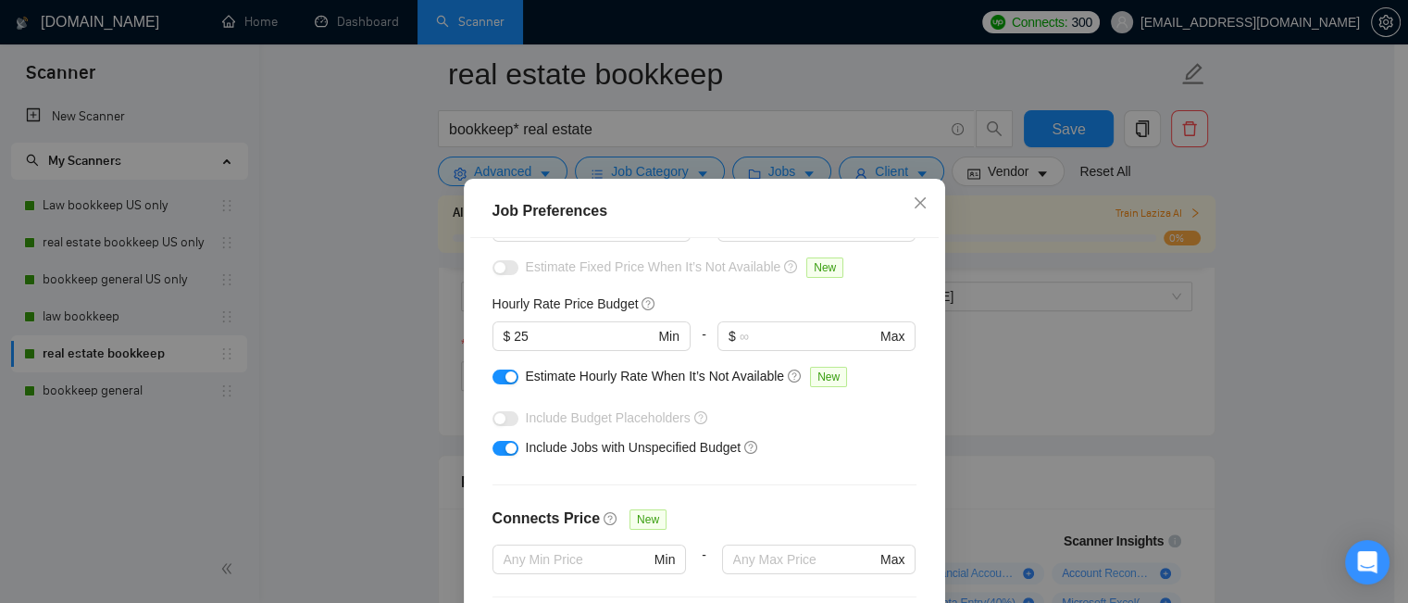
scroll to position [0, 0]
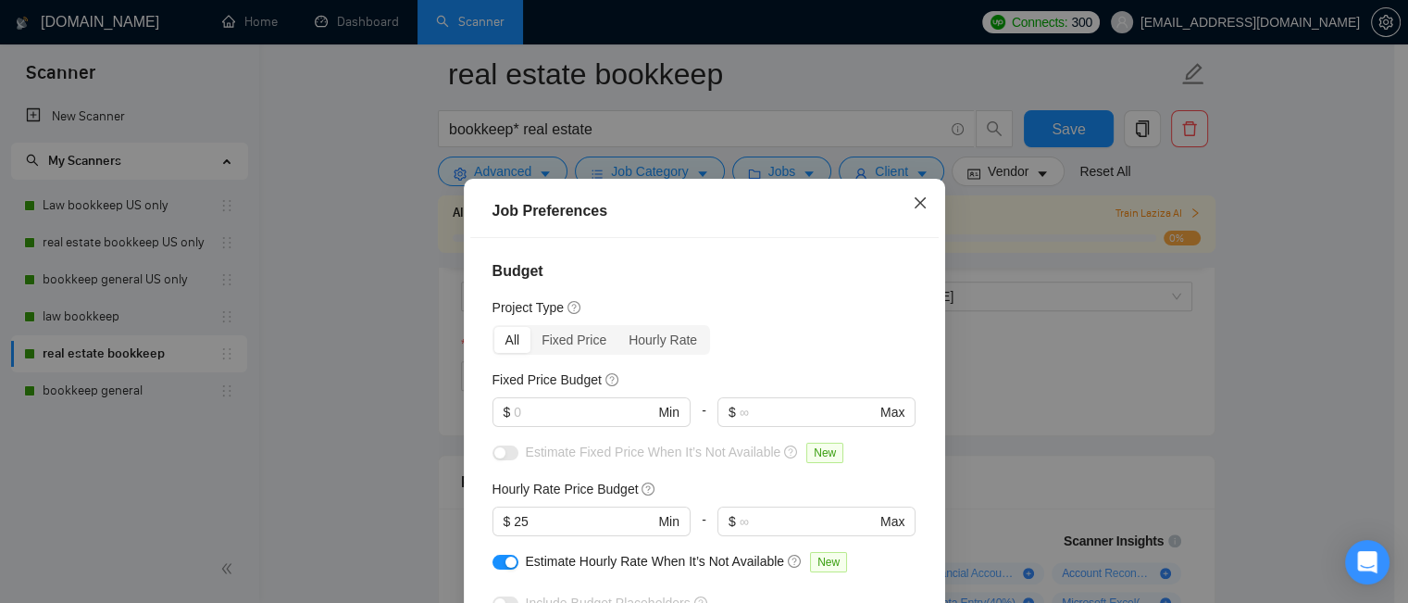
click at [913, 203] on icon "close" at bounding box center [920, 202] width 15 height 15
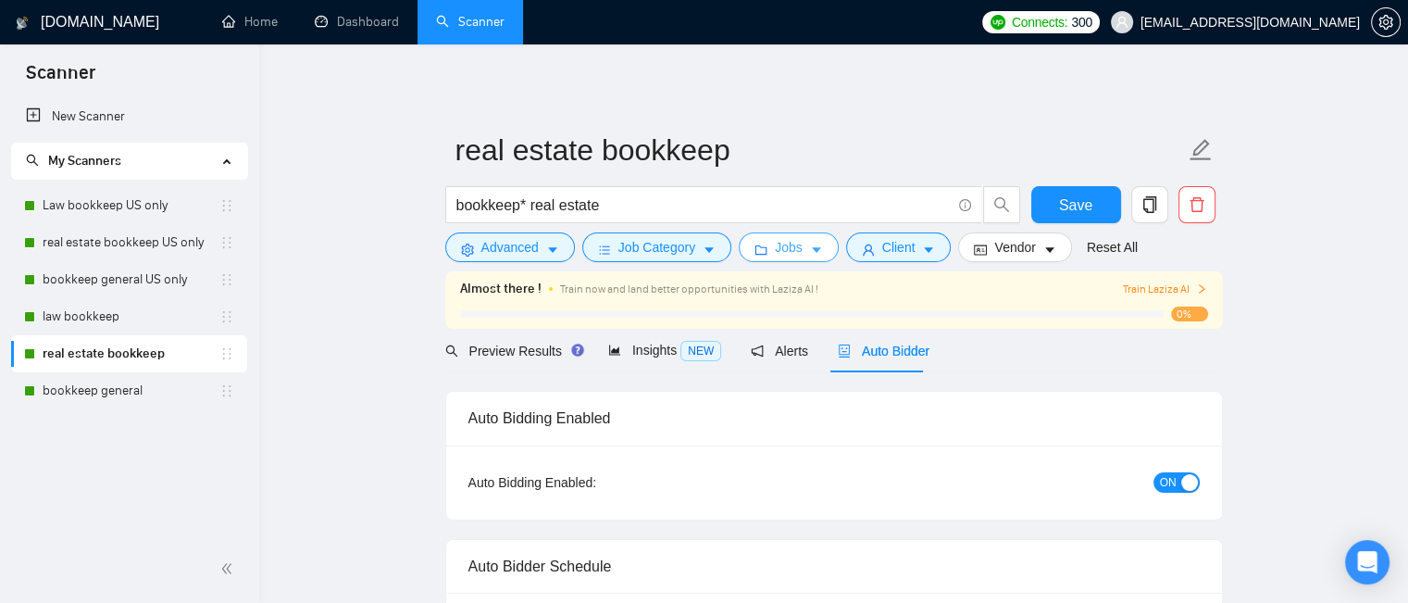
click at [800, 251] on button "Jobs" at bounding box center [789, 247] width 100 height 30
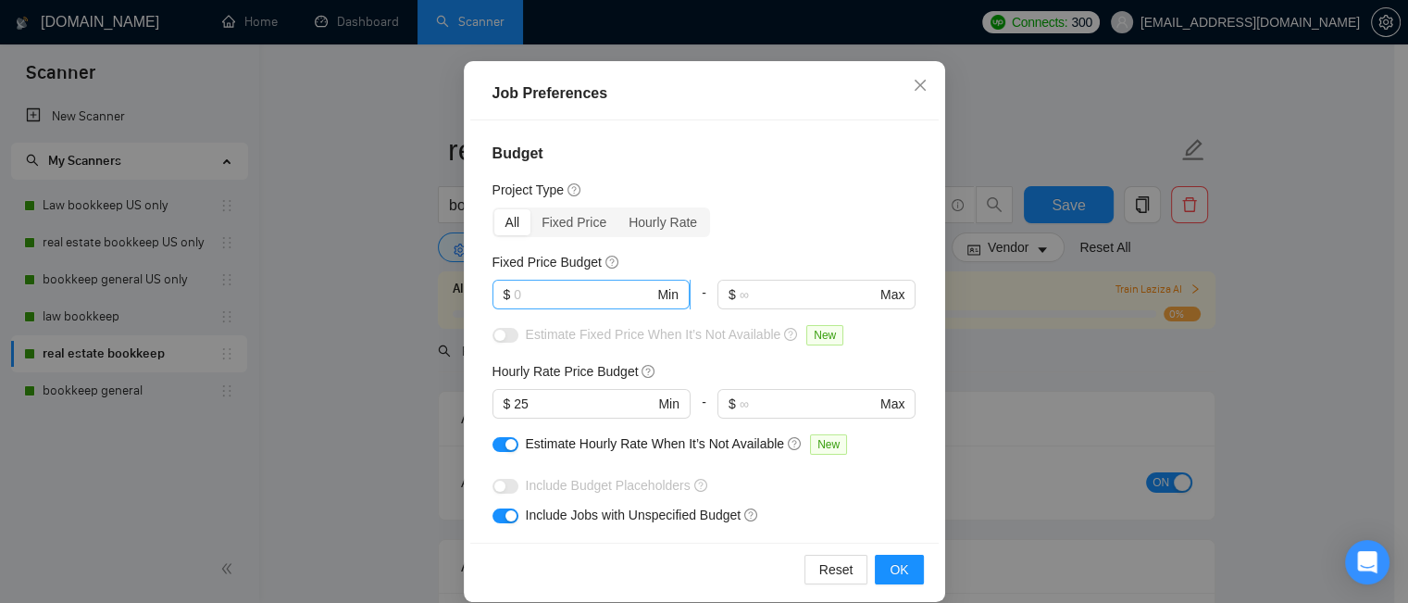
click at [547, 294] on input "text" at bounding box center [584, 294] width 140 height 20
click at [891, 569] on span "OK" at bounding box center [899, 569] width 19 height 20
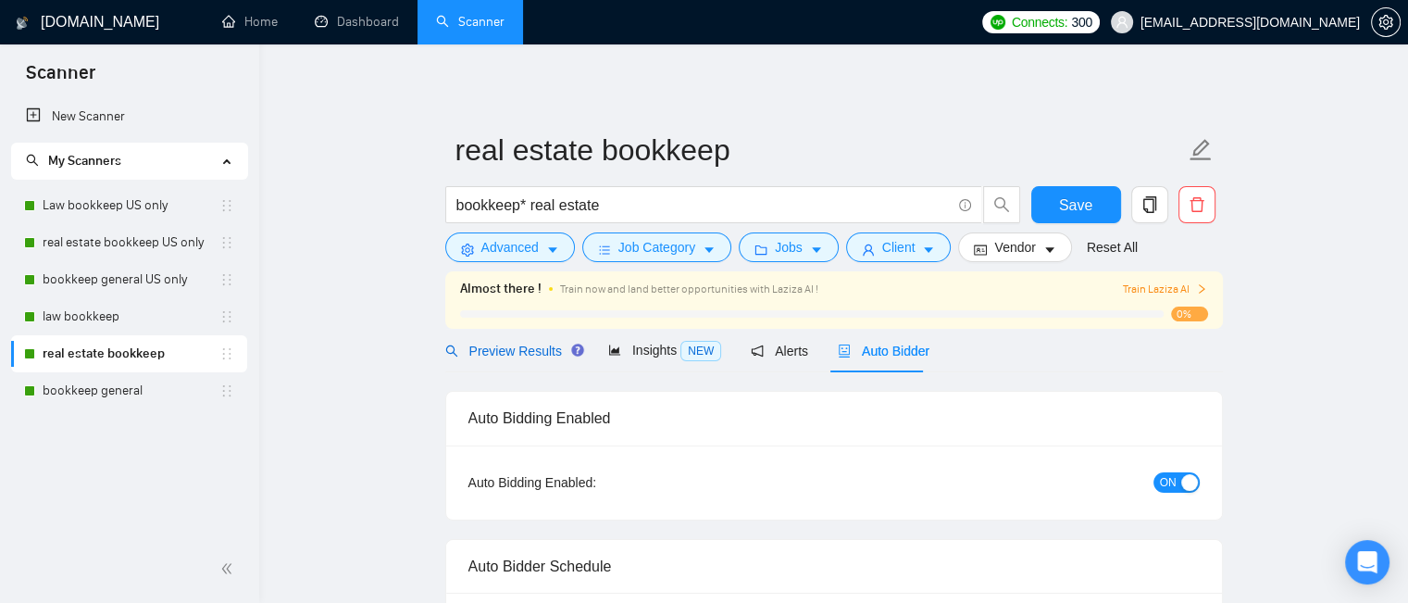
click at [508, 351] on span "Preview Results" at bounding box center [511, 351] width 133 height 15
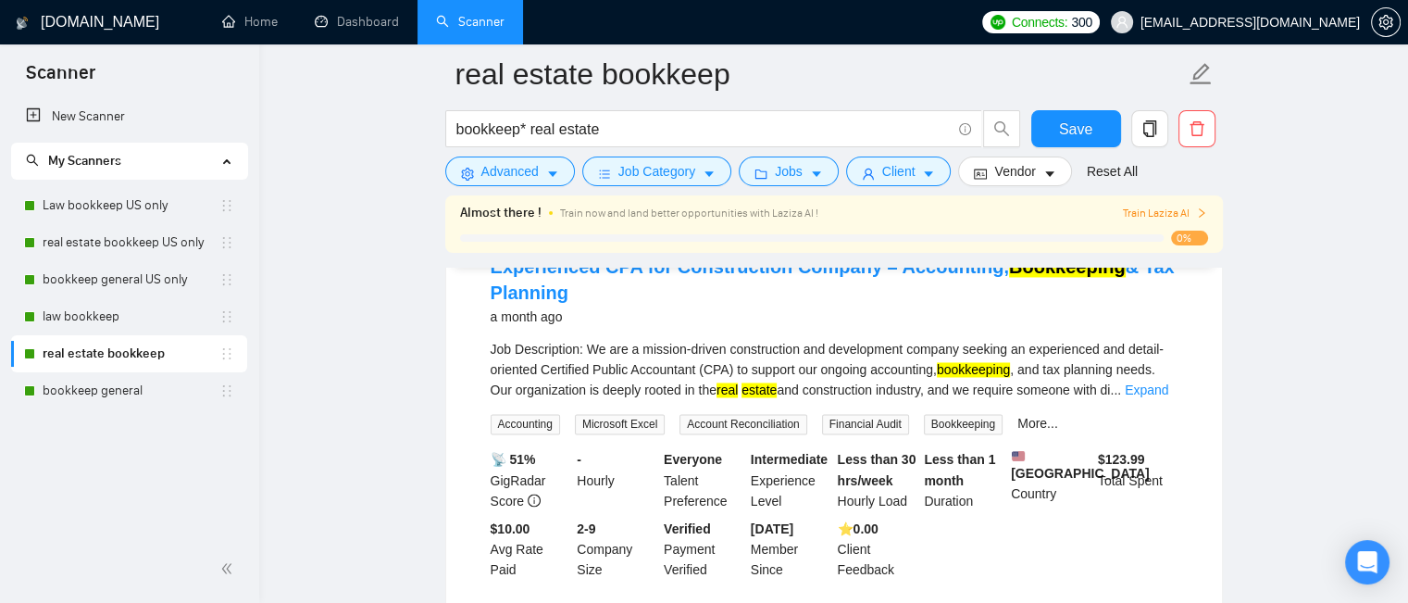
scroll to position [2408, 0]
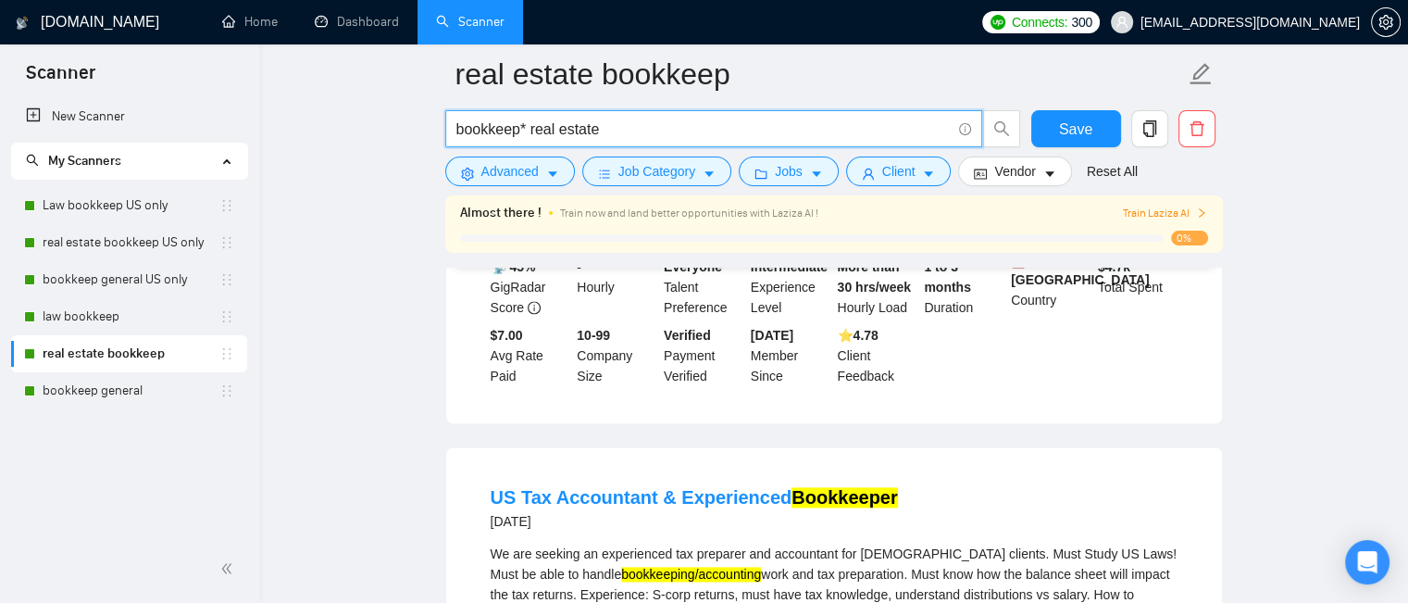
click at [526, 130] on input "bookkeep* real estate" at bounding box center [704, 129] width 494 height 23
click at [457, 131] on input "bookkeep*) real estate" at bounding box center [704, 129] width 494 height 23
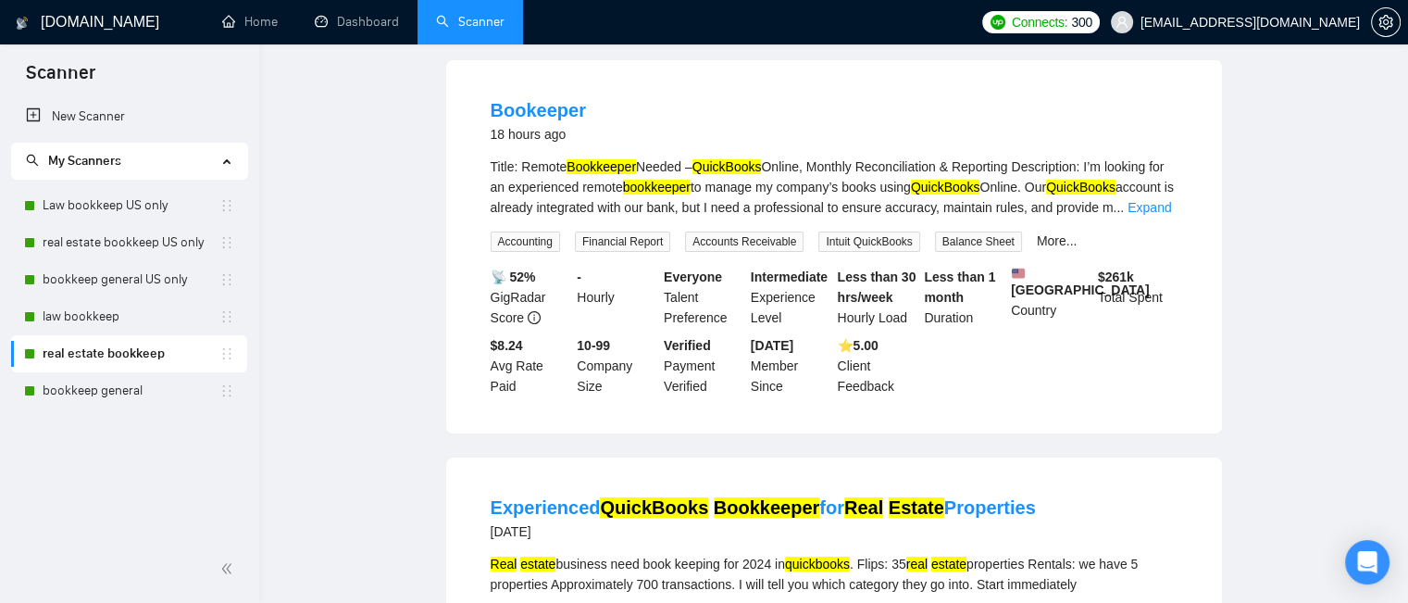
scroll to position [0, 0]
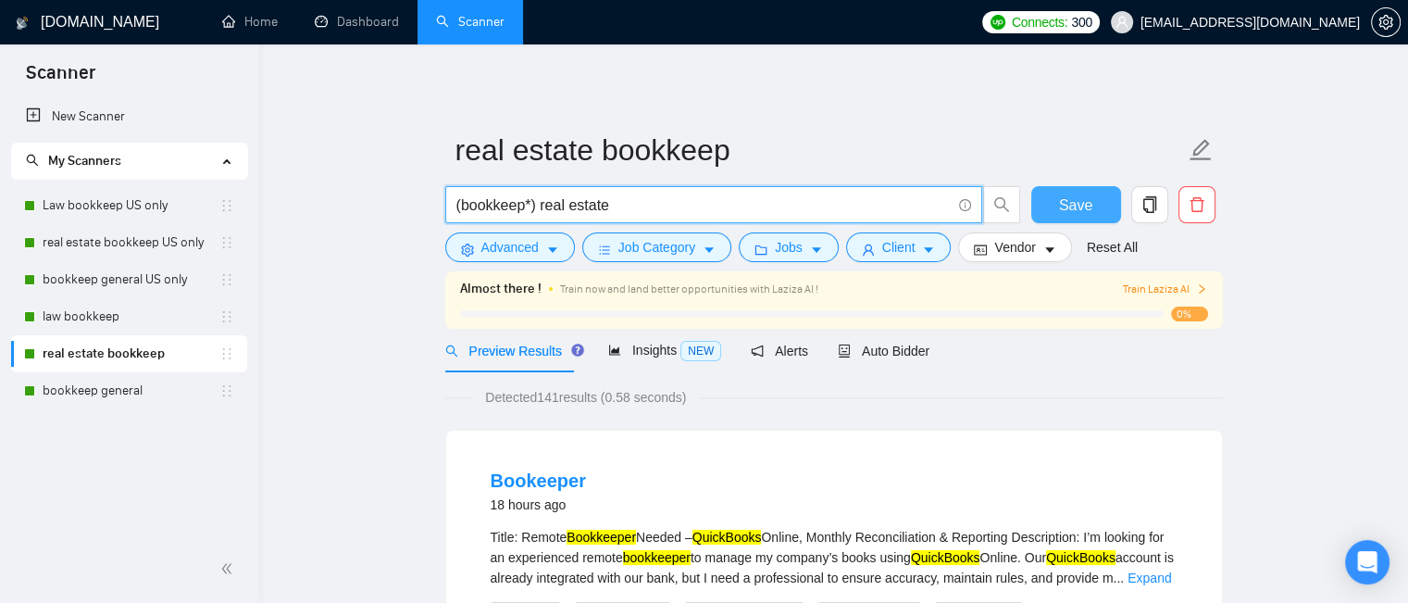
type input "(bookkeep*) real estate"
click at [1076, 208] on span "Save" at bounding box center [1075, 205] width 33 height 23
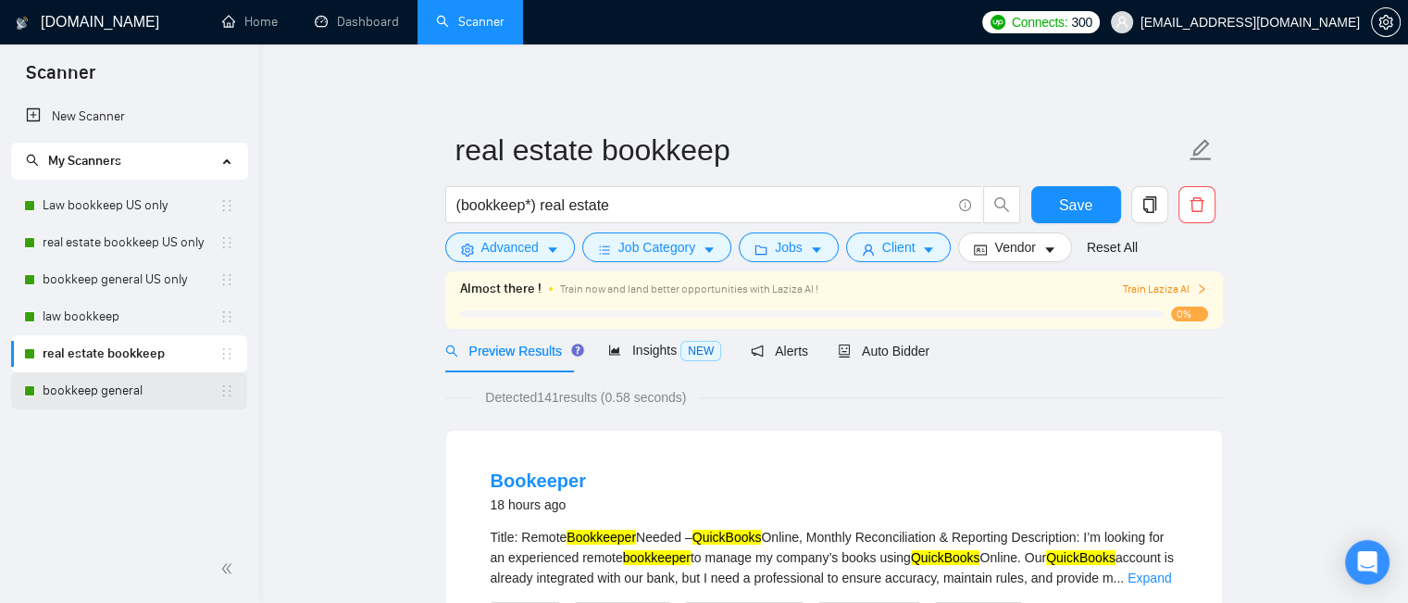
click at [74, 407] on link "bookkeep general" at bounding box center [131, 390] width 177 height 37
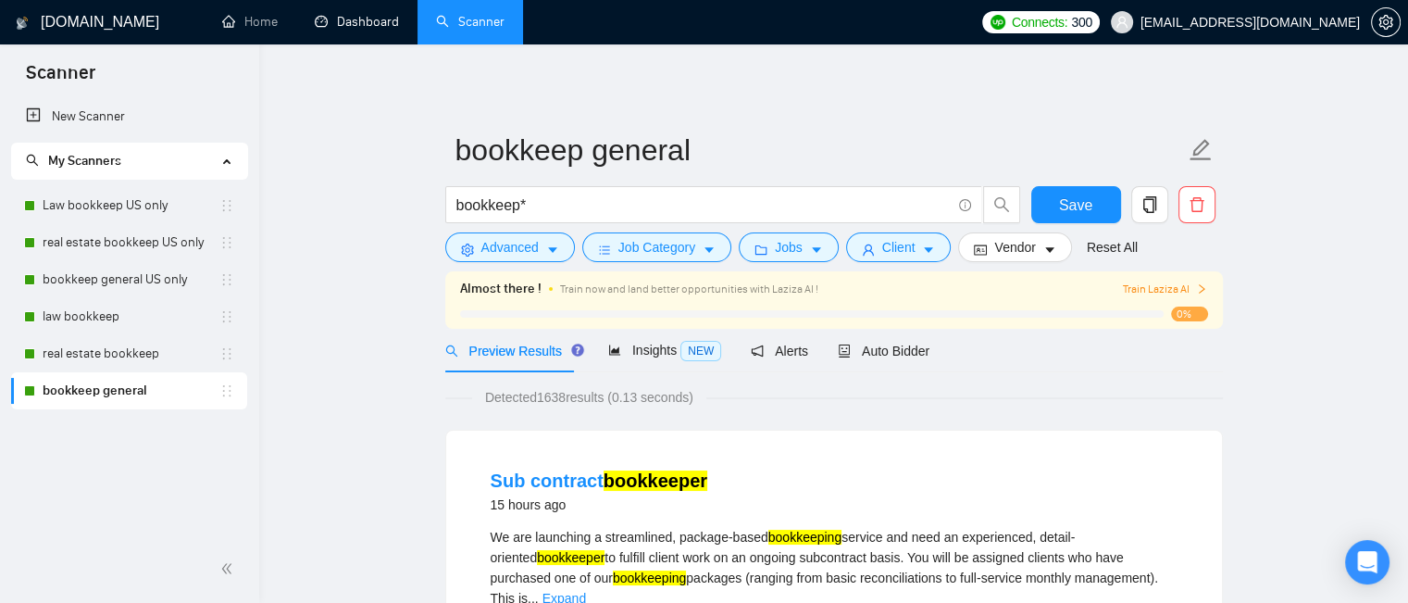
drag, startPoint x: 356, startPoint y: 24, endPoint x: 404, endPoint y: 2, distance: 53.0
click at [354, 23] on link "Dashboard" at bounding box center [357, 22] width 84 height 16
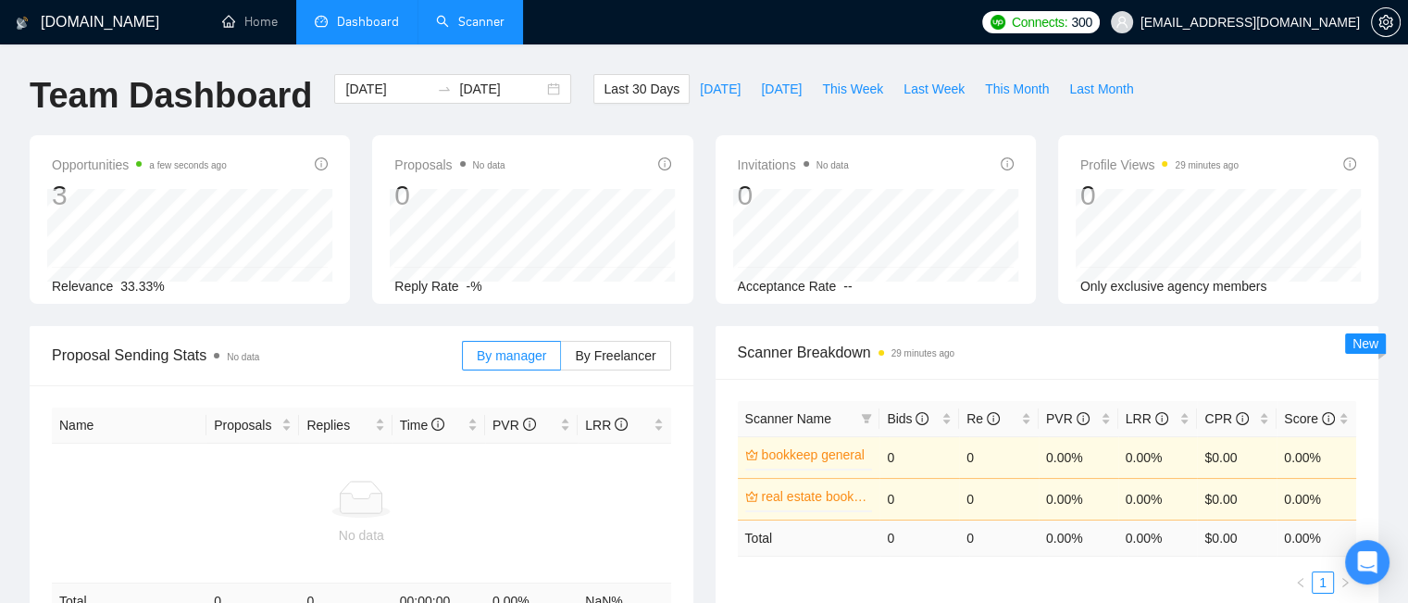
click at [483, 20] on link "Scanner" at bounding box center [470, 22] width 69 height 16
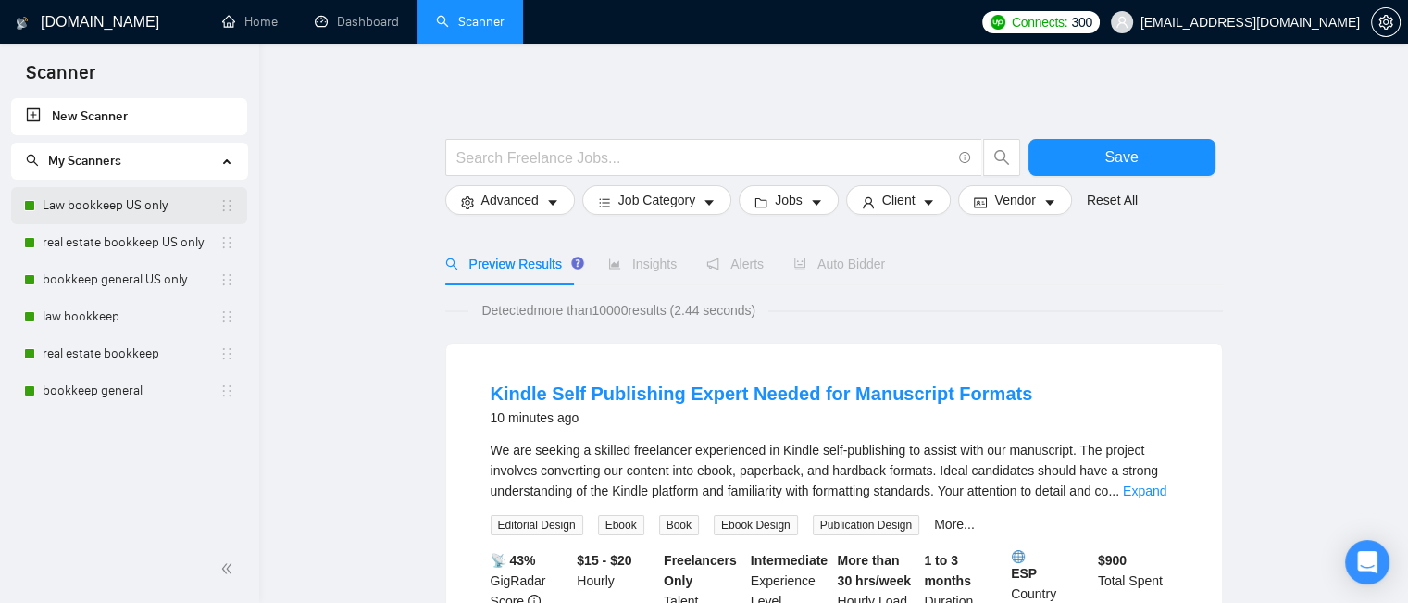
click at [128, 218] on link "Law bookkeep US only" at bounding box center [131, 205] width 177 height 37
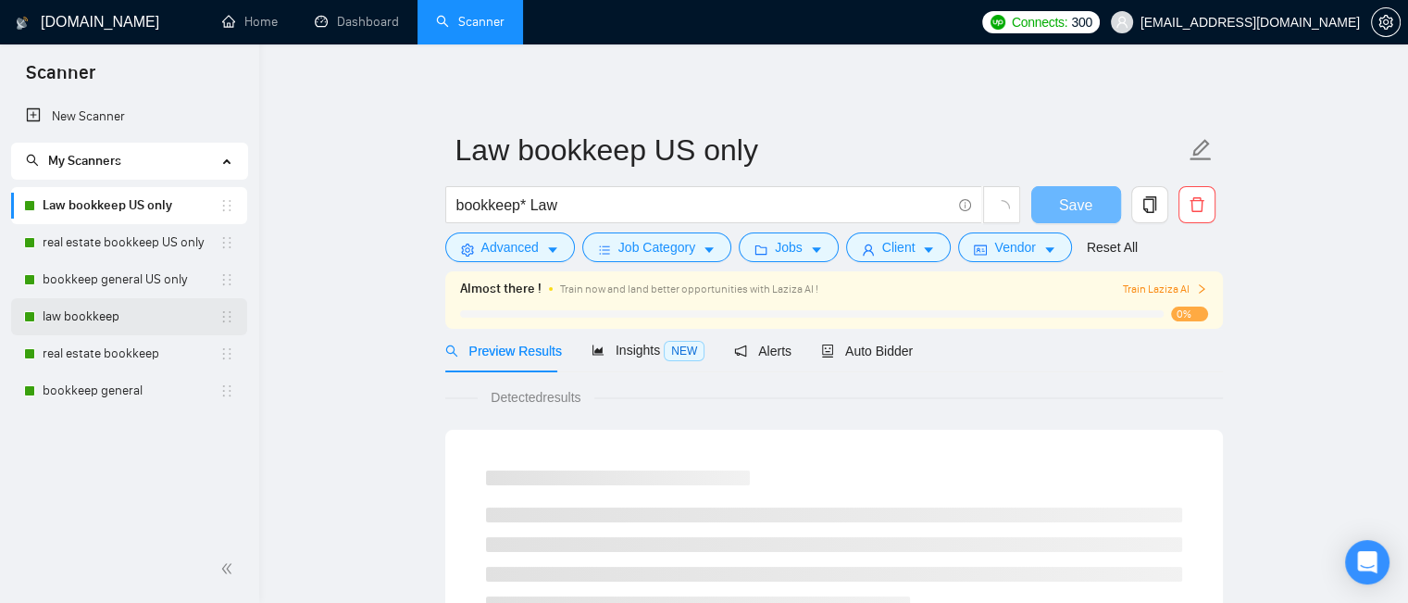
click at [114, 314] on link "law bookkeep" at bounding box center [131, 316] width 177 height 37
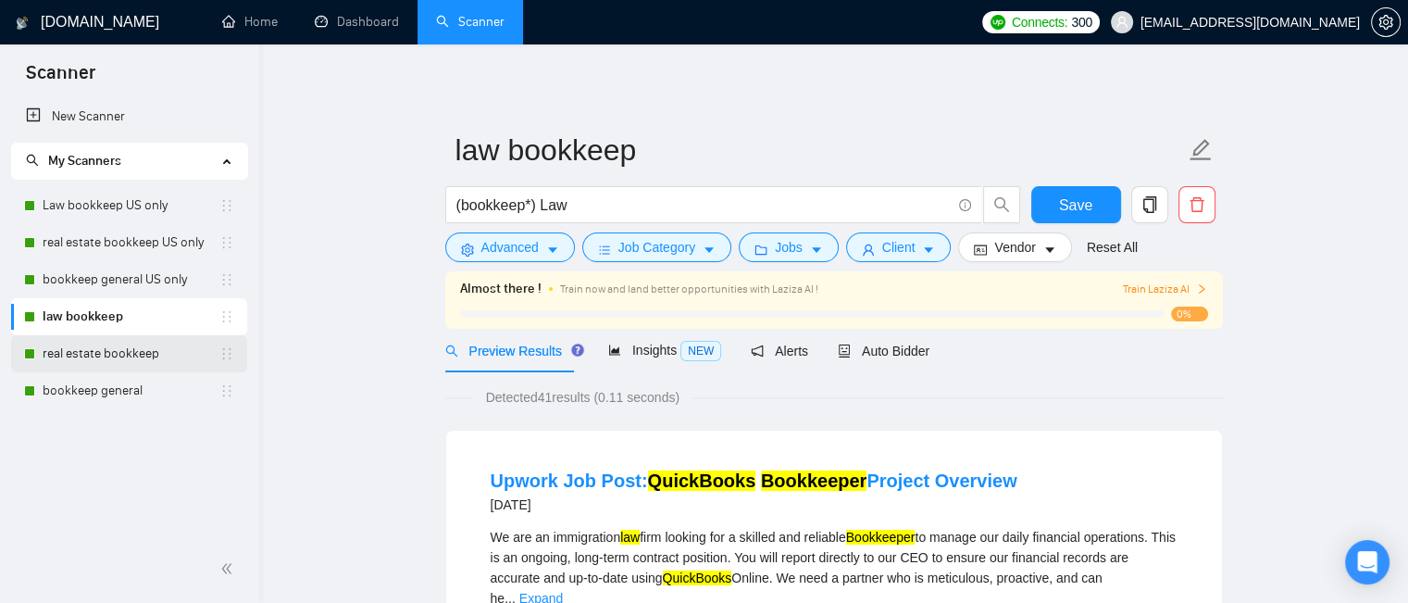
click at [156, 353] on link "real estate bookkeep" at bounding box center [131, 353] width 177 height 37
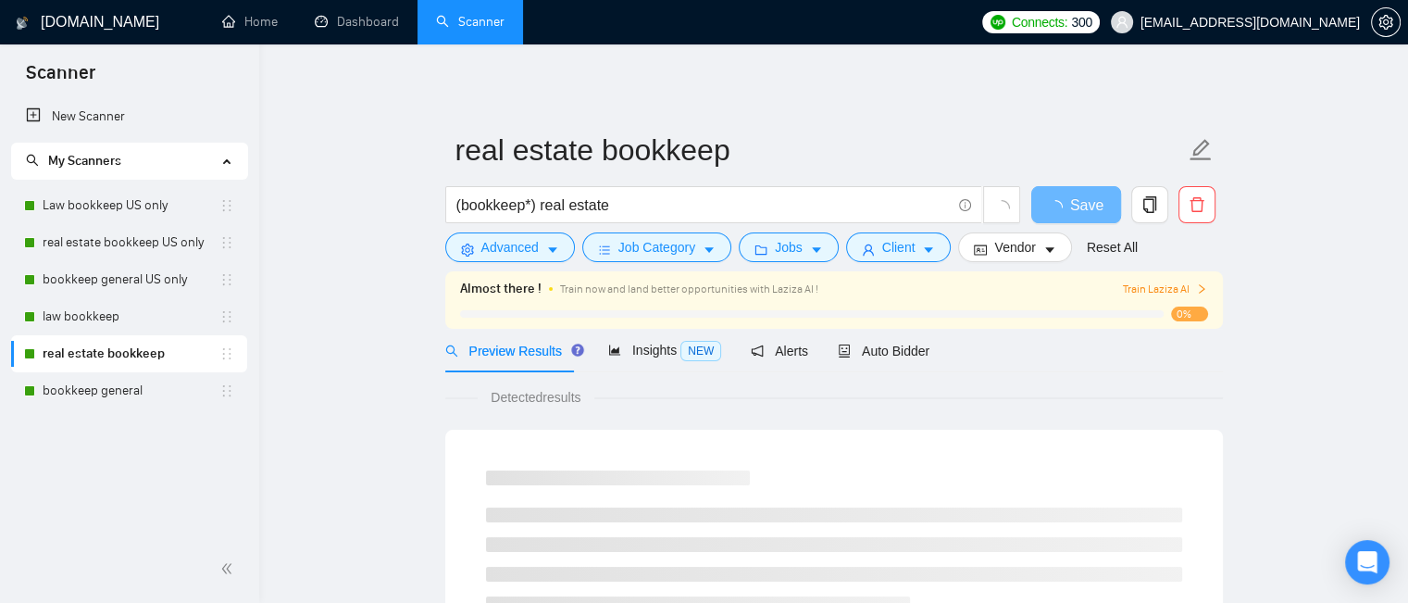
click at [163, 397] on link "bookkeep general" at bounding box center [131, 390] width 177 height 37
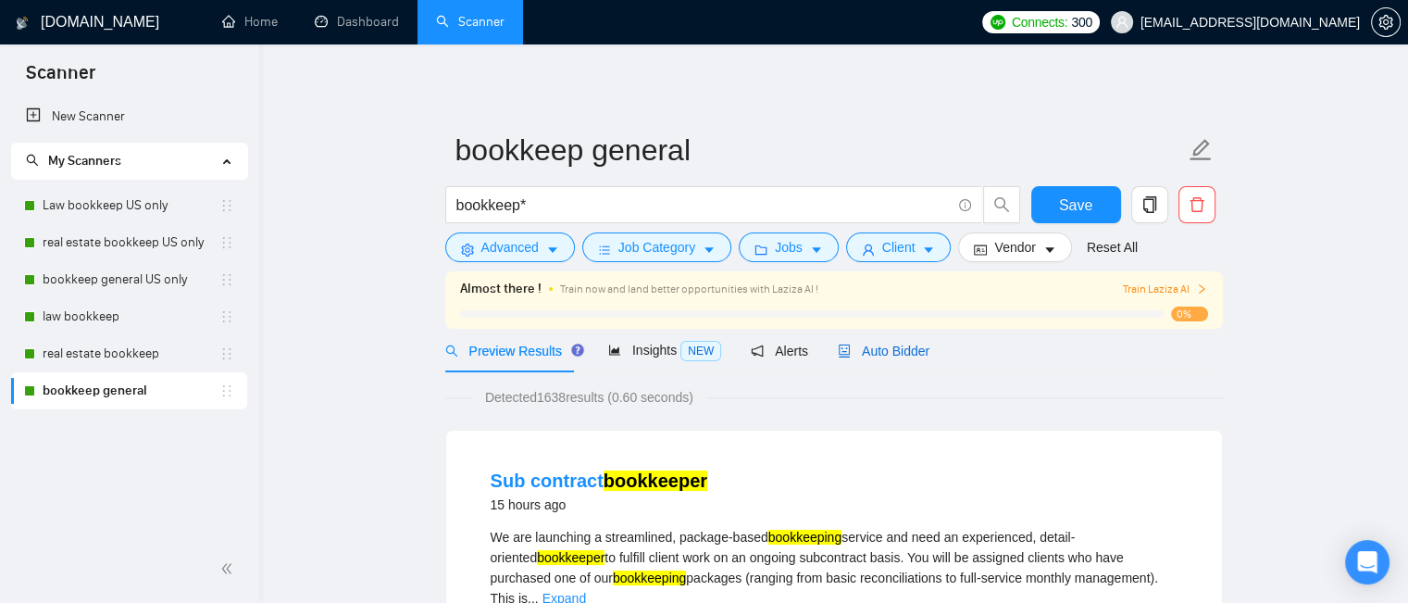
click at [873, 345] on span "Auto Bidder" at bounding box center [884, 351] width 92 height 15
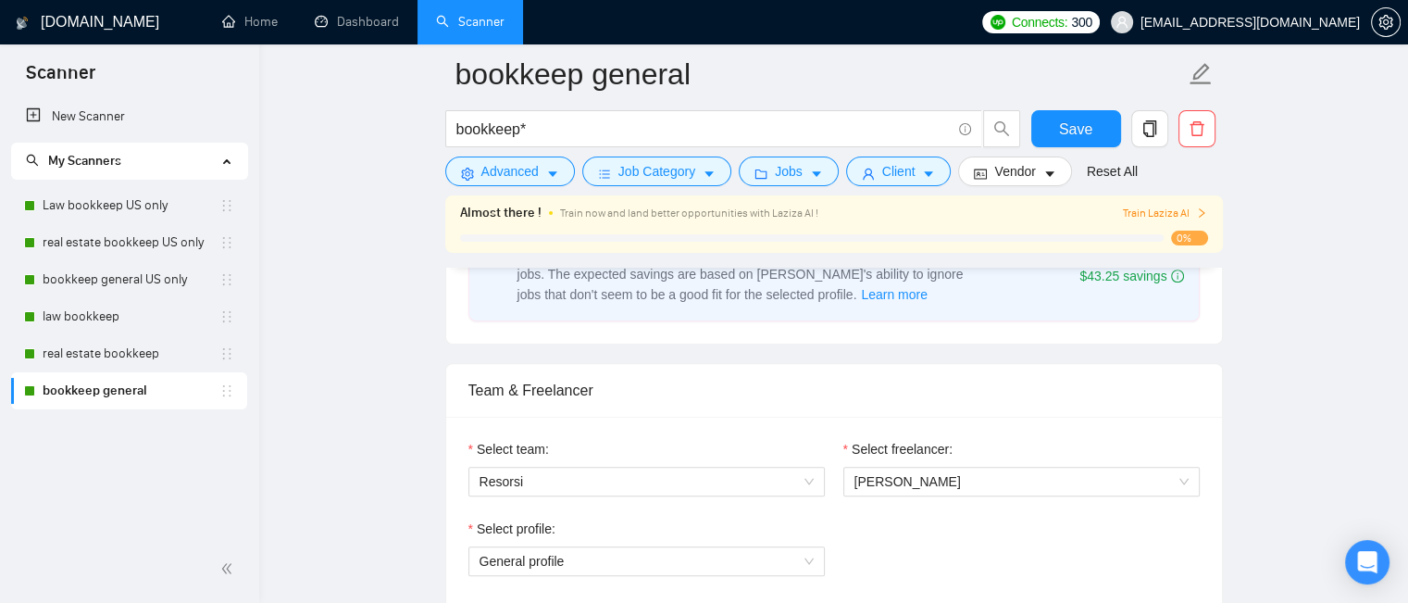
scroll to position [648, 0]
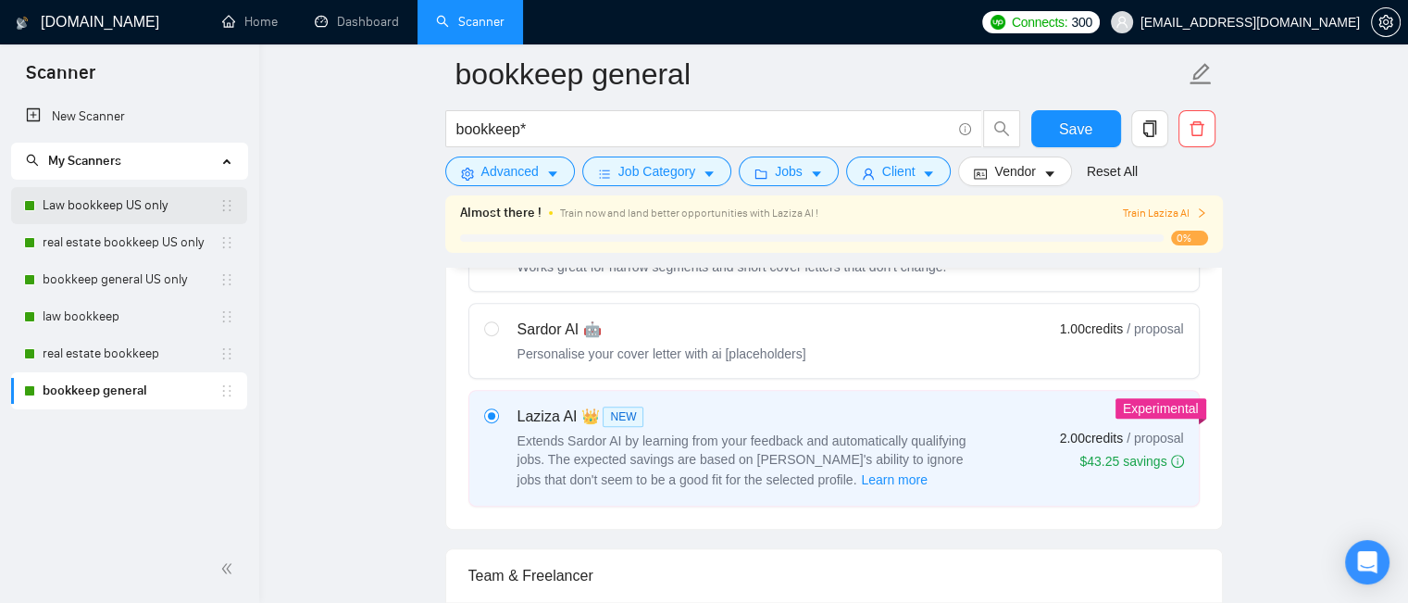
click at [145, 199] on link "Law bookkeep US only" at bounding box center [131, 205] width 177 height 37
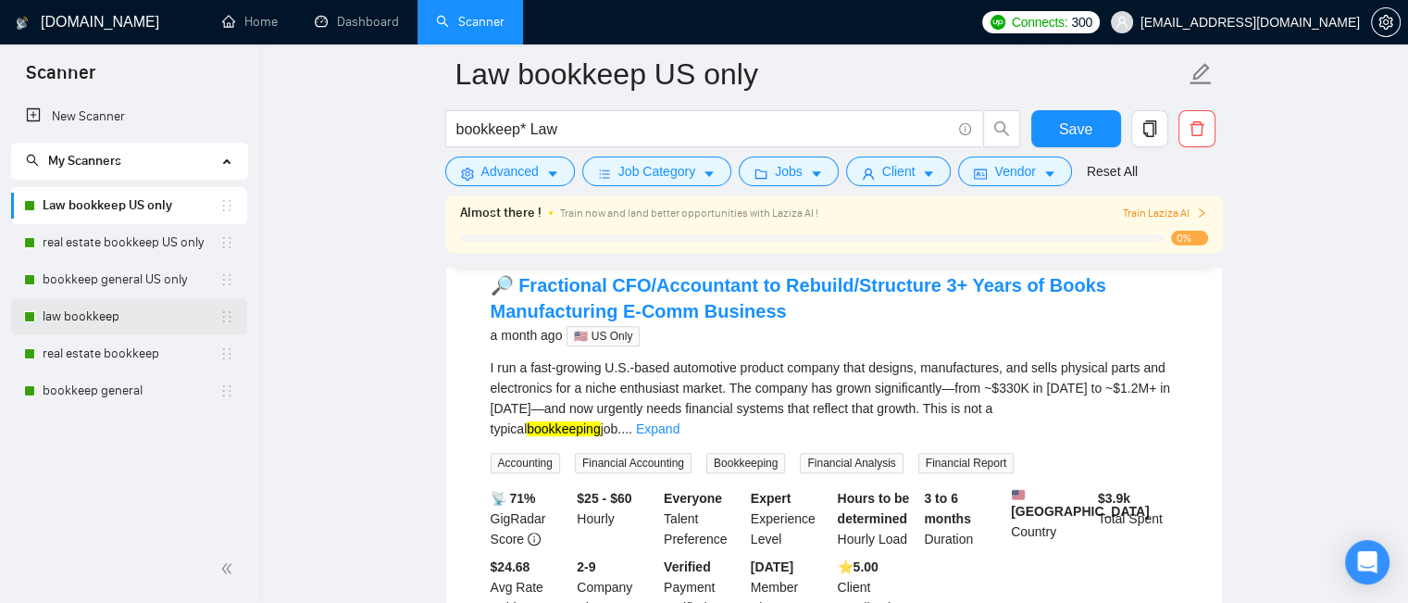
click at [137, 319] on link "law bookkeep" at bounding box center [131, 316] width 177 height 37
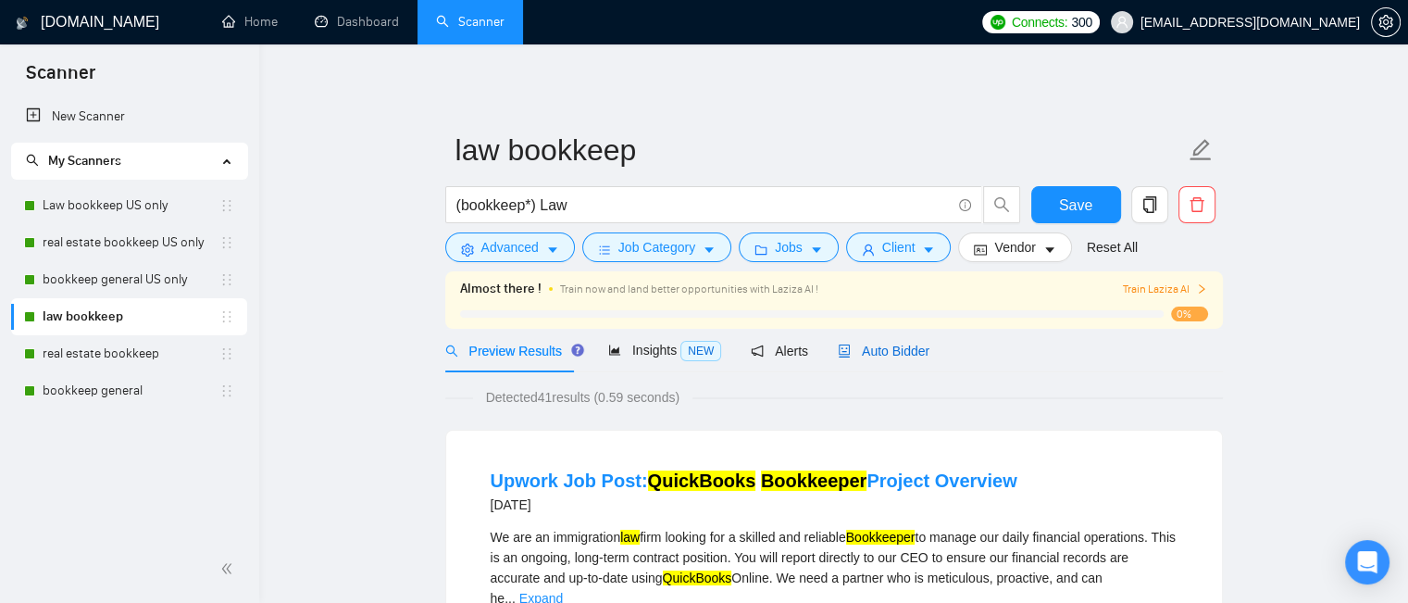
click at [915, 348] on span "Auto Bidder" at bounding box center [884, 351] width 92 height 15
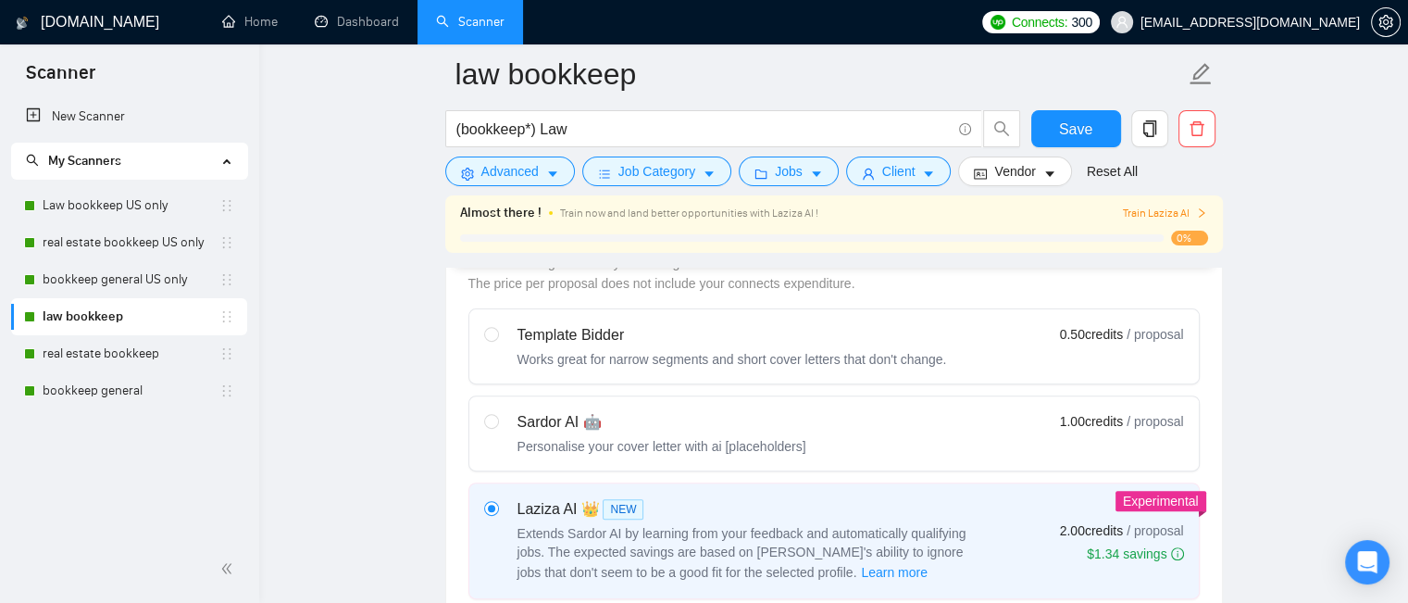
scroll to position [648, 0]
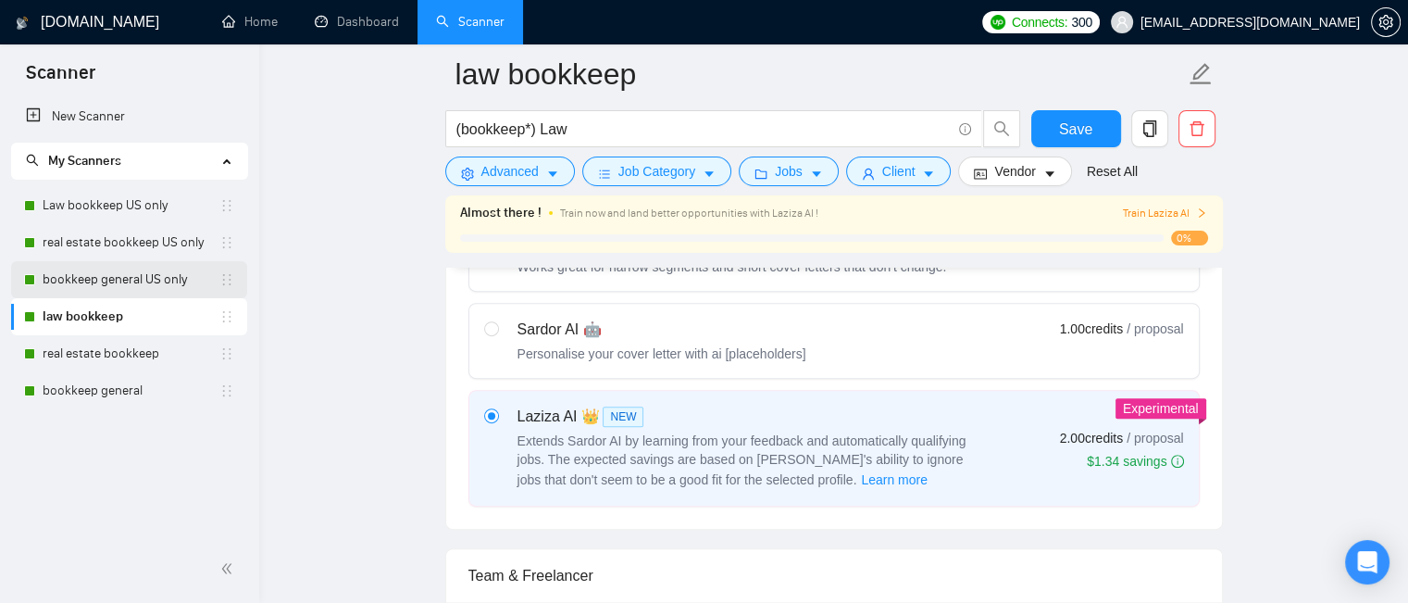
click at [127, 281] on link "bookkeep general US only" at bounding box center [131, 279] width 177 height 37
